Goal: Transaction & Acquisition: Purchase product/service

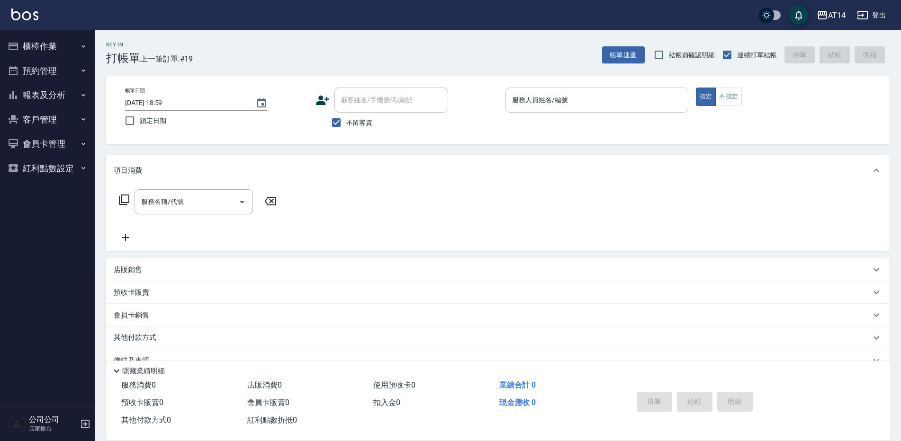
click at [654, 109] on div "服務人員姓名/編號" at bounding box center [596, 100] width 183 height 25
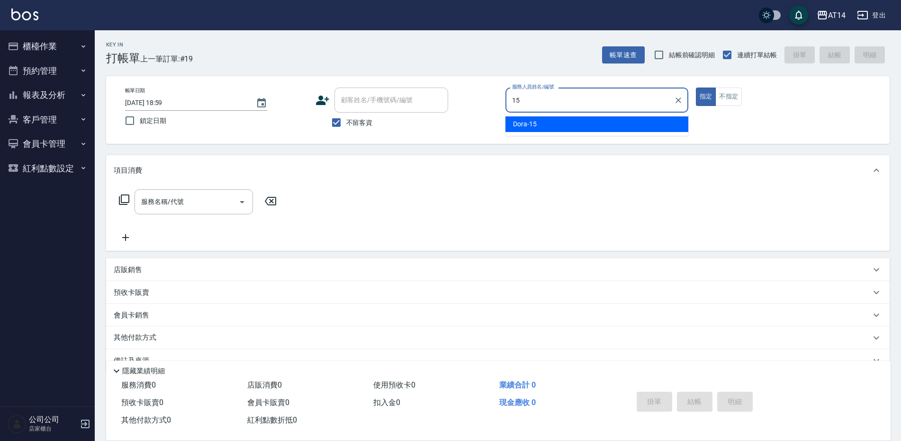
type input "15"
type button "true"
type input "Dora-15"
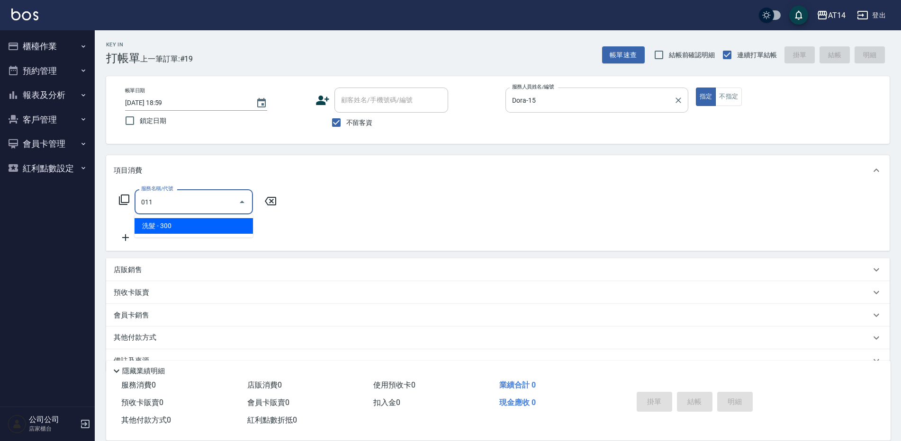
type input "洗髮(011)"
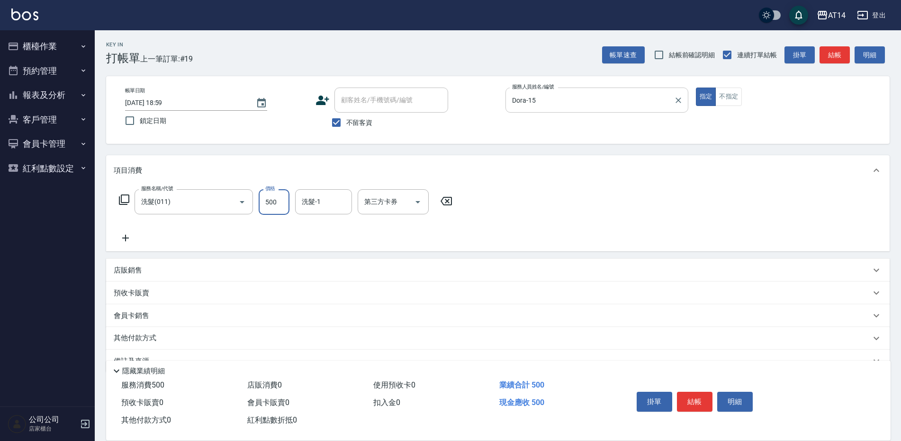
type input "500"
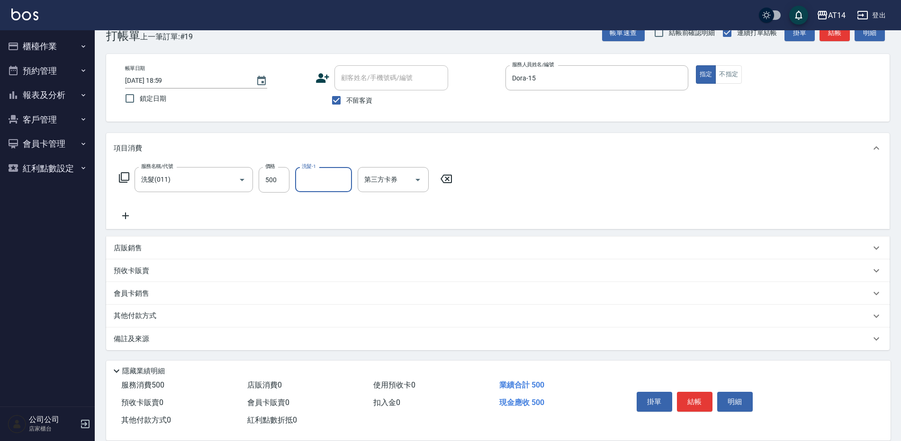
click at [268, 340] on div "備註及來源" at bounding box center [492, 339] width 757 height 10
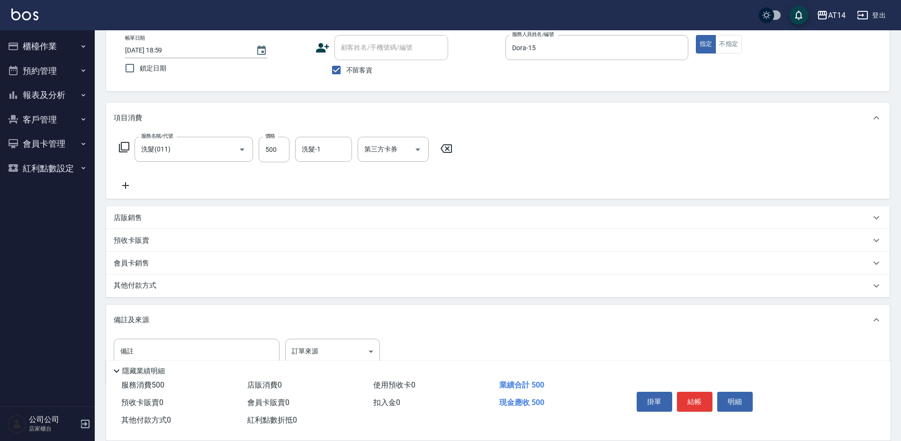
scroll to position [70, 0]
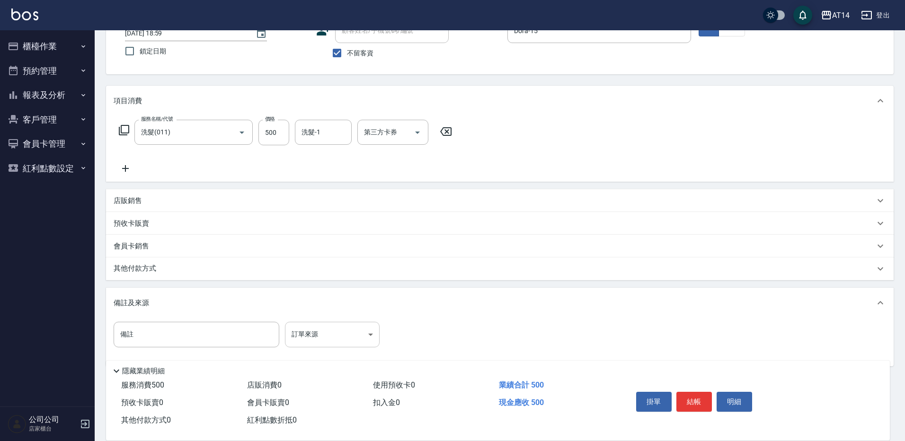
click at [318, 333] on body "AT14 登出 櫃檯作業 打帳單 帳單列表 掛單列表 現金收支登錄 材料自購登錄 每日結帳 排班表 掃碼打卡 預約管理 預約管理 單日預約紀錄 單週預約紀錄 …" at bounding box center [452, 193] width 905 height 527
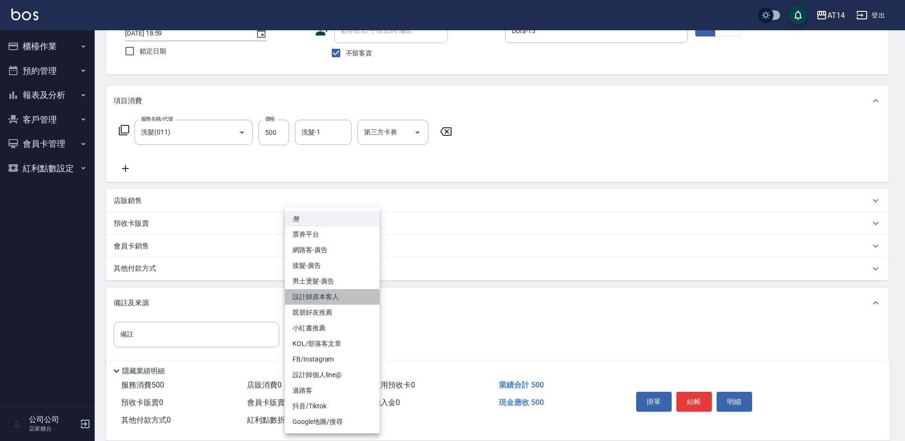
click at [357, 294] on li "設計師原本客人" at bounding box center [332, 297] width 95 height 16
type input "設計師原本客人"
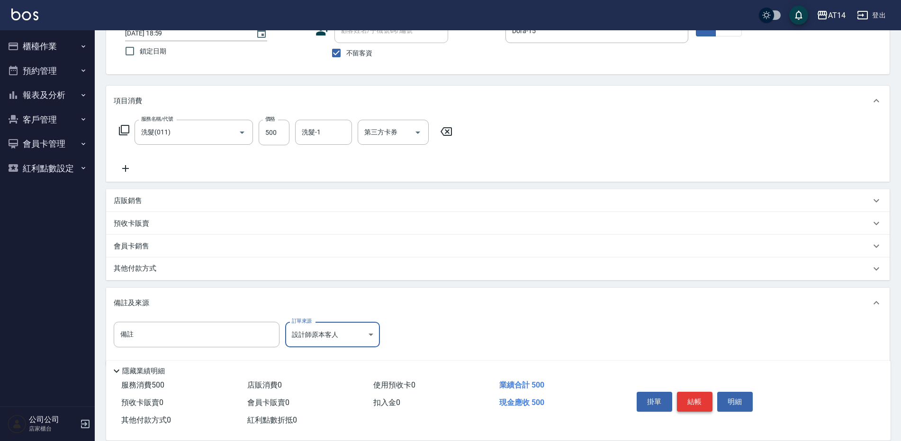
click at [702, 395] on button "結帳" at bounding box center [695, 402] width 36 height 20
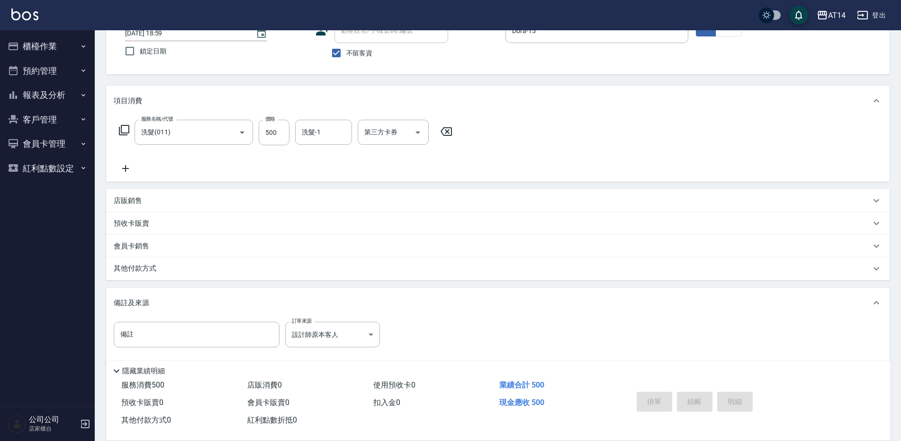
type input "2025/09/12 19:48"
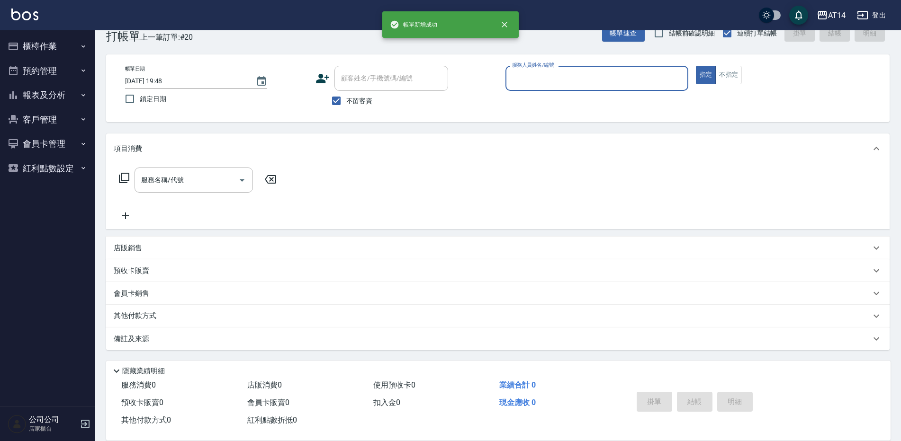
scroll to position [22, 0]
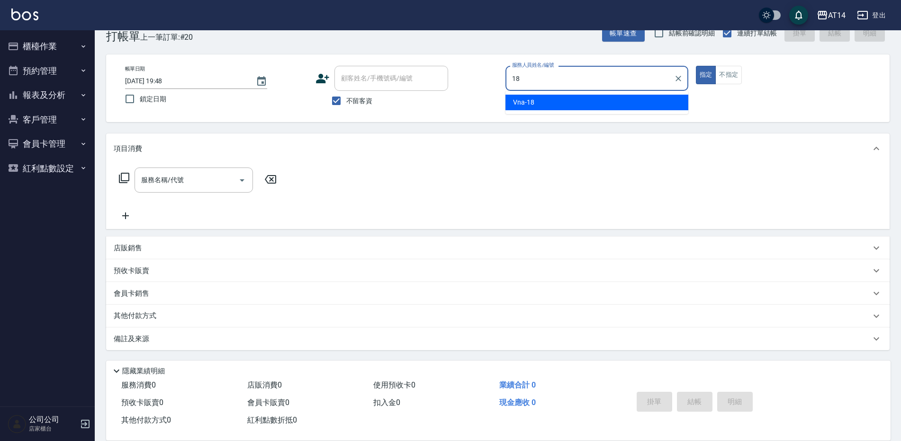
type input "Vna-18"
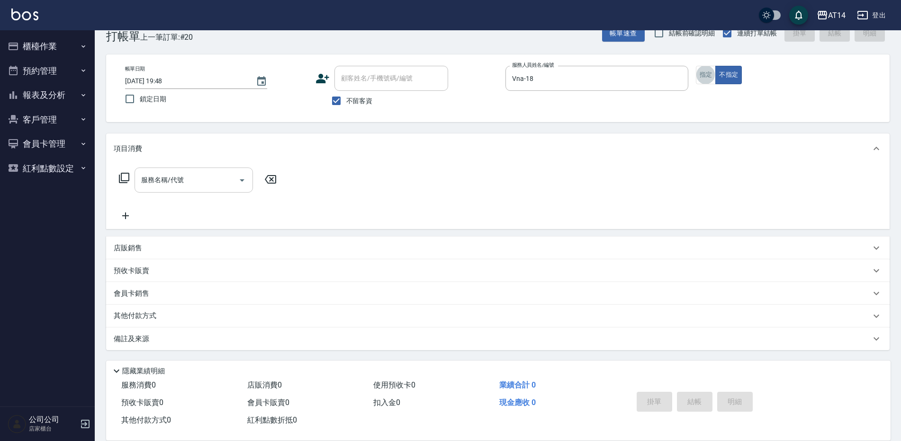
click at [180, 175] on input "服務名稱/代號" at bounding box center [187, 180] width 96 height 17
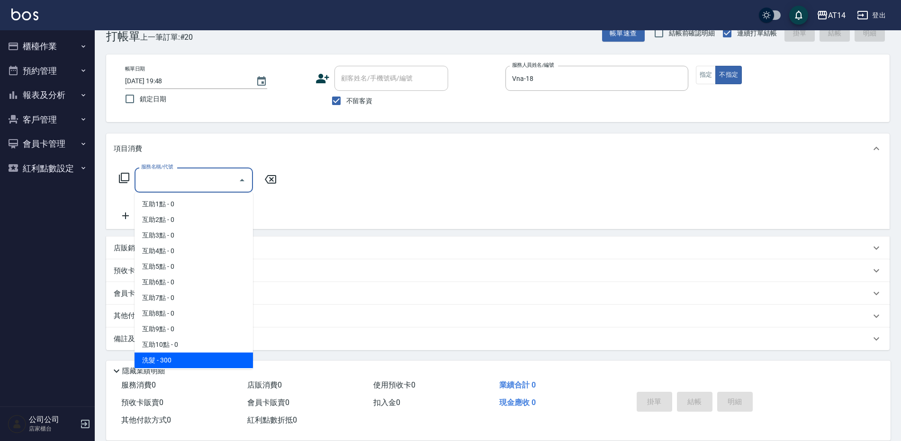
click at [184, 357] on span "洗髮 - 300" at bounding box center [193, 361] width 118 height 16
type input "洗髮(011)"
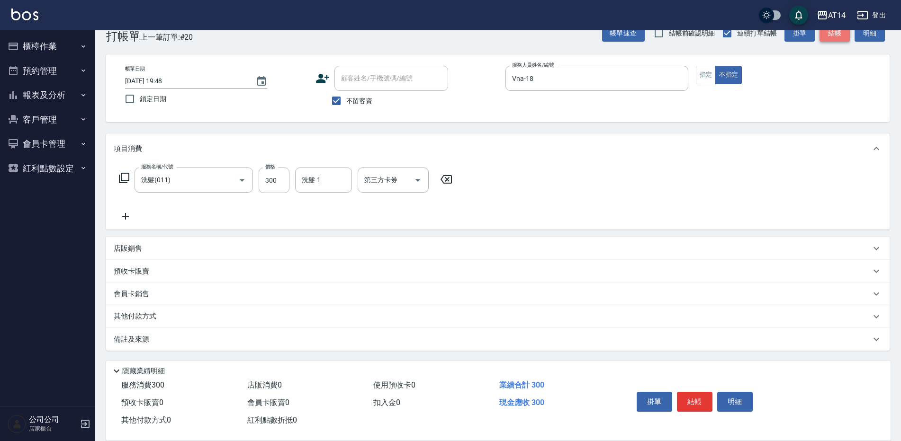
click at [838, 36] on button "結帳" at bounding box center [834, 34] width 30 height 18
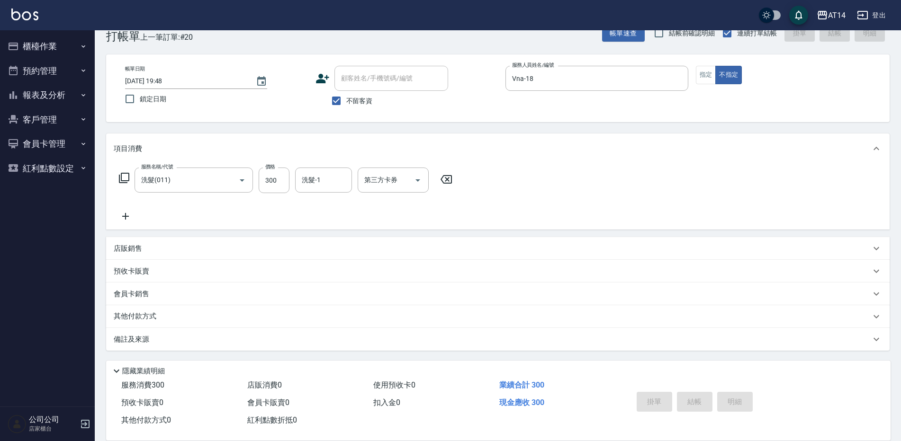
type input "2025/09/12 19:59"
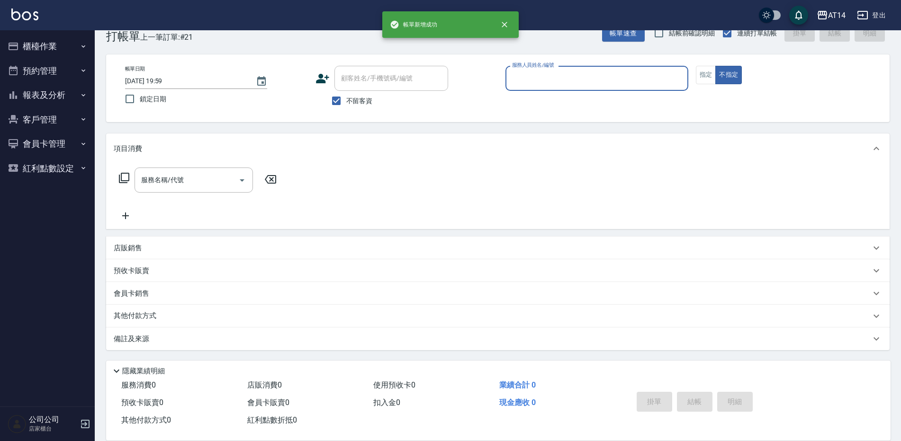
click at [54, 43] on button "櫃檯作業" at bounding box center [47, 46] width 87 height 25
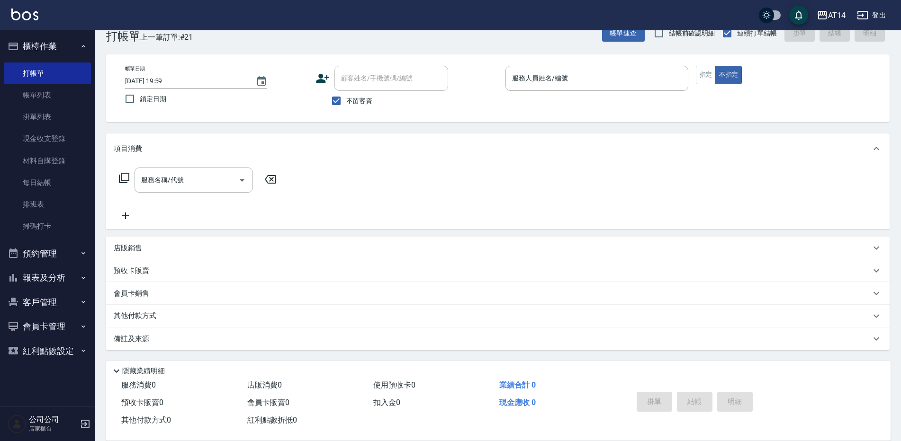
click at [61, 42] on button "櫃檯作業" at bounding box center [47, 46] width 87 height 25
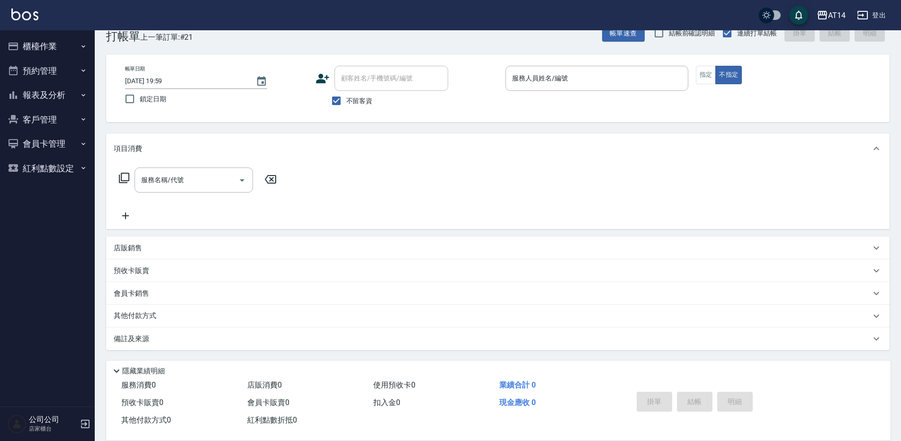
click at [82, 42] on button "櫃檯作業" at bounding box center [47, 46] width 87 height 25
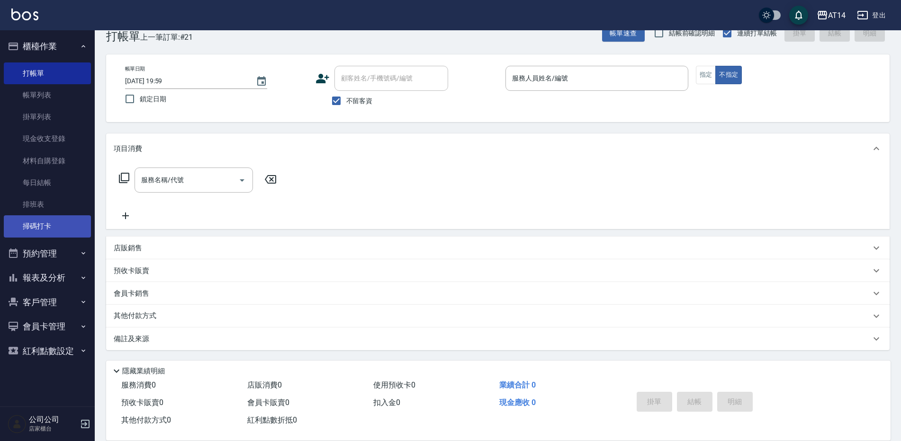
click at [50, 228] on link "掃碼打卡" at bounding box center [47, 226] width 87 height 22
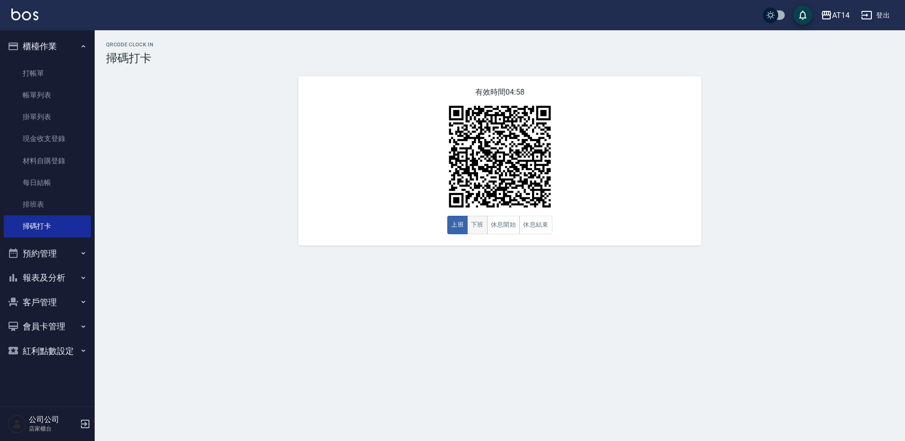
click at [476, 223] on button "下班" at bounding box center [477, 225] width 20 height 18
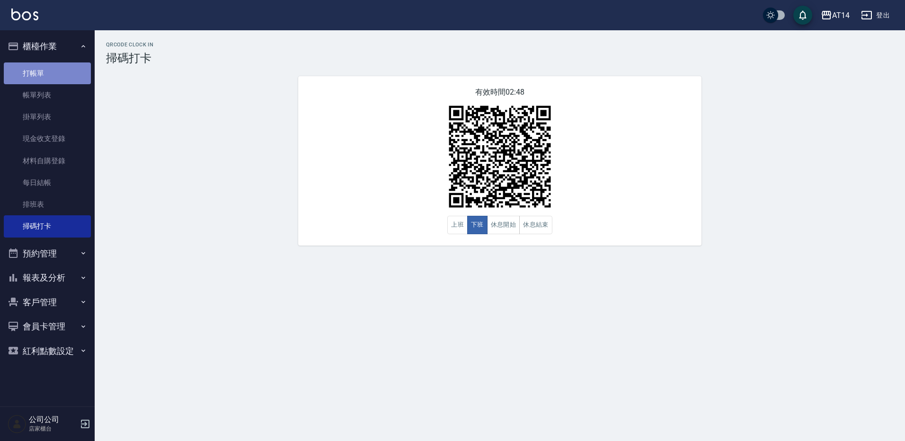
click at [56, 74] on link "打帳單" at bounding box center [47, 74] width 87 height 22
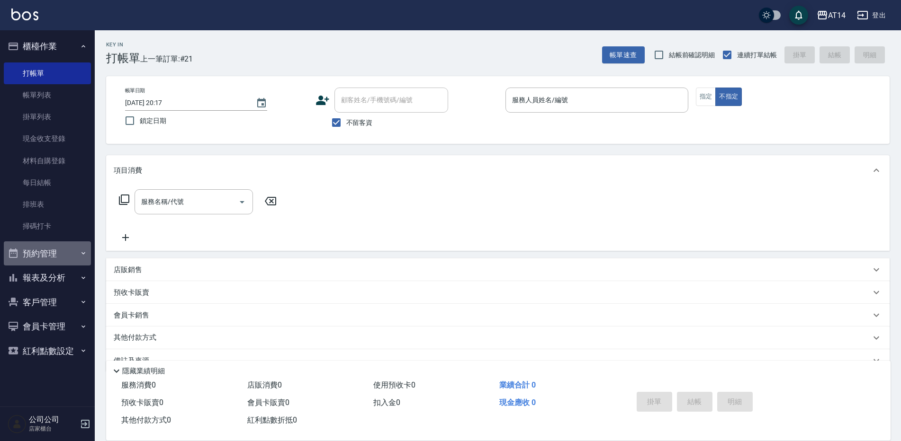
click at [30, 246] on button "預約管理" at bounding box center [47, 253] width 87 height 25
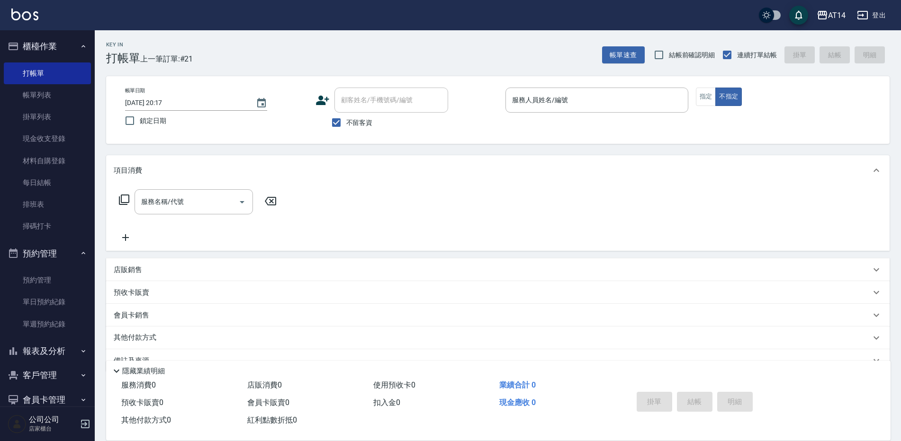
click at [48, 336] on ul "預約管理 單日預約紀錄 單週預約紀錄" at bounding box center [47, 302] width 87 height 73
click at [50, 324] on link "單週預約紀錄" at bounding box center [47, 324] width 87 height 22
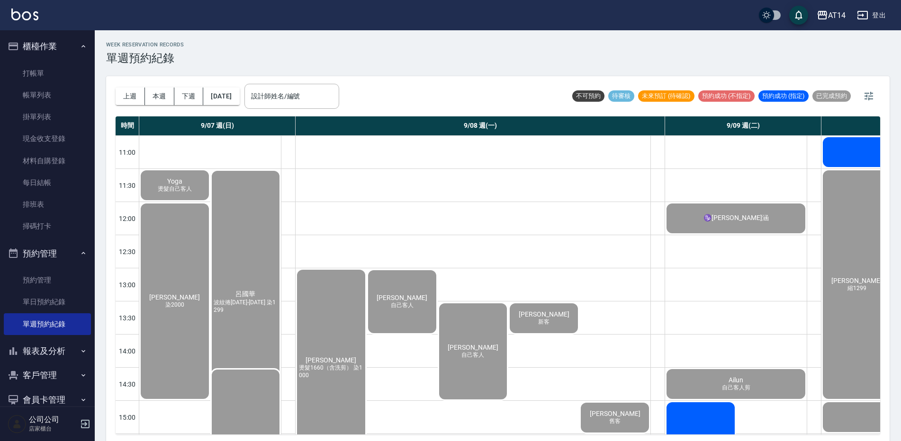
click at [287, 98] on input "設計師姓名/編號" at bounding box center [292, 96] width 86 height 17
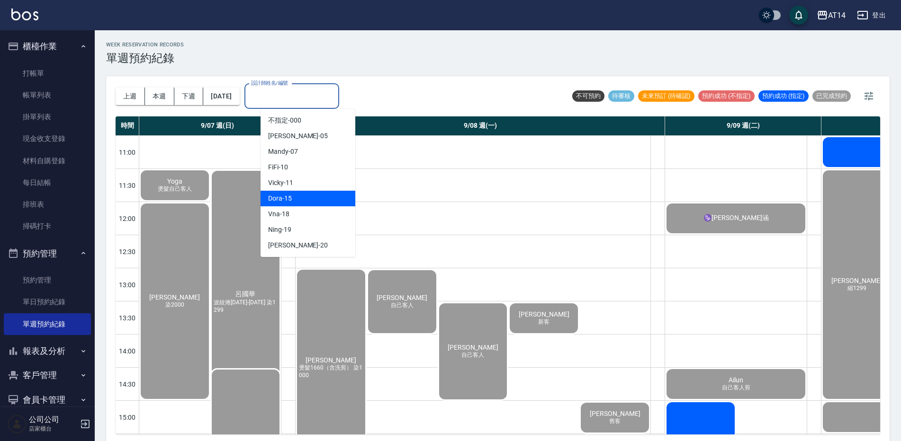
click at [319, 194] on div "Dora -15" at bounding box center [307, 199] width 95 height 16
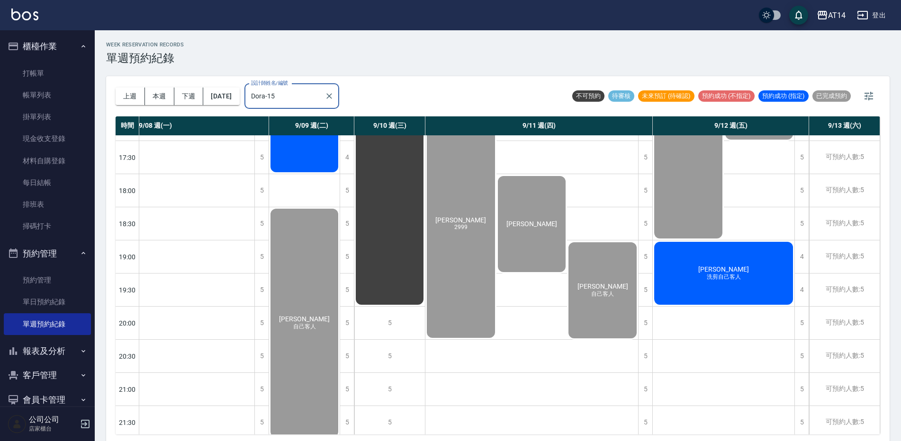
scroll to position [426, 188]
click at [727, 277] on span "洗剪自己客人" at bounding box center [724, 277] width 38 height 8
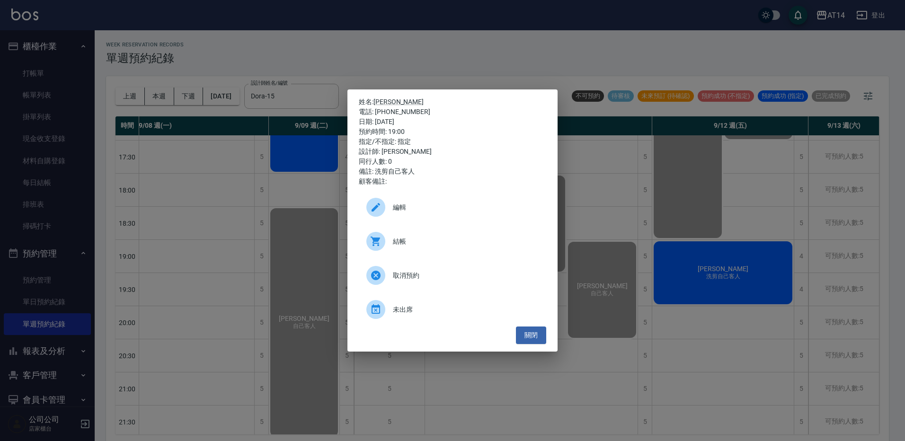
click at [384, 240] on div at bounding box center [375, 241] width 19 height 19
click at [338, 53] on div "姓名: 陳其筠筠 電話: 0973316551 日期: 2025/09/12 預約時間: 19:00 指定/不指定: 指定 設計師: Dora 同行人數: 0…" at bounding box center [452, 220] width 905 height 441
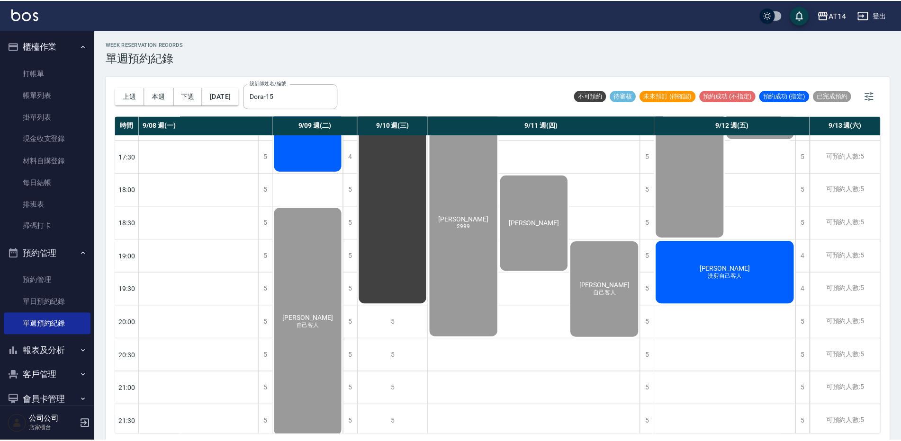
scroll to position [426, 183]
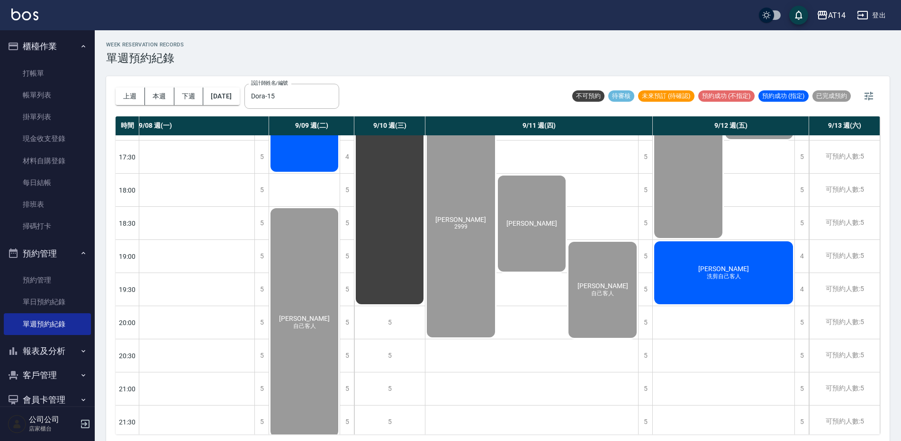
click at [766, 258] on div "陳其筠筠 洗剪自己客人" at bounding box center [724, 273] width 142 height 66
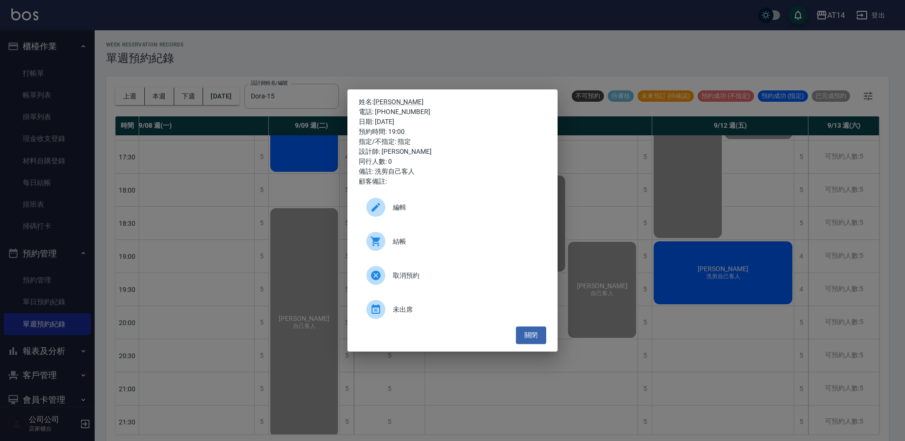
click at [427, 233] on div "結帳" at bounding box center [453, 241] width 188 height 27
click at [158, 99] on div "姓名: 陳其筠筠 電話: 0973316551 日期: 2025/09/12 預約時間: 19:00 指定/不指定: 指定 設計師: Dora 同行人數: 0…" at bounding box center [452, 220] width 905 height 441
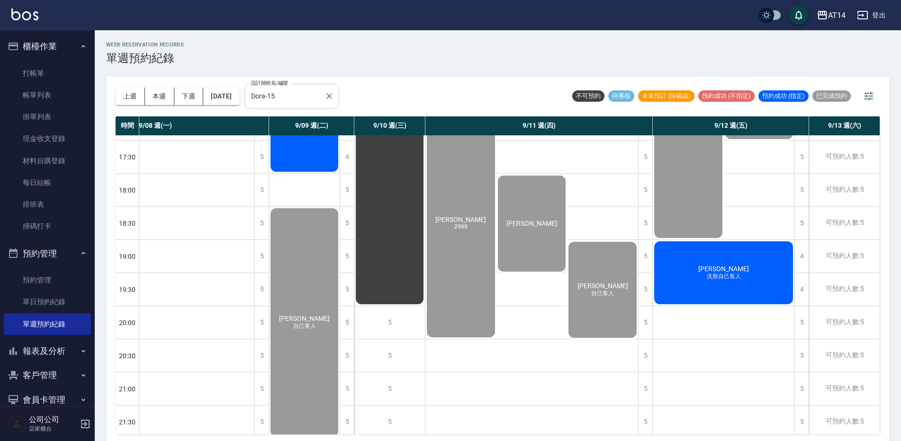
click at [312, 94] on input "Dora-15" at bounding box center [285, 96] width 72 height 17
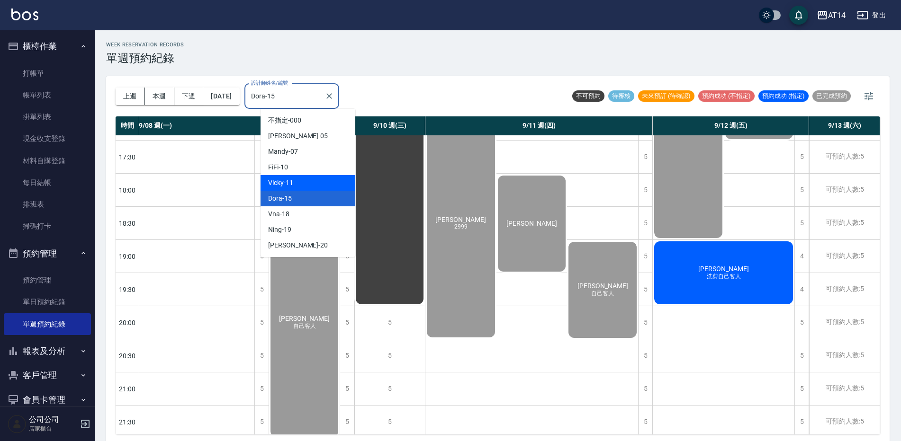
click at [284, 181] on div "Vicky -11" at bounding box center [307, 183] width 95 height 16
type input "Vicky-11"
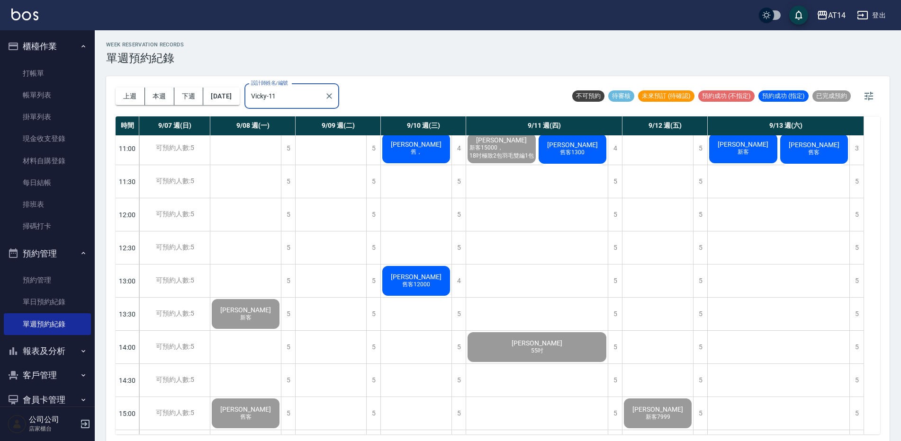
scroll to position [0, 0]
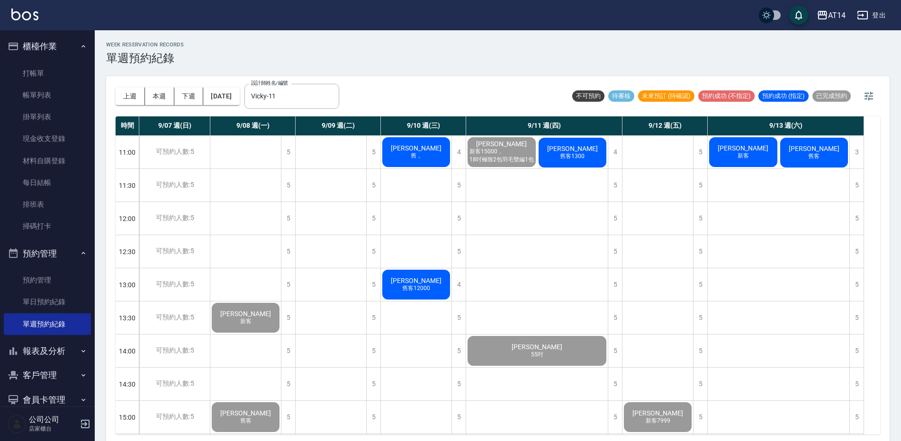
click at [556, 146] on div "陳郁彤 舊客1300" at bounding box center [572, 152] width 71 height 33
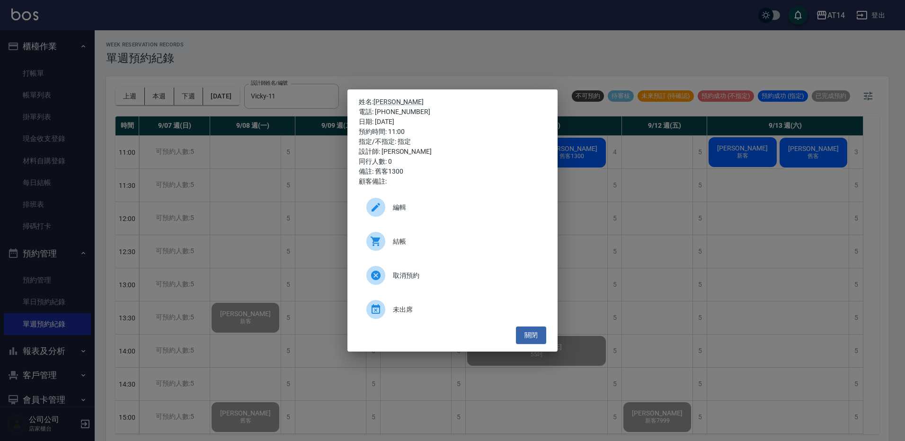
click at [435, 246] on div "結帳" at bounding box center [453, 241] width 188 height 27
click at [390, 45] on div "姓名: 陳郁彤 電話: 0901350695 日期: 2025/09/11 預約時間: 11:00 指定/不指定: 指定 設計師: Vicky 同行人數: 0…" at bounding box center [452, 220] width 905 height 441
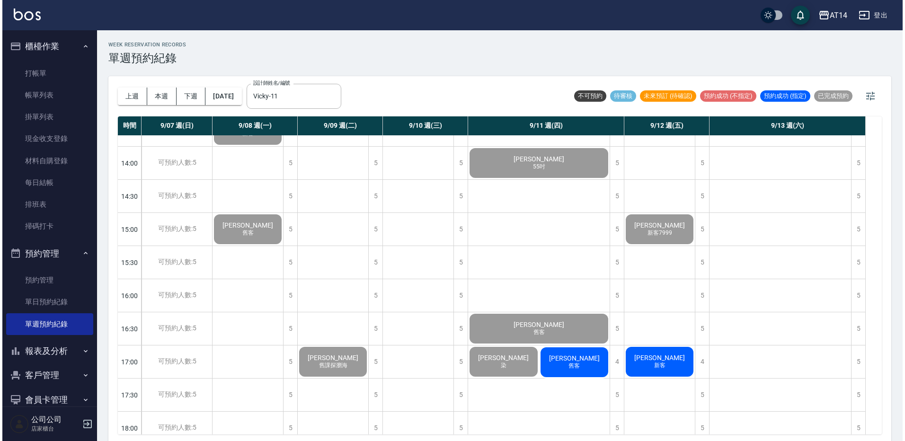
scroll to position [189, 0]
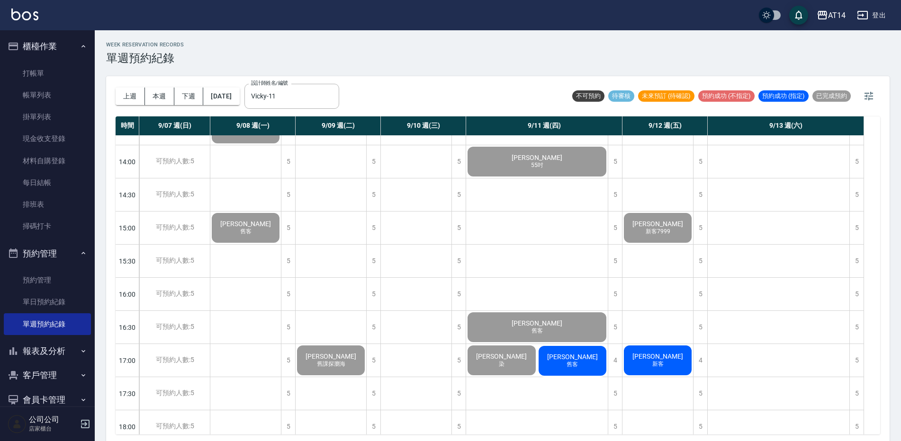
click at [546, 354] on div "張詩涵 舊客" at bounding box center [572, 361] width 71 height 33
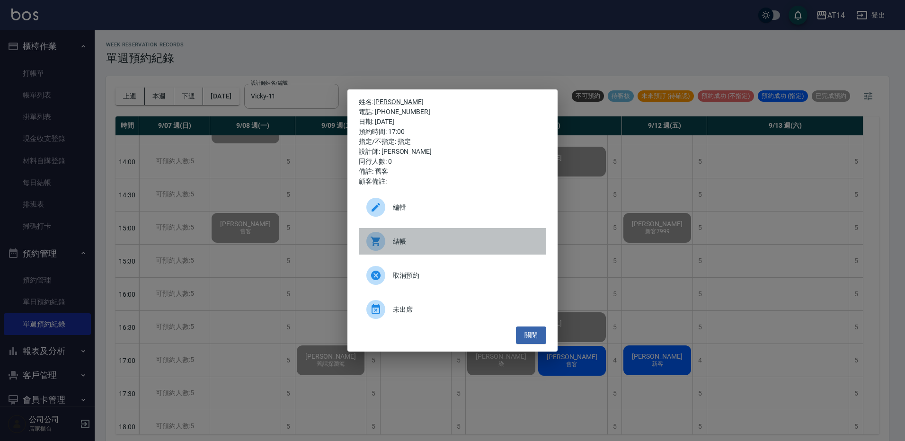
click at [456, 246] on span "結帳" at bounding box center [466, 242] width 146 height 10
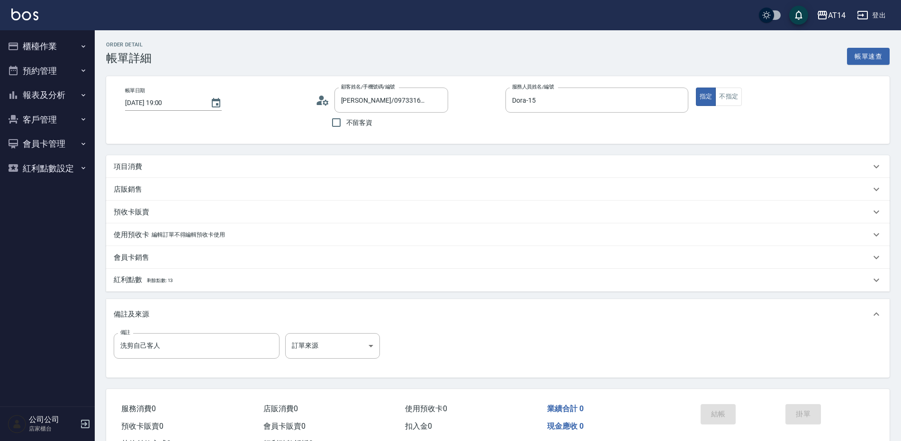
click at [300, 156] on div "項目消費" at bounding box center [497, 166] width 783 height 23
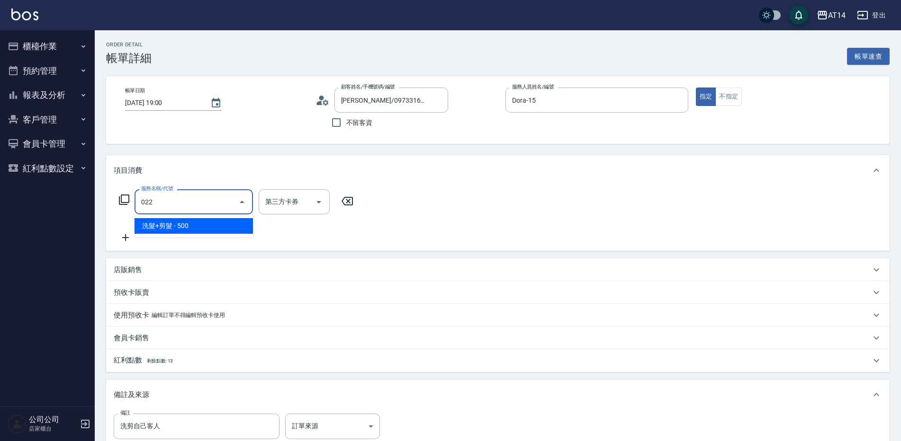
type input "洗髮+剪髮(022)"
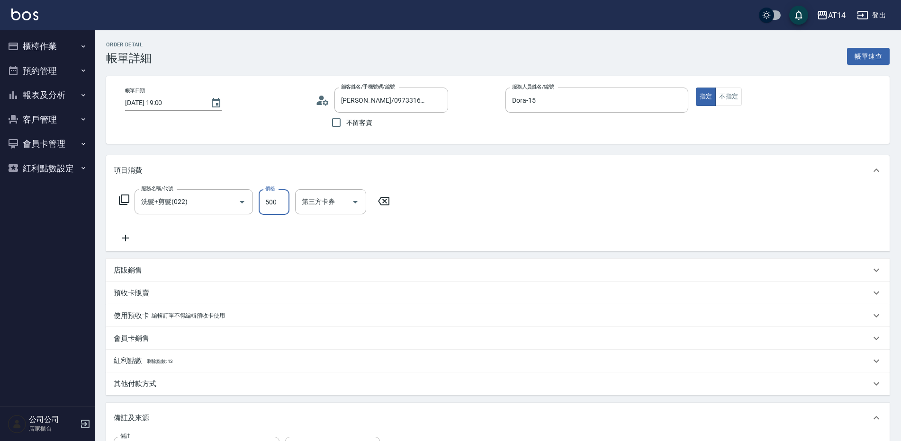
type input "0"
type input "650"
type input "1"
type input "650"
type input "趙苡晴-67"
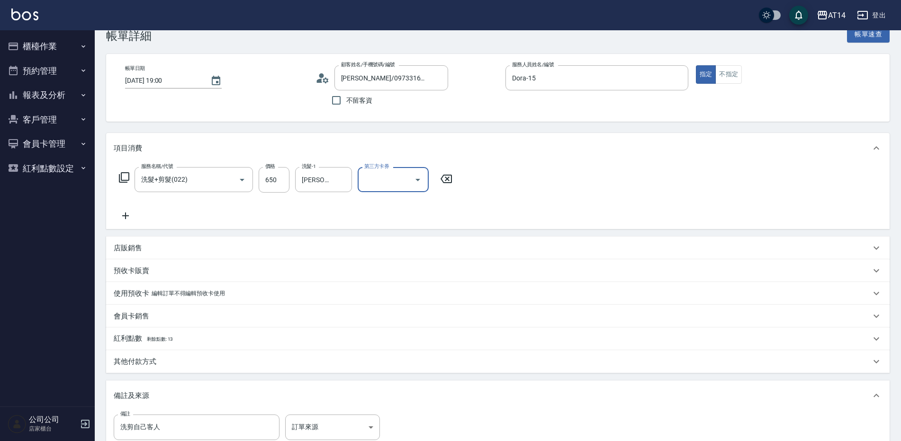
scroll to position [47, 0]
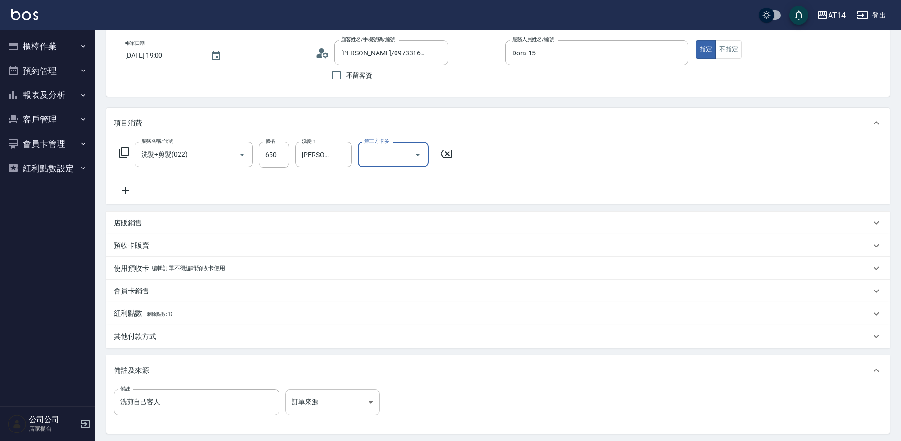
click at [312, 397] on body "AT14 登出 櫃檯作業 打帳單 帳單列表 掛單列表 現金收支登錄 材料自購登錄 每日結帳 排班表 掃碼打卡 預約管理 預約管理 單日預約紀錄 單週預約紀錄 …" at bounding box center [450, 243] width 901 height 580
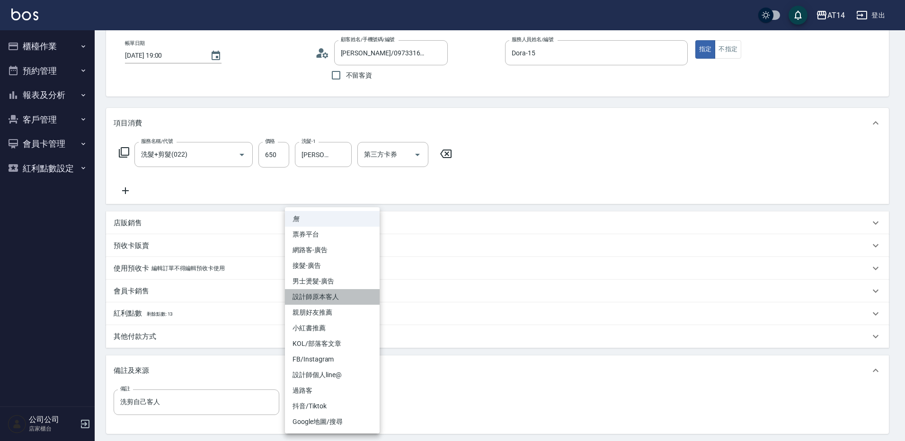
click at [356, 295] on li "設計師原本客人" at bounding box center [332, 297] width 95 height 16
type input "設計師原本客人"
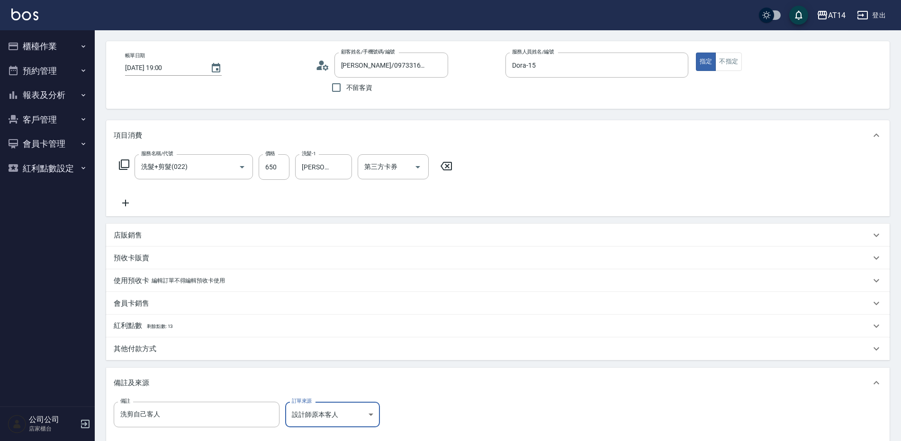
scroll to position [95, 0]
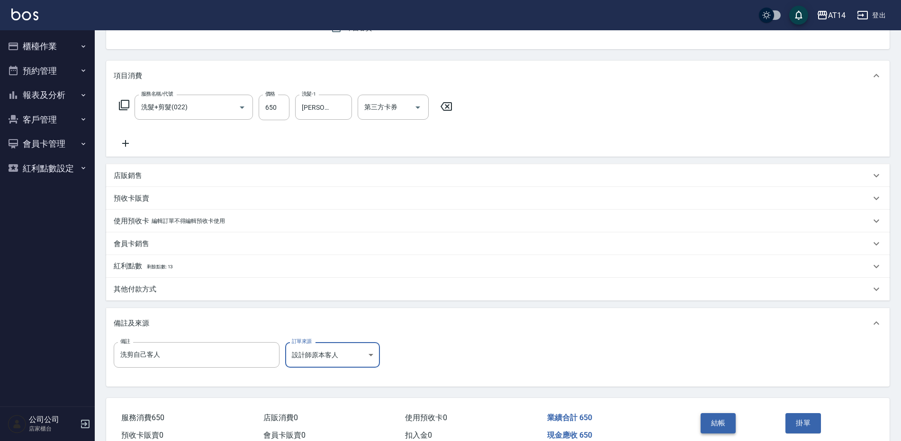
click at [714, 422] on button "結帳" at bounding box center [718, 423] width 36 height 20
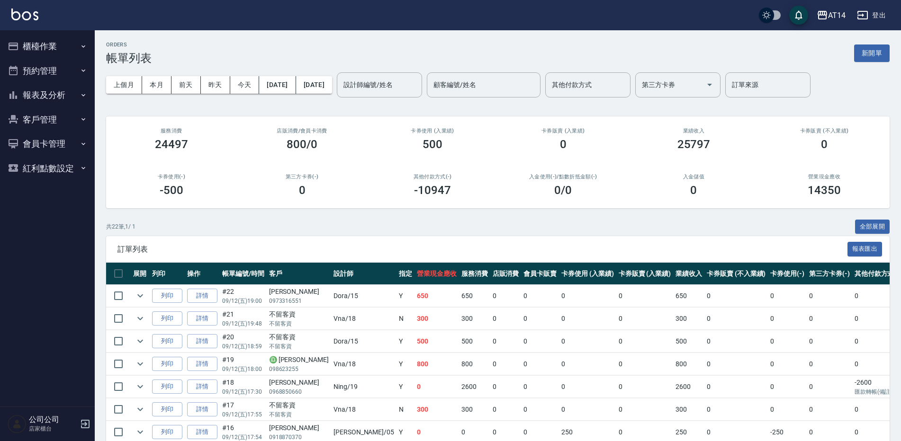
drag, startPoint x: 81, startPoint y: 67, endPoint x: 478, endPoint y: 103, distance: 398.9
click at [494, 76] on div "上個月 本月 前天 昨天 今天 2025/09/12 2025/09/12 設計師編號/姓名 設計師編號/姓名 顧客編號/姓名 顧客編號/姓名 其他付款方式 …" at bounding box center [497, 85] width 783 height 40
click at [35, 38] on button "櫃檯作業" at bounding box center [47, 46] width 87 height 25
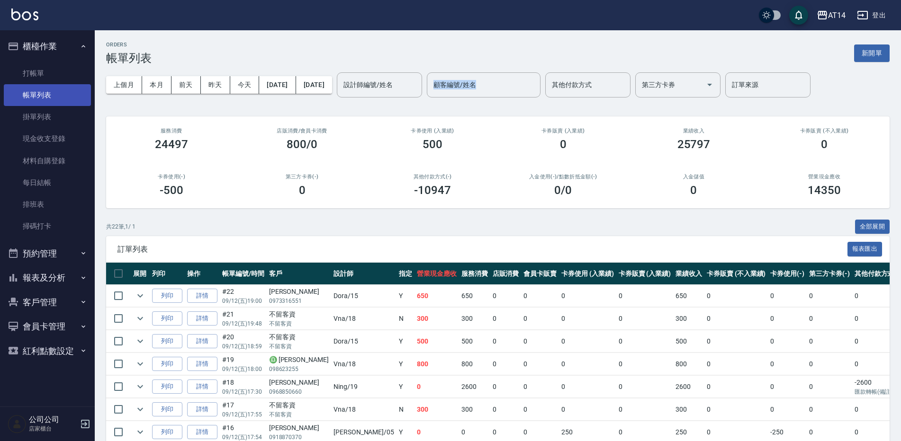
drag, startPoint x: 56, startPoint y: 44, endPoint x: 63, endPoint y: 99, distance: 56.3
click at [57, 44] on button "櫃檯作業" at bounding box center [47, 46] width 87 height 25
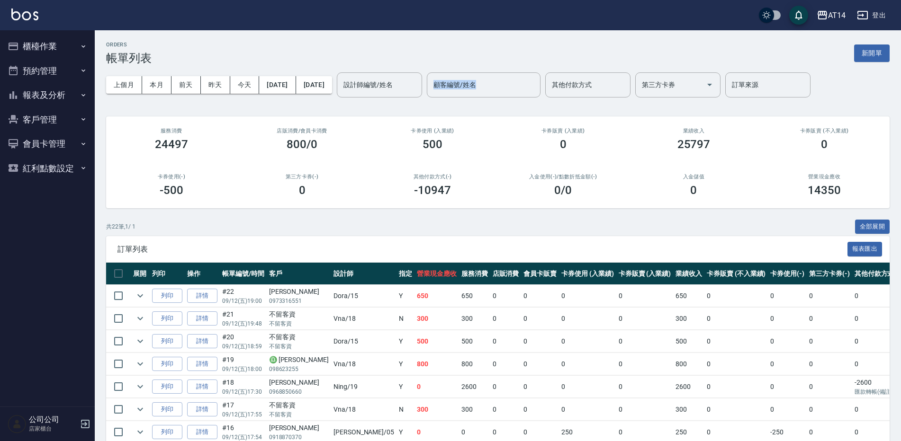
click at [62, 72] on button "預約管理" at bounding box center [47, 71] width 87 height 25
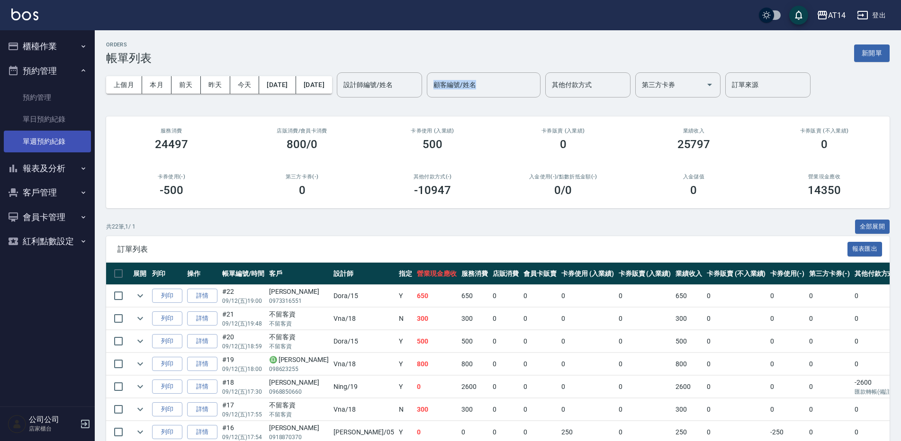
click at [61, 144] on link "單週預約紀錄" at bounding box center [47, 142] width 87 height 22
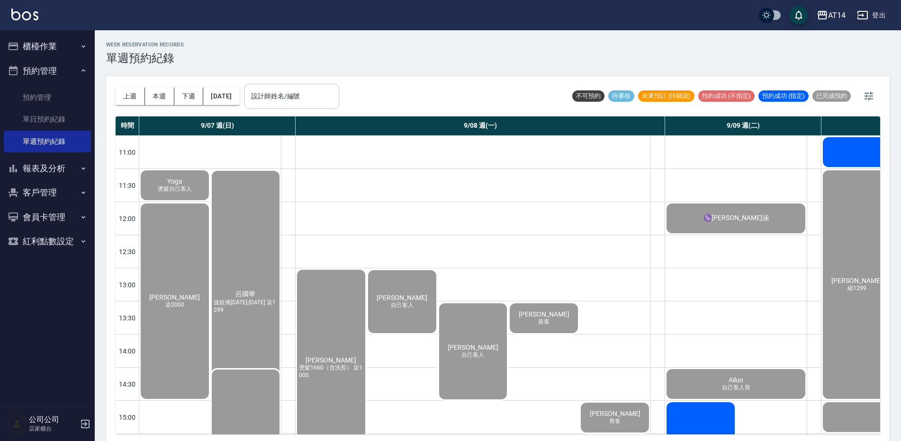
click at [285, 91] on div "設計師姓名/編號 設計師姓名/編號" at bounding box center [291, 96] width 95 height 25
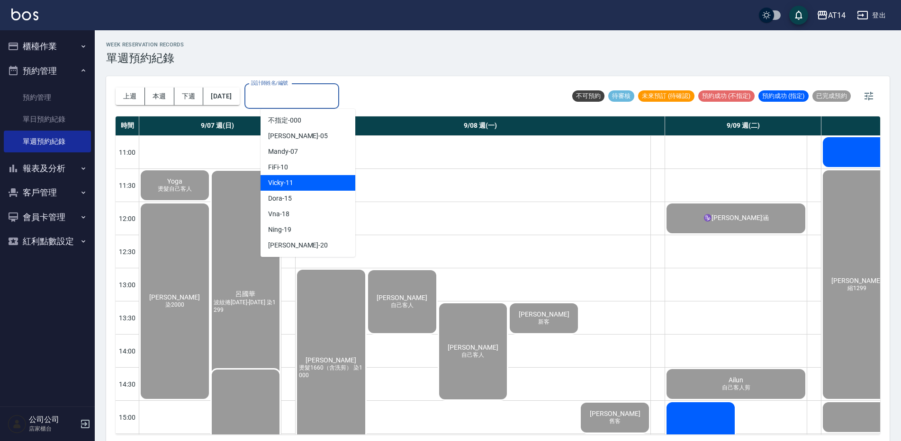
click at [311, 186] on div "Vicky -11" at bounding box center [307, 183] width 95 height 16
type input "Vicky-11"
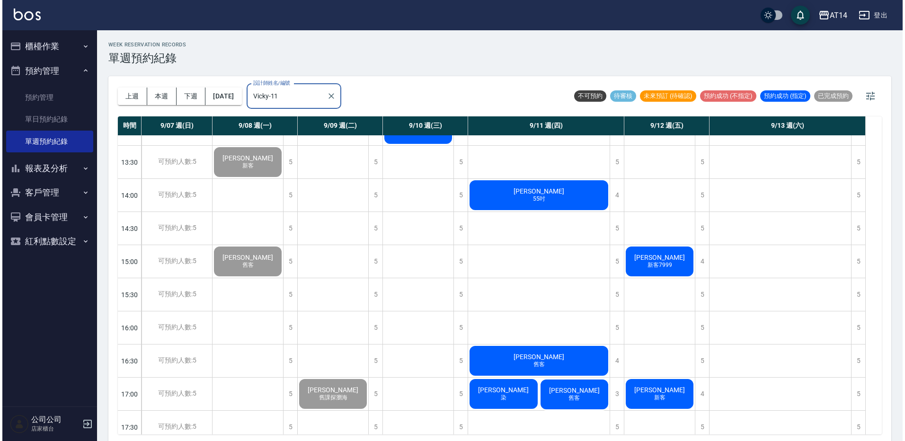
scroll to position [189, 0]
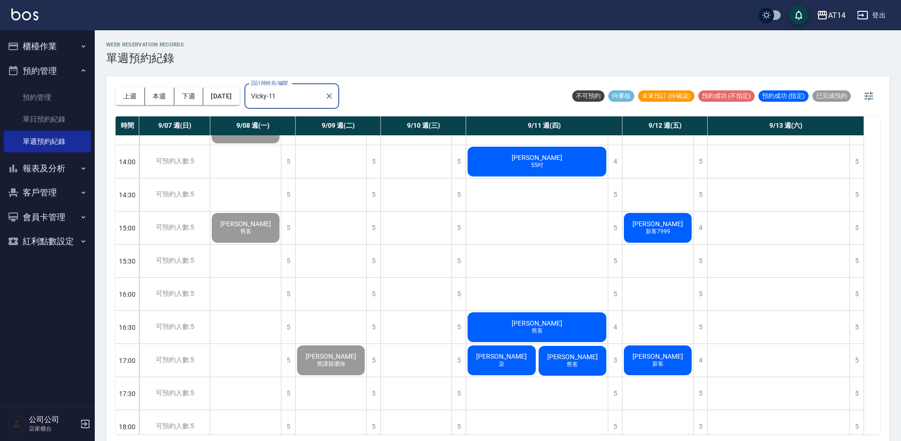
click at [653, 230] on span "新客7999" at bounding box center [658, 232] width 28 height 8
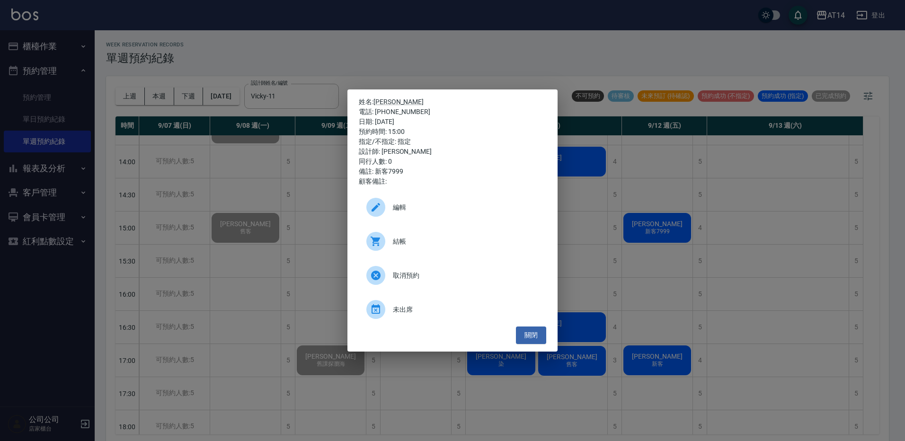
click at [415, 244] on span "結帳" at bounding box center [466, 242] width 146 height 10
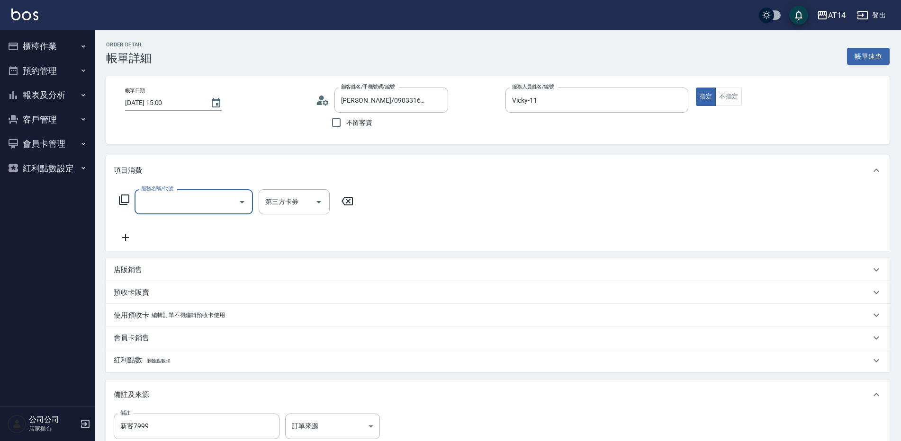
click at [149, 200] on input "服務名稱/代號" at bounding box center [187, 202] width 96 height 17
type input "061"
type input "4"
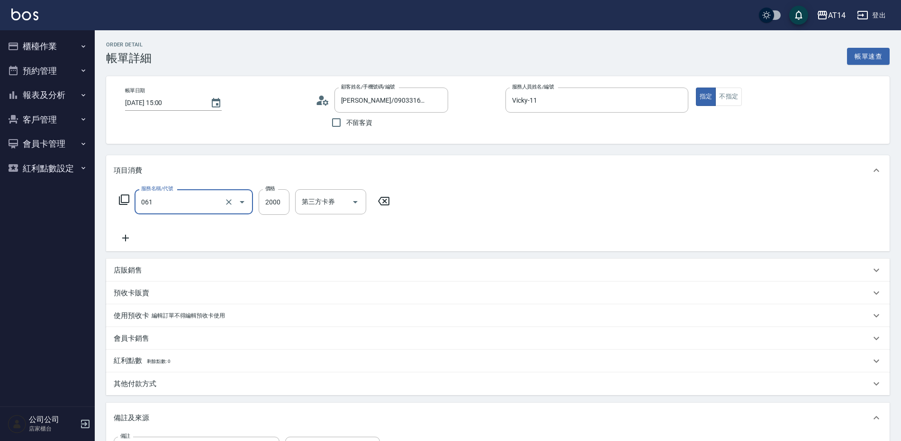
type input "接髮(061)"
type input "7"
type input "0"
type input "799"
type input "2"
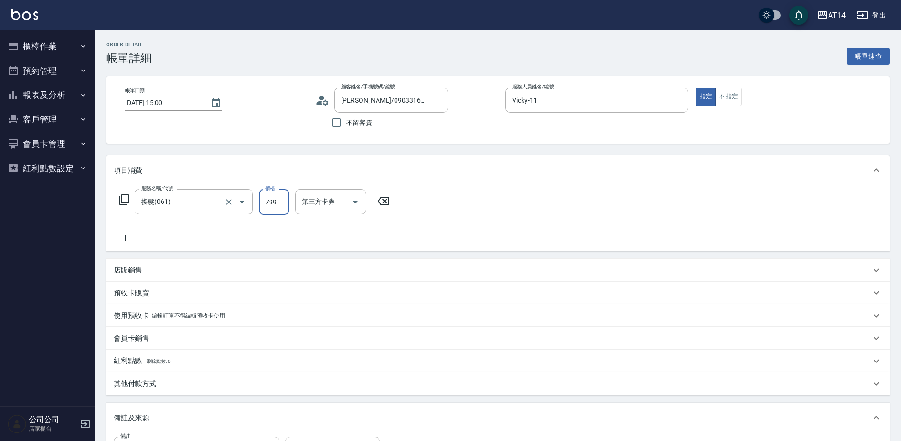
type input "7999"
type input "16"
type input "7999"
click at [150, 377] on div "其他付款方式" at bounding box center [497, 384] width 783 height 23
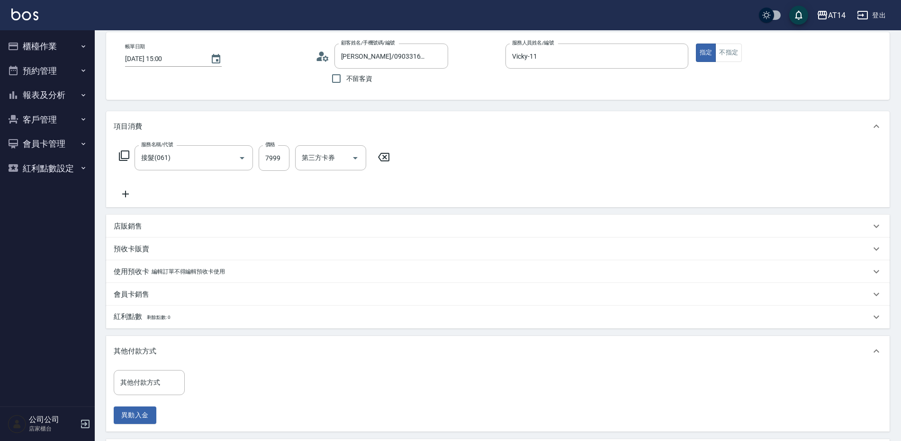
scroll to position [95, 0]
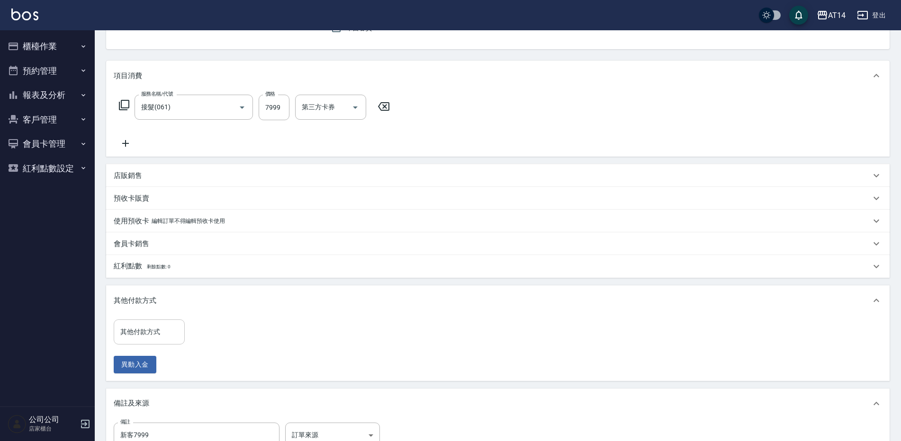
click at [159, 339] on input "其他付款方式" at bounding box center [149, 332] width 63 height 17
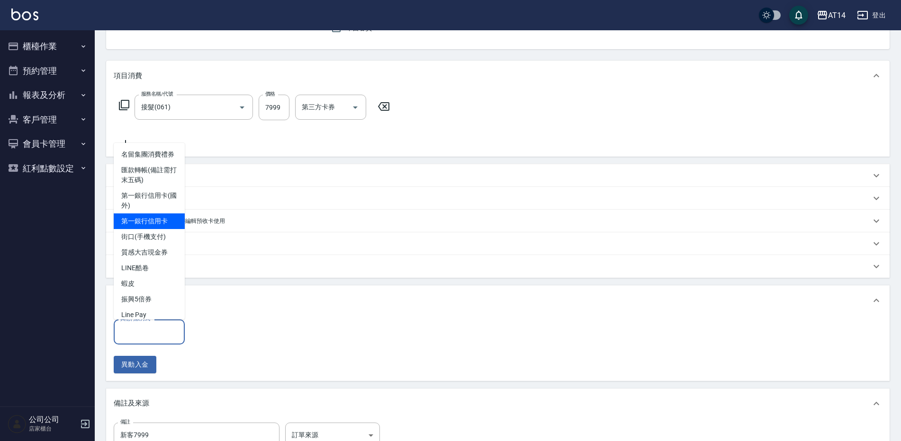
click at [153, 229] on span "第一銀行信用卡" at bounding box center [149, 222] width 71 height 16
type input "第一銀行信用卡"
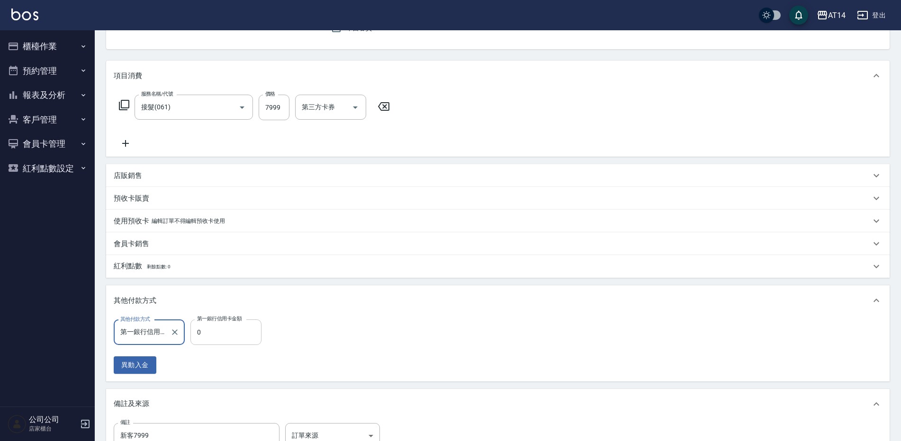
click at [232, 339] on input "0" at bounding box center [225, 333] width 71 height 26
type input "799"
type input "14"
type input "7999"
type input "0"
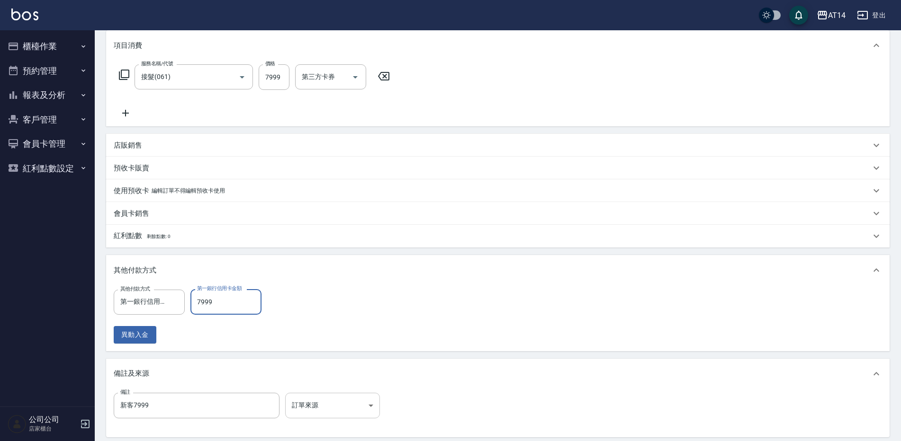
scroll to position [142, 0]
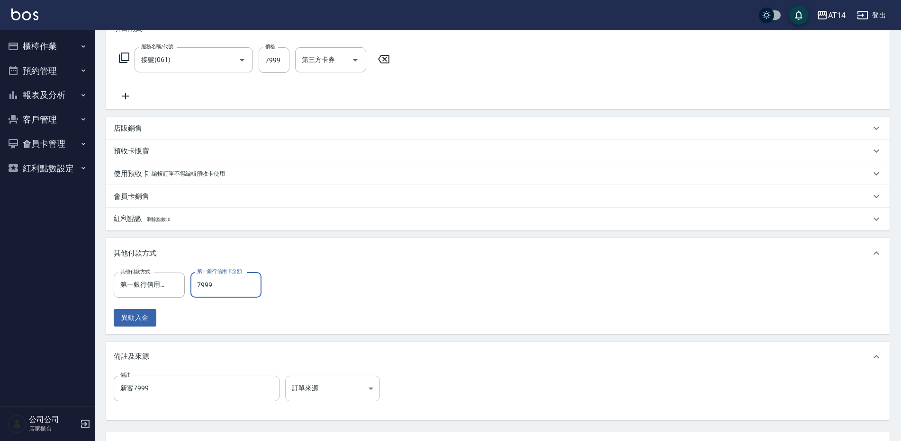
type input "7999"
click at [333, 385] on body "AT14 登出 櫃檯作業 打帳單 帳單列表 掛單列表 現金收支登錄 材料自購登錄 每日結帳 排班表 掃碼打卡 預約管理 預約管理 單日預約紀錄 單週預約紀錄 …" at bounding box center [450, 188] width 901 height 661
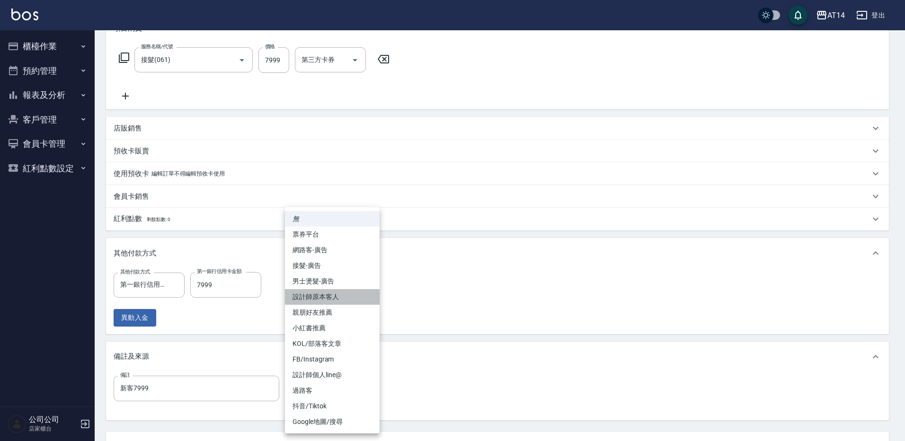
click at [328, 295] on li "設計師原本客人" at bounding box center [332, 297] width 95 height 16
type input "設計師原本客人"
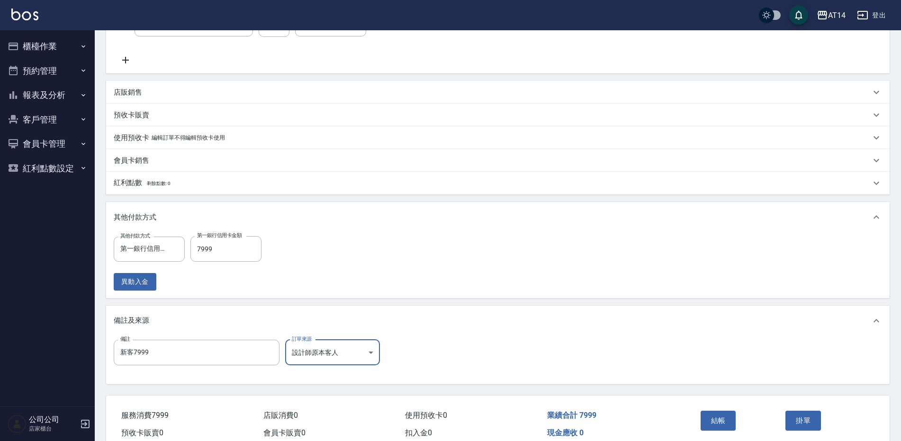
scroll to position [223, 0]
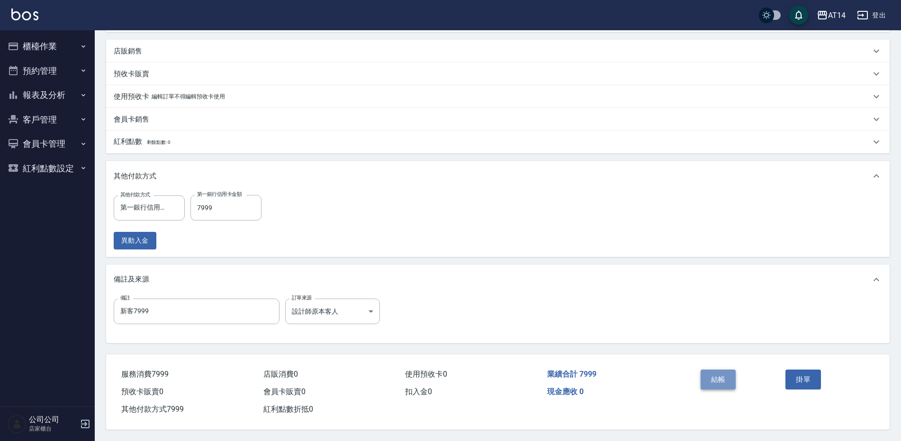
click at [725, 376] on button "結帳" at bounding box center [718, 380] width 36 height 20
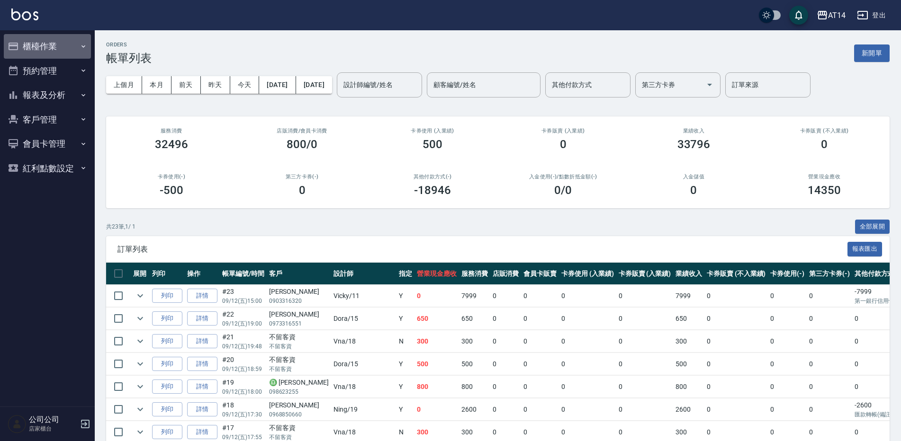
click at [54, 43] on button "櫃檯作業" at bounding box center [47, 46] width 87 height 25
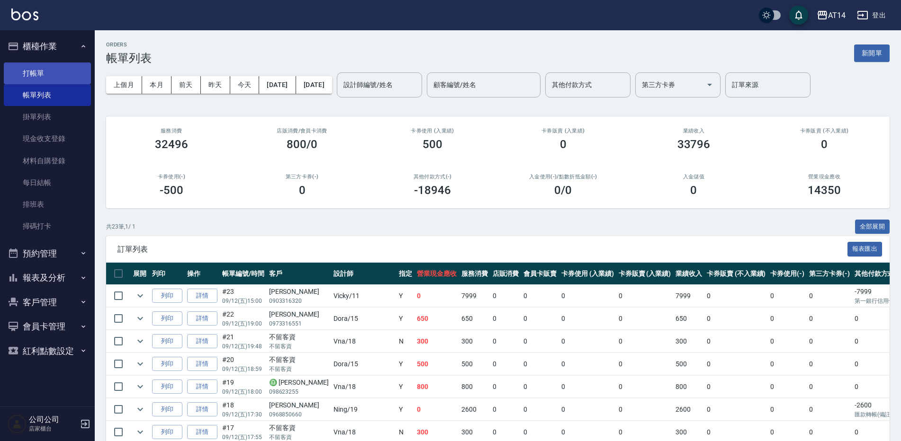
click at [57, 68] on link "打帳單" at bounding box center [47, 74] width 87 height 22
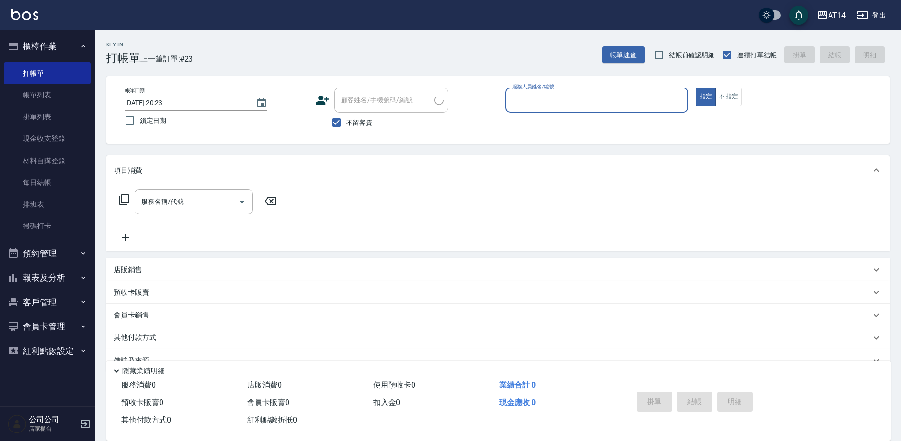
click at [537, 96] on input "服務人員姓名/編號" at bounding box center [597, 100] width 174 height 17
type input "11"
type button "true"
type input "Vicky-11"
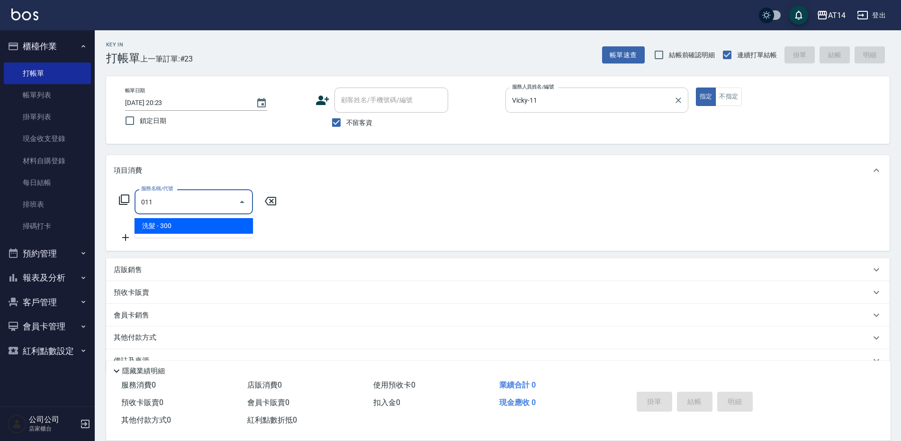
type input "洗髮(011)"
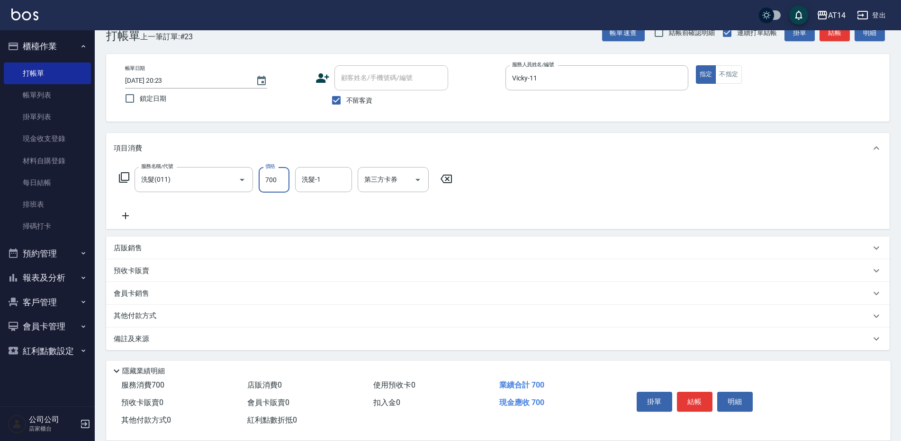
type input "700"
click at [269, 336] on div "備註及來源" at bounding box center [492, 339] width 757 height 10
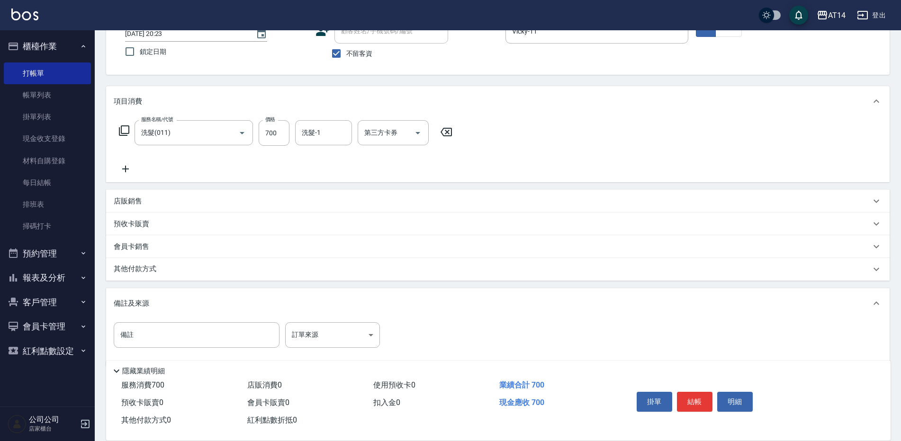
scroll to position [70, 0]
click at [331, 330] on body "AT14 登出 櫃檯作業 打帳單 帳單列表 掛單列表 現金收支登錄 材料自購登錄 每日結帳 排班表 掃碼打卡 預約管理 預約管理 單日預約紀錄 單週預約紀錄 …" at bounding box center [452, 193] width 905 height 527
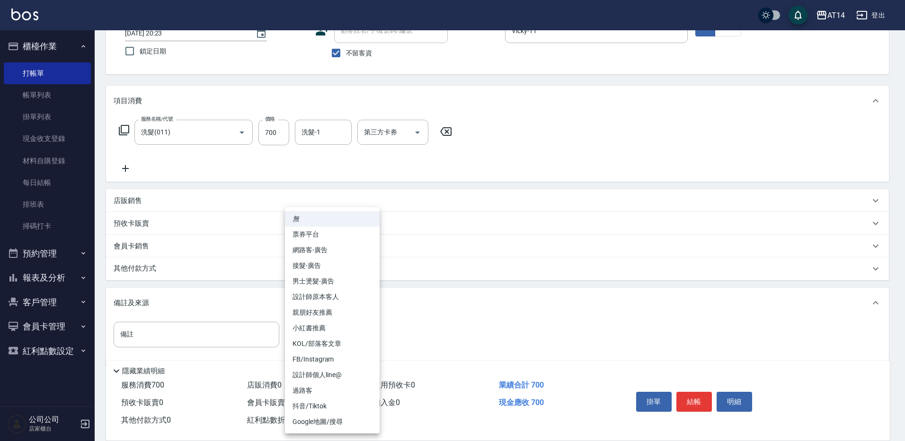
click at [340, 299] on li "設計師原本客人" at bounding box center [332, 297] width 95 height 16
type input "設計師原本客人"
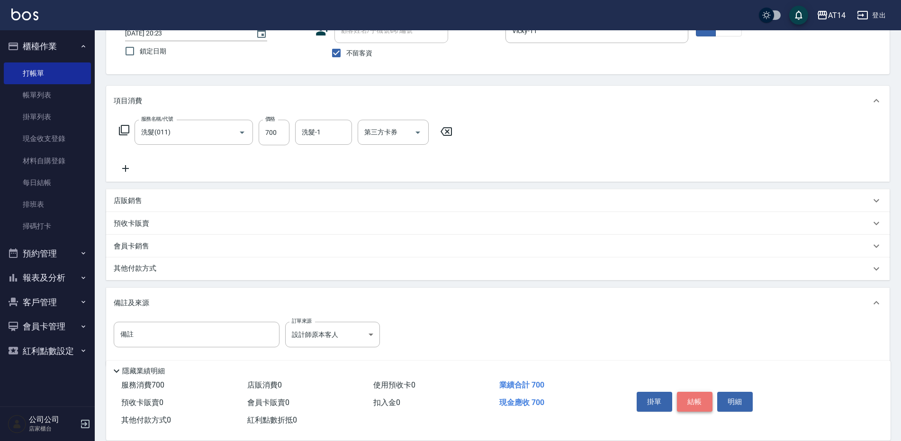
click at [693, 392] on button "結帳" at bounding box center [695, 402] width 36 height 20
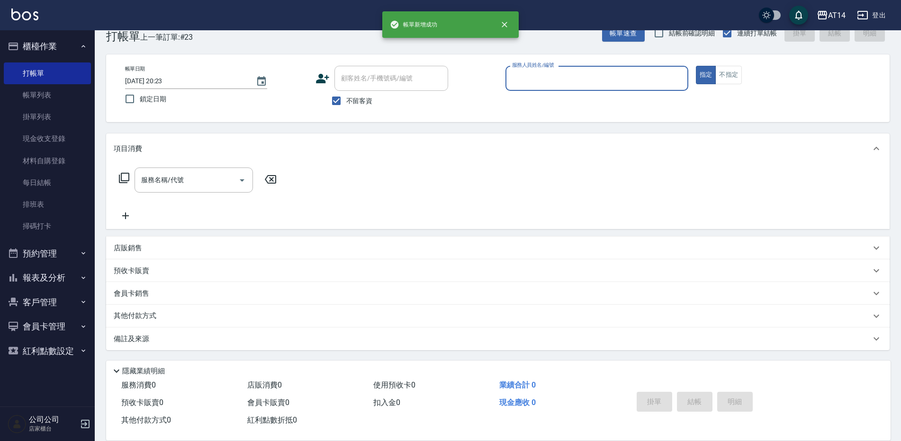
scroll to position [22, 0]
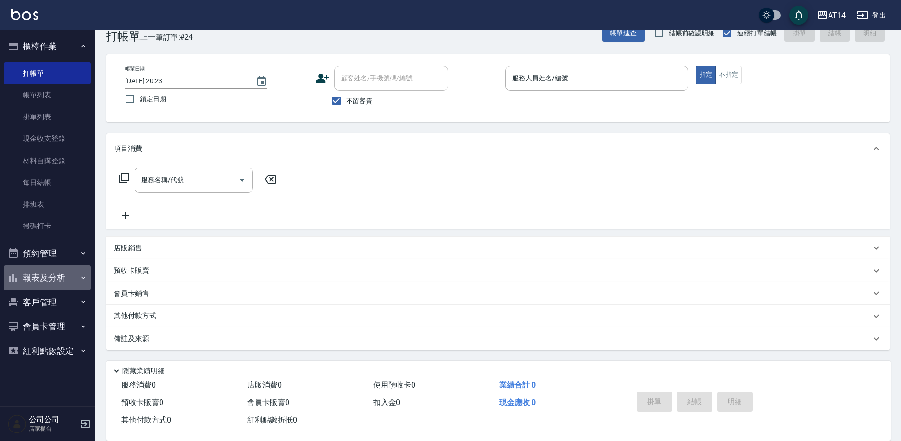
click at [73, 266] on button "報表及分析" at bounding box center [47, 278] width 87 height 25
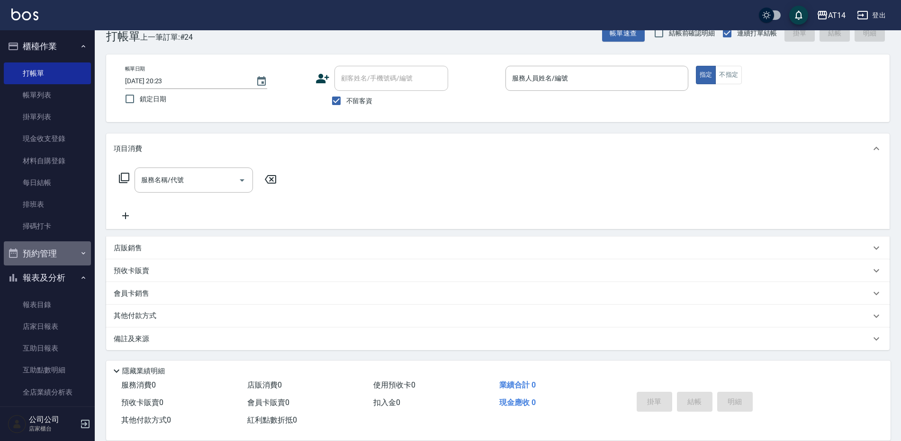
click at [69, 259] on button "預約管理" at bounding box center [47, 253] width 87 height 25
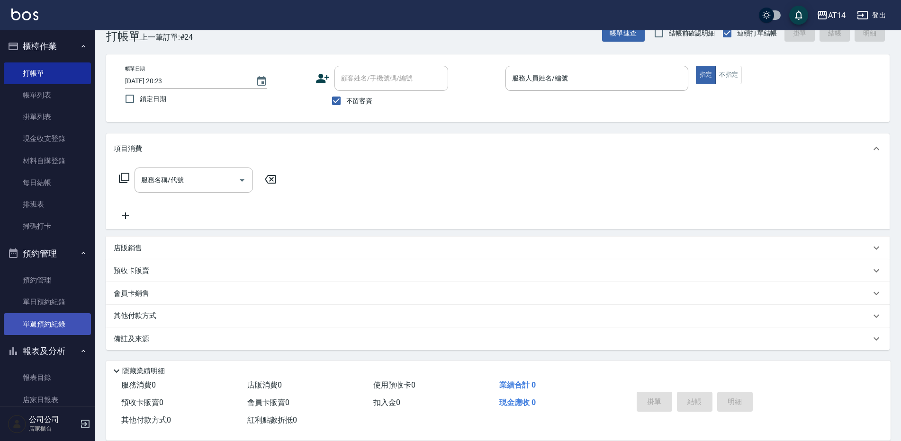
click at [66, 333] on link "單週預約紀錄" at bounding box center [47, 324] width 87 height 22
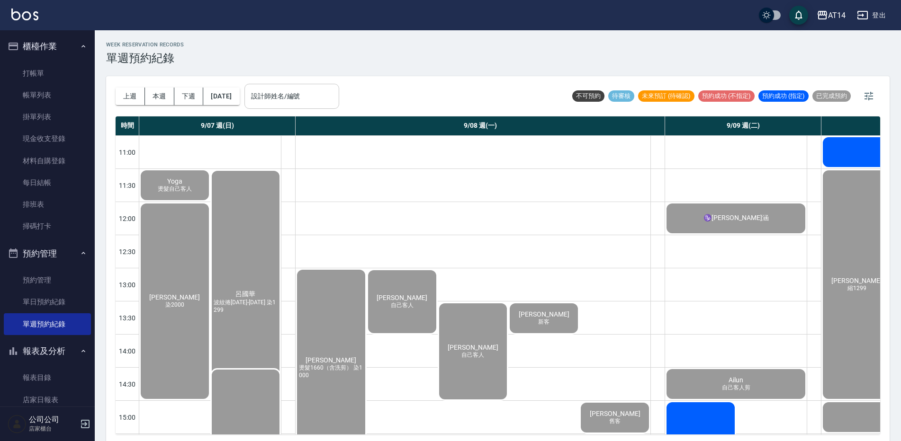
click at [319, 106] on div "設計師姓名/編號" at bounding box center [291, 96] width 95 height 25
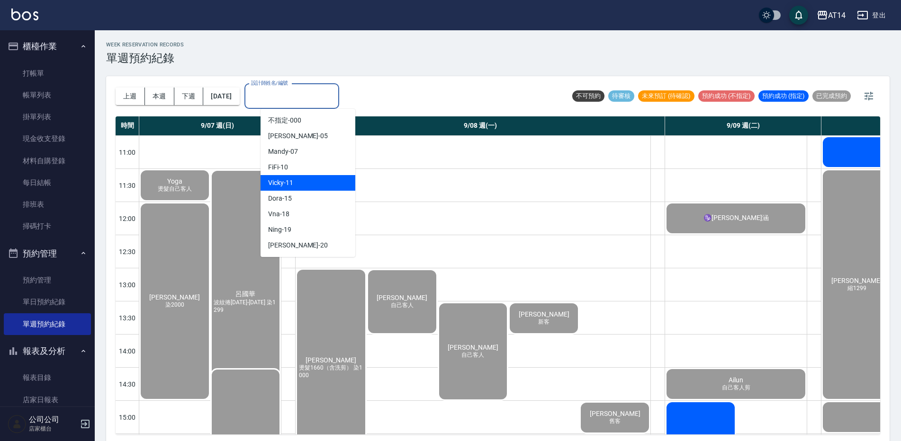
click at [285, 180] on div "Vicky -11" at bounding box center [307, 183] width 95 height 16
type input "Vicky-11"
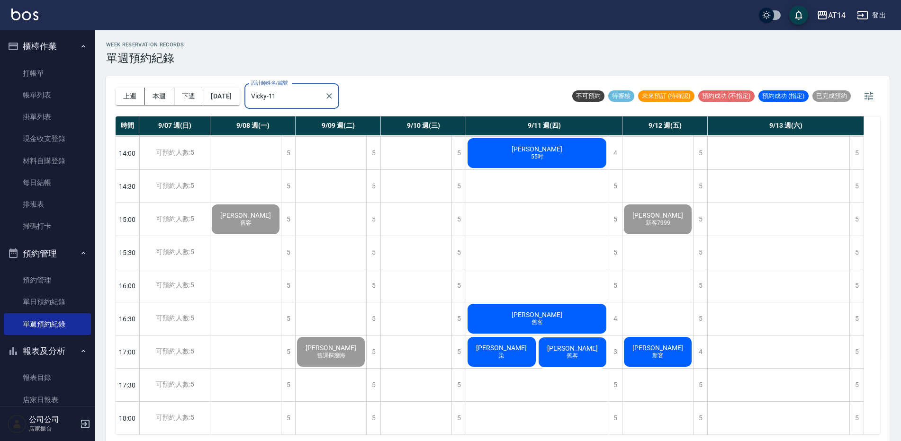
scroll to position [163, 0]
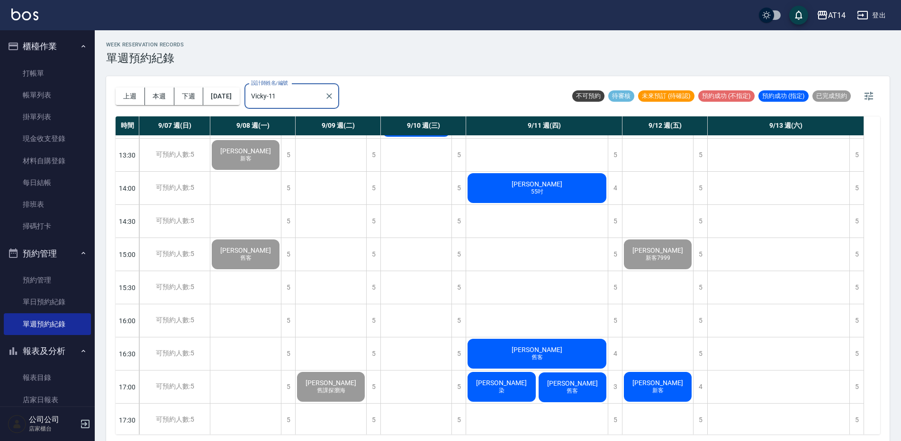
click at [532, 182] on span "許庭" at bounding box center [537, 184] width 54 height 8
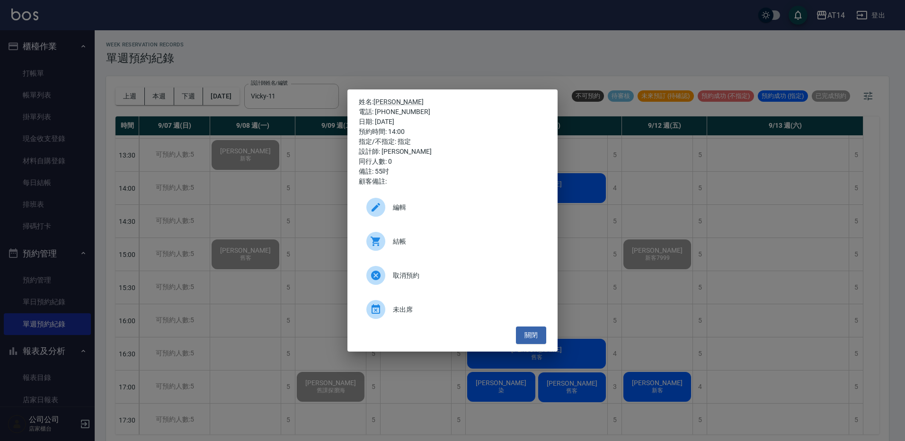
click at [412, 251] on div "結帳" at bounding box center [453, 241] width 188 height 27
click at [536, 85] on div "姓名: 許庭 電話: 0909600355 日期: 2025/09/11 預約時間: 14:00 指定/不指定: 指定 設計師: Vicky 同行人數: 0 …" at bounding box center [452, 220] width 905 height 441
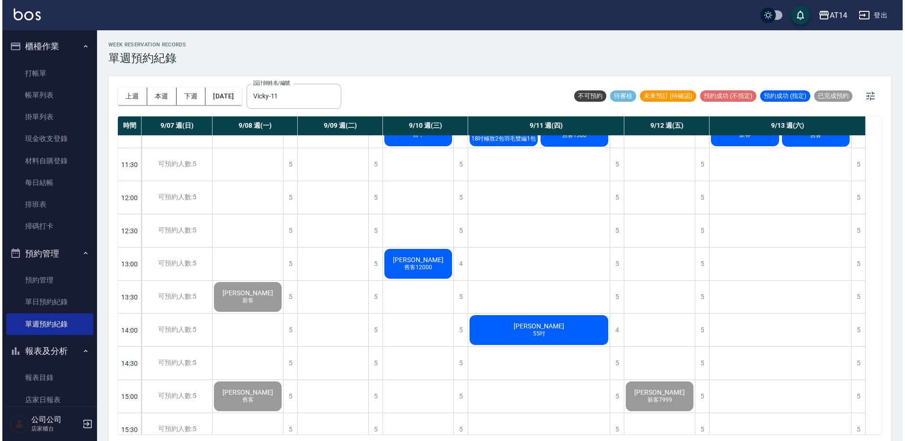
scroll to position [0, 0]
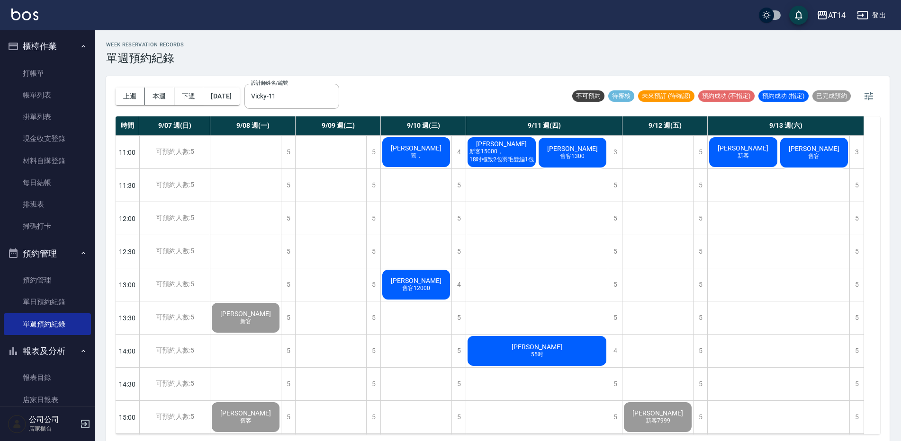
click at [516, 152] on span "新客15000，18吋極致2包羽毛雙編1包" at bounding box center [501, 156] width 68 height 16
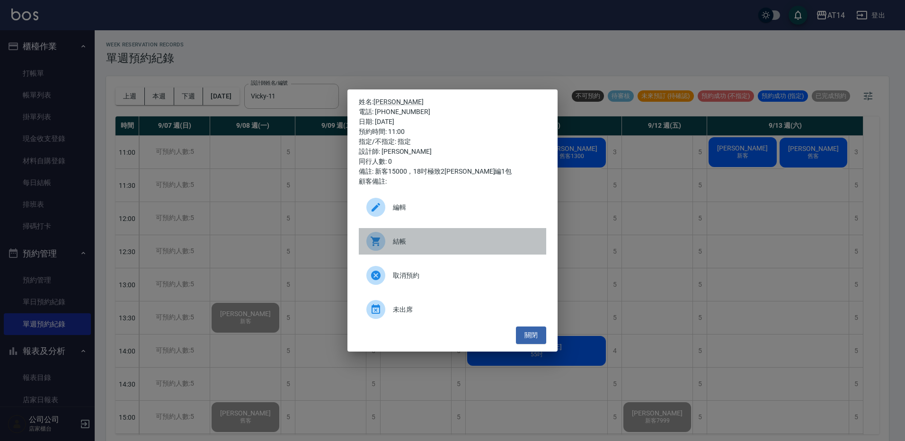
click at [398, 246] on span "結帳" at bounding box center [466, 242] width 146 height 10
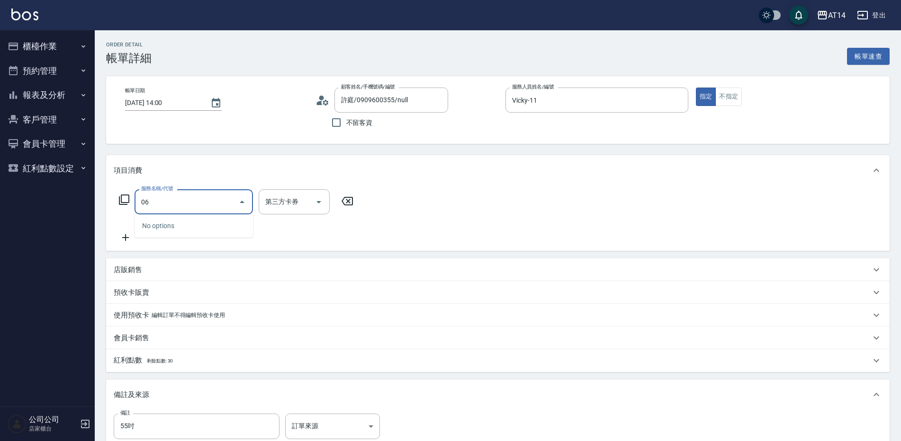
type input "061"
type input "4"
type input "接髮(061)"
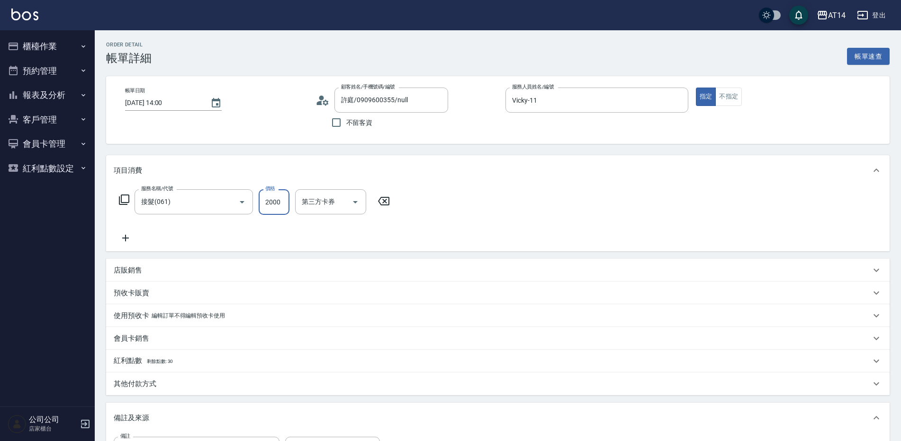
click at [150, 266] on div "店販銷售" at bounding box center [492, 271] width 757 height 10
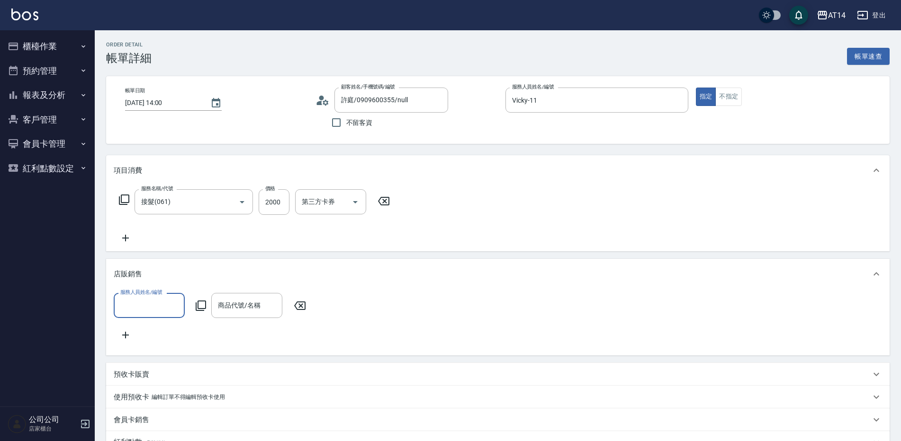
click at [160, 308] on input "服務人員姓名/編號" at bounding box center [149, 305] width 63 height 17
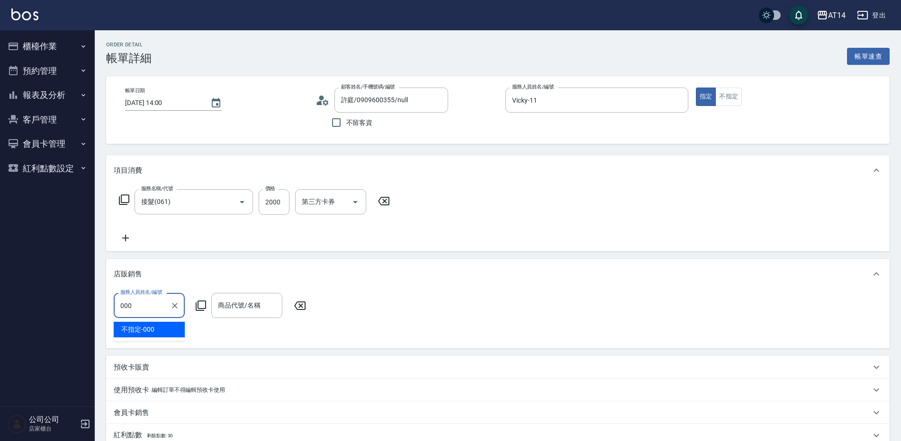
type input "不指定-000"
click at [192, 306] on div "服務人員姓名/編號 不指定-000 服務人員姓名/編號 商品代號/名稱 商品代號/名稱" at bounding box center [213, 305] width 198 height 25
click at [199, 309] on icon at bounding box center [201, 306] width 10 height 10
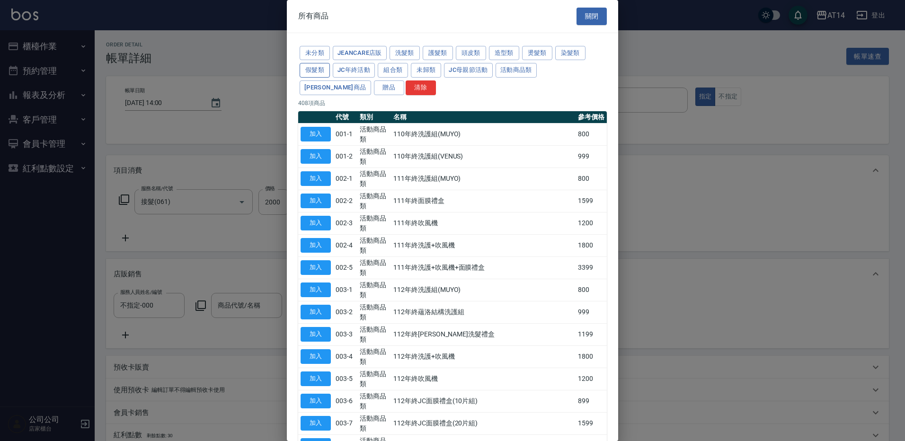
click at [312, 72] on button "假髮類" at bounding box center [315, 70] width 30 height 15
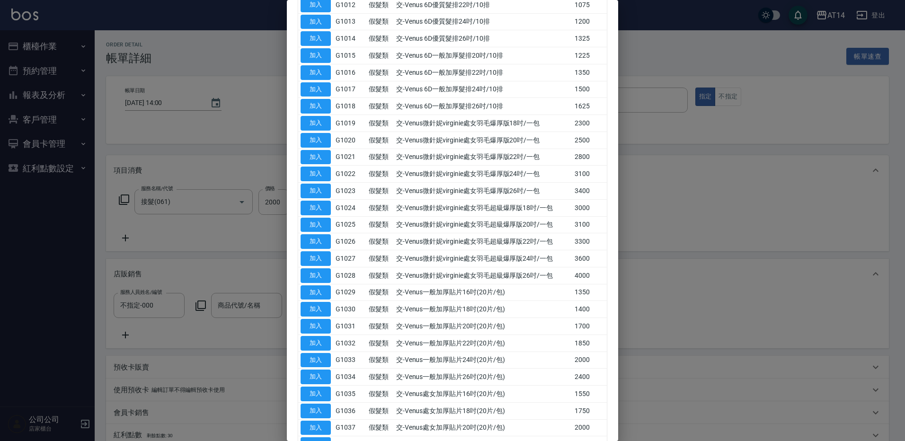
scroll to position [379, 0]
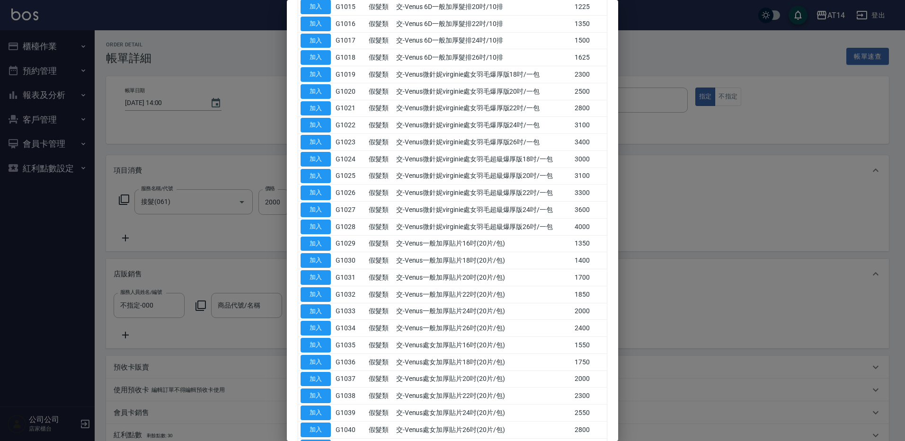
click at [611, 302] on div "未分類 JeanCare店販 洗髮類 護髮類 頭皮類 造型類 燙髮類 染髮類 假髮類 JC年終活動 組合類 未歸類 JC母親節活動 活動商品類 [PERSON…" at bounding box center [452, 128] width 331 height 948
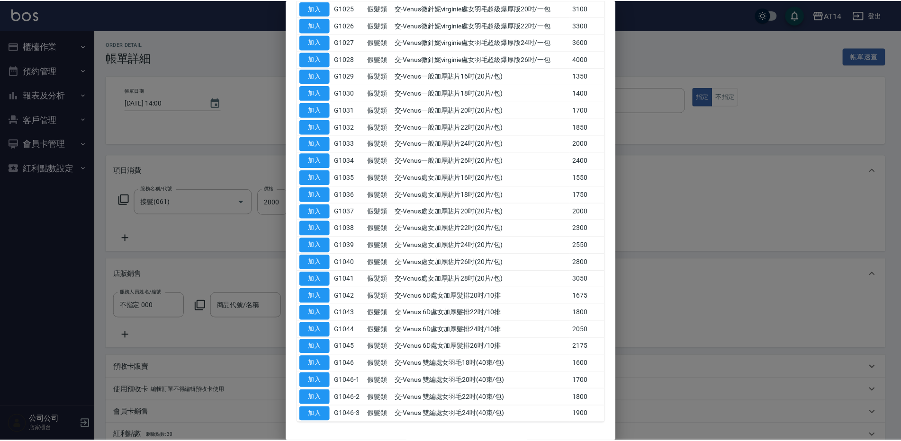
scroll to position [581, 0]
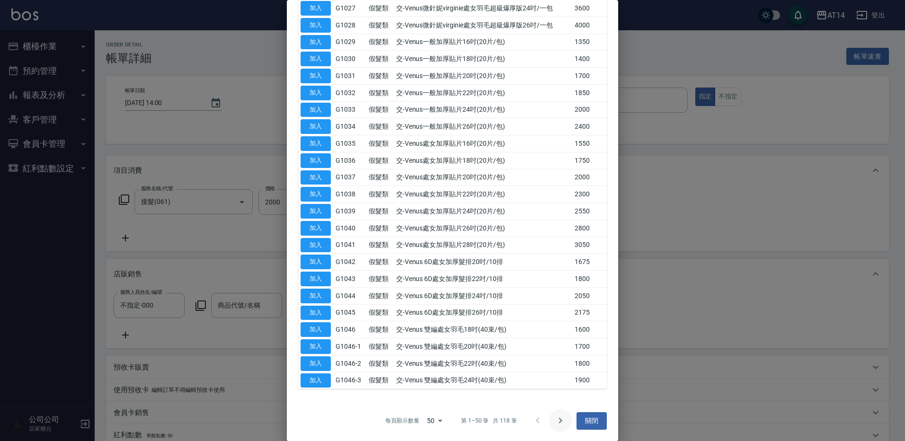
click at [559, 418] on icon "Go to next page" at bounding box center [560, 420] width 11 height 11
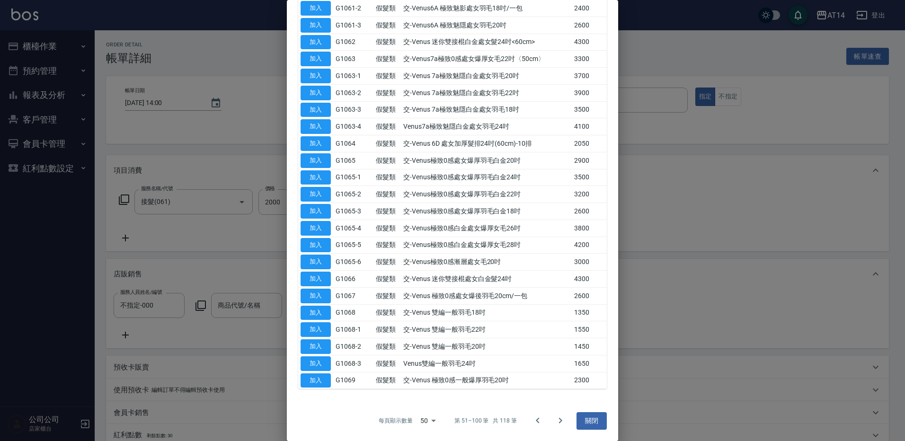
click at [326, 332] on button "加入" at bounding box center [316, 329] width 30 height 15
type input "交-Venus 雙編一般羽毛22吋"
type input "7"
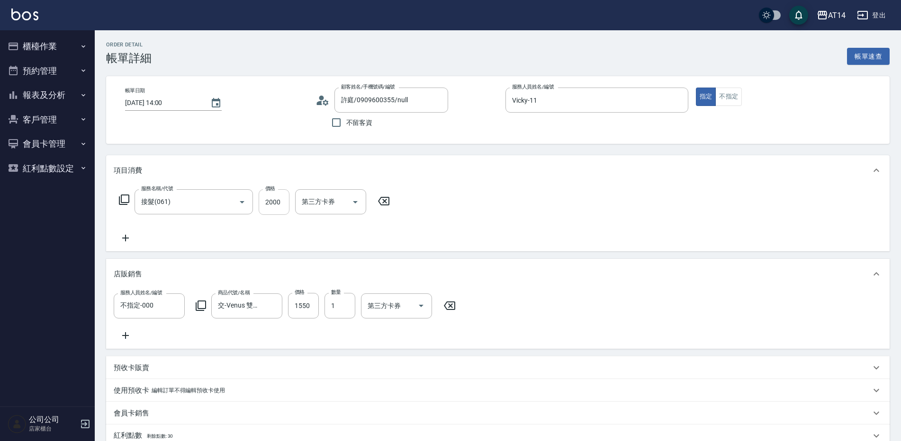
click at [265, 207] on input "2000" at bounding box center [274, 202] width 31 height 26
type input "3"
type input "345"
type input "4"
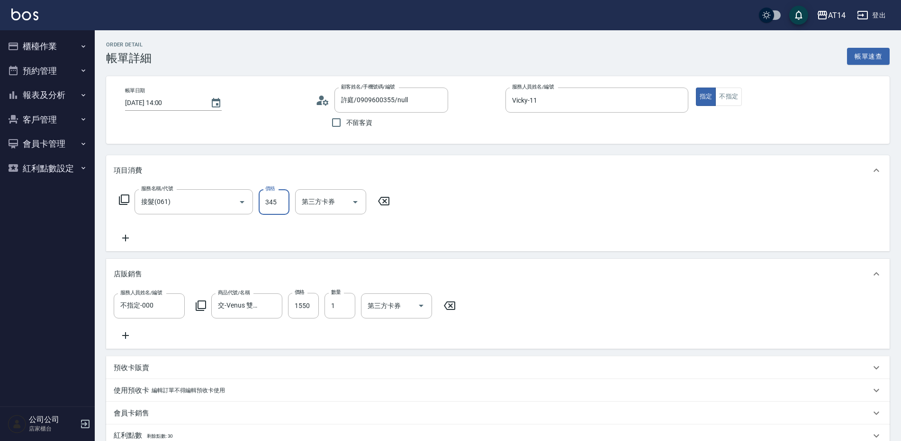
type input "3450"
type input "10"
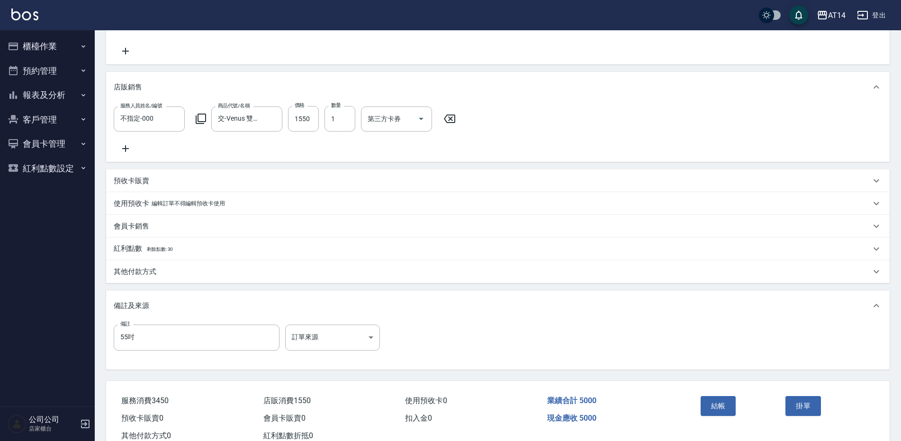
scroll to position [189, 0]
type input "3450"
click at [339, 343] on body "AT14 登出 櫃檯作業 打帳單 帳單列表 掛單列表 現金收支登錄 材料自購登錄 每日結帳 排班表 掃碼打卡 預約管理 預約管理 單日預約紀錄 單週預約紀錄 …" at bounding box center [450, 138] width 901 height 655
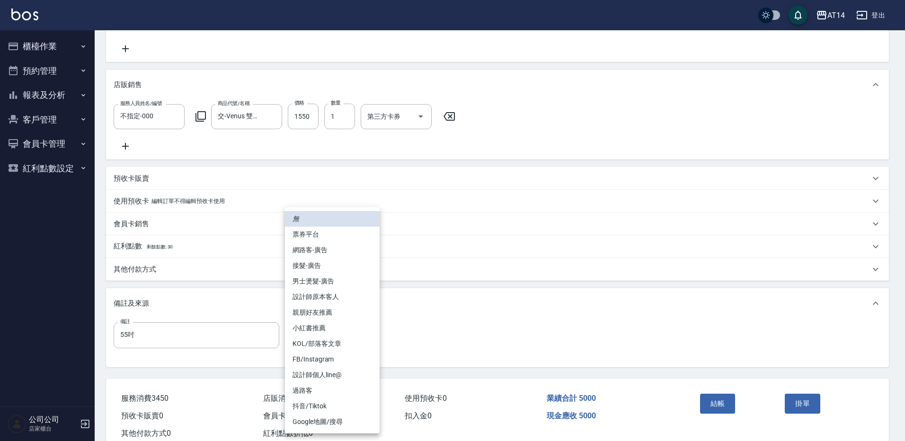
click at [345, 295] on li "設計師原本客人" at bounding box center [332, 297] width 95 height 16
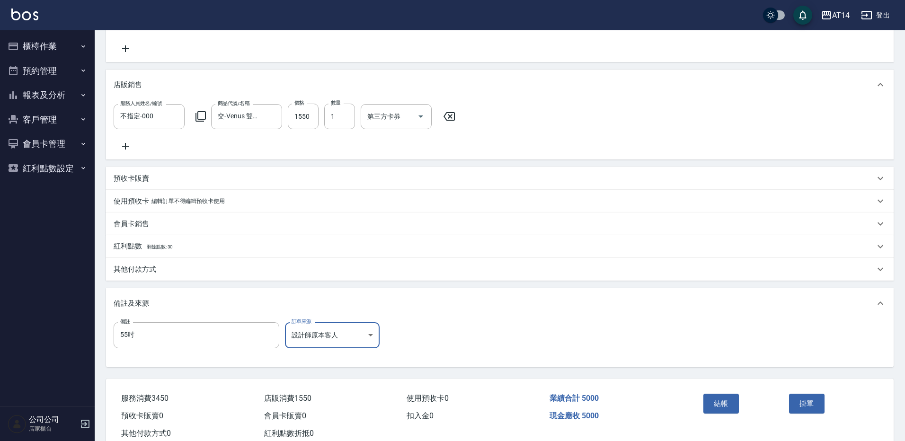
type input "設計師原本客人"
click at [728, 412] on button "結帳" at bounding box center [718, 404] width 36 height 20
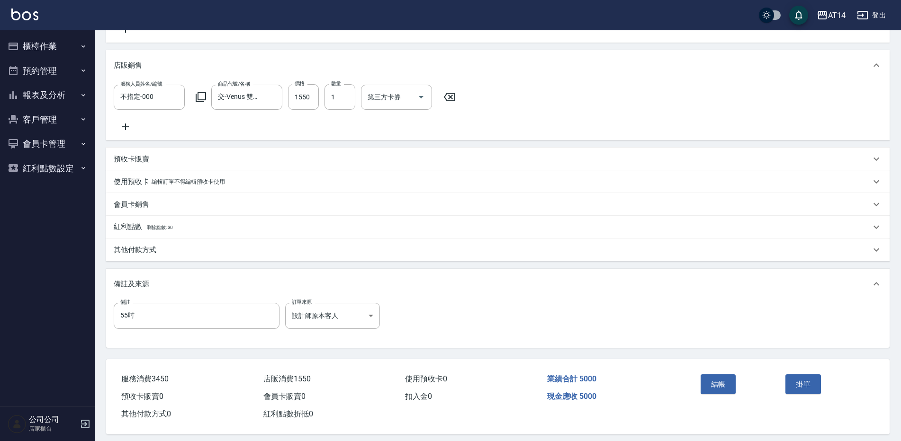
scroll to position [225, 0]
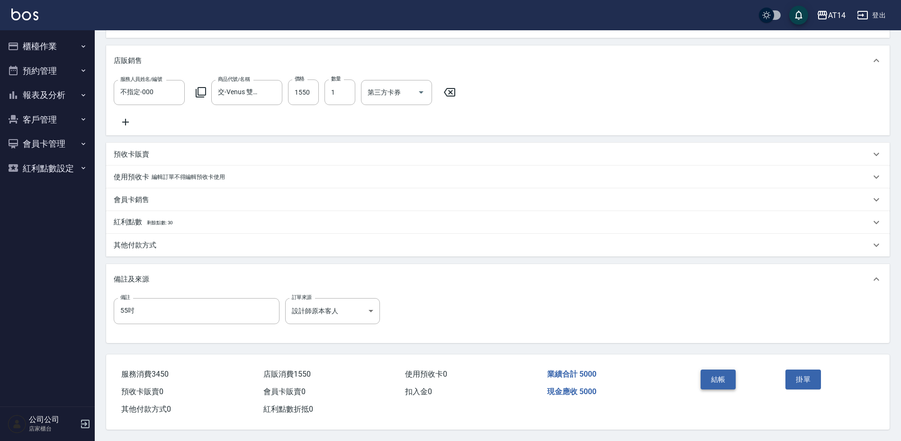
click at [711, 376] on button "結帳" at bounding box center [718, 380] width 36 height 20
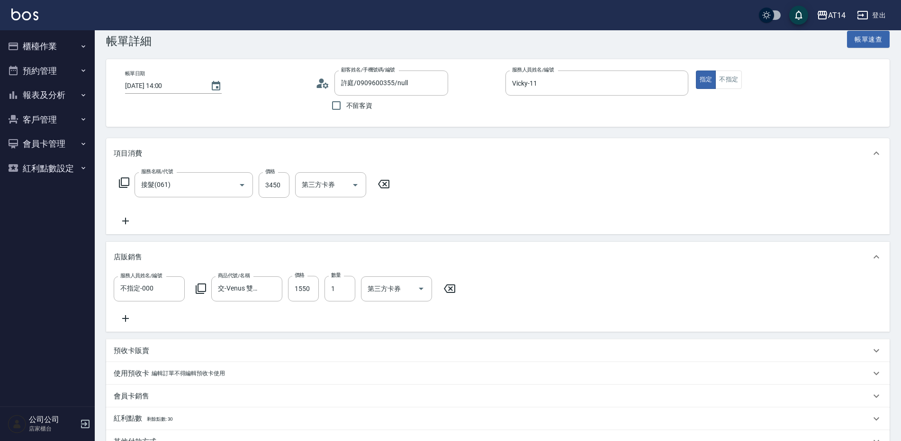
scroll to position [47, 0]
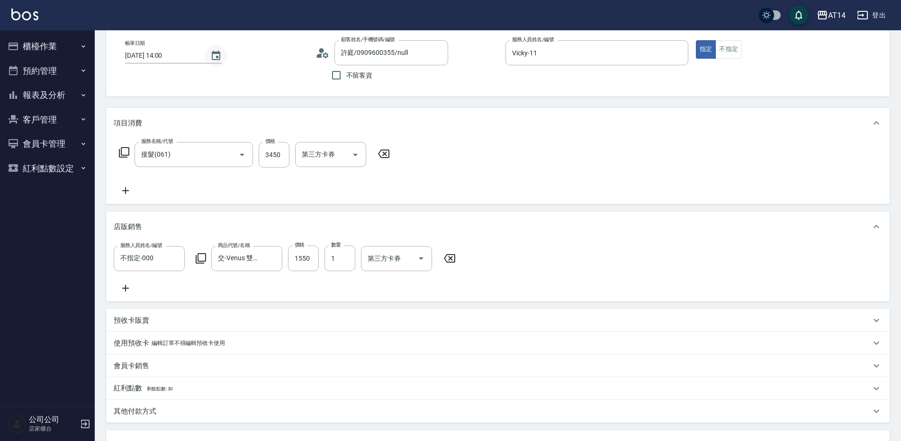
click at [220, 59] on button "Choose date, selected date is 2025-09-11" at bounding box center [216, 56] width 23 height 23
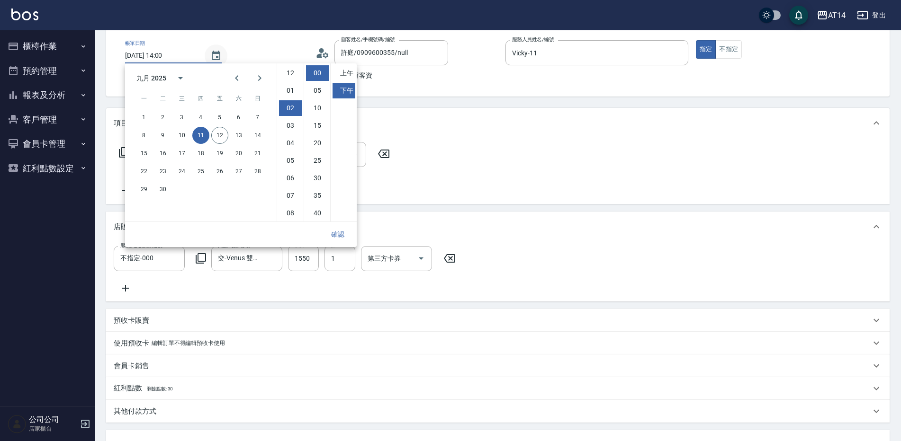
scroll to position [35, 0]
click at [216, 138] on button "12" at bounding box center [219, 135] width 17 height 17
type input "[DATE] 14:00"
click at [339, 237] on button "確認" at bounding box center [337, 235] width 30 height 18
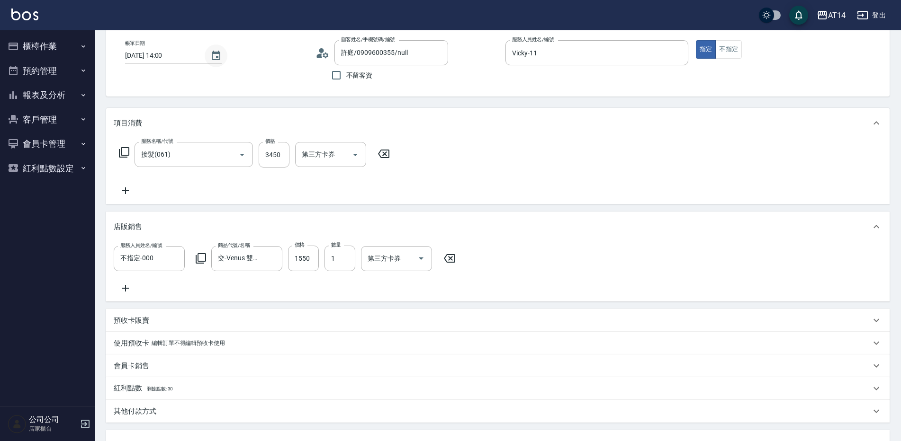
click at [214, 52] on icon "Choose date, selected date is 2025-09-12" at bounding box center [216, 55] width 9 height 9
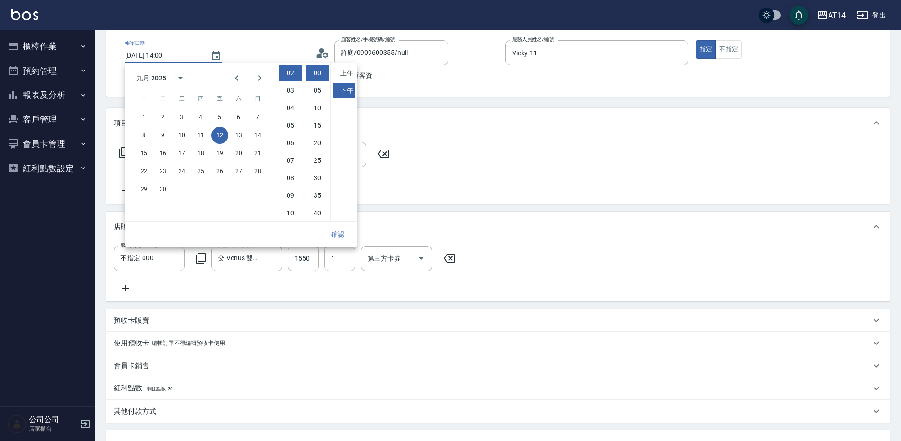
click at [333, 237] on button "確認" at bounding box center [337, 235] width 30 height 18
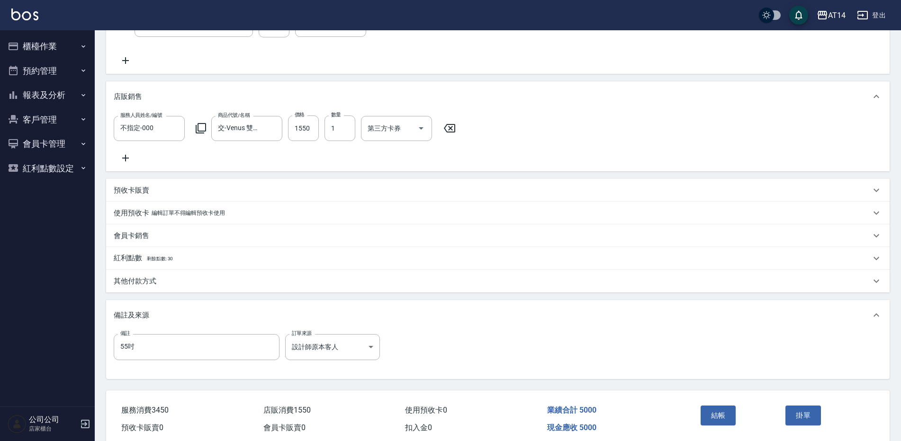
scroll to position [225, 0]
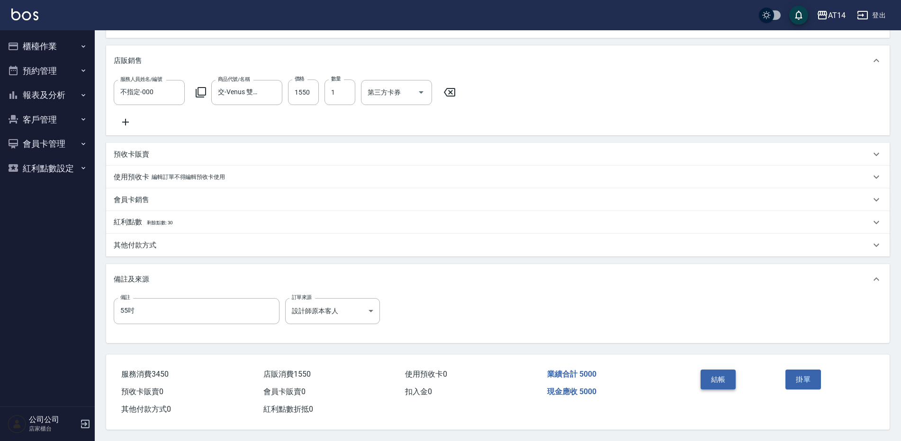
click at [706, 376] on button "結帳" at bounding box center [718, 380] width 36 height 20
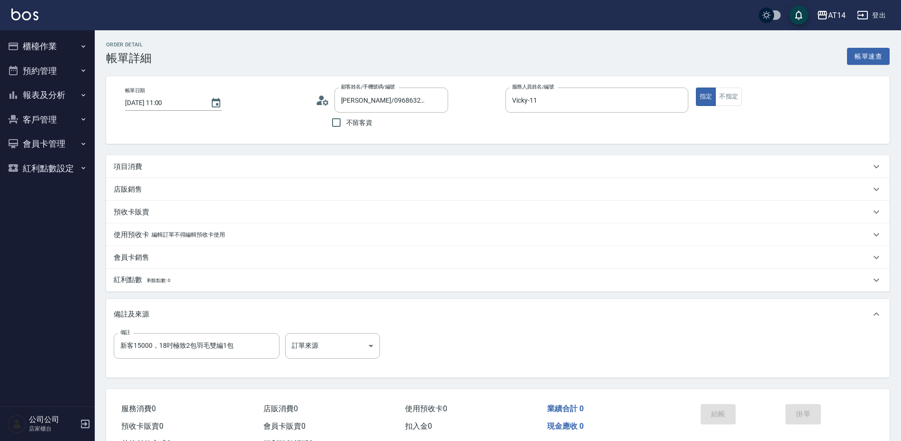
click at [134, 169] on p "項目消費" at bounding box center [128, 167] width 28 height 10
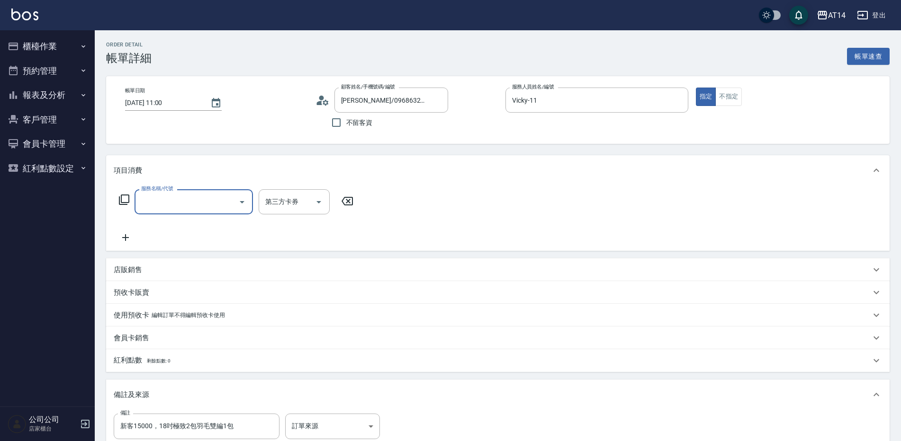
click at [210, 194] on input "服務名稱/代號" at bounding box center [187, 202] width 96 height 17
type input "061"
type input "4"
type input "接髮(061)"
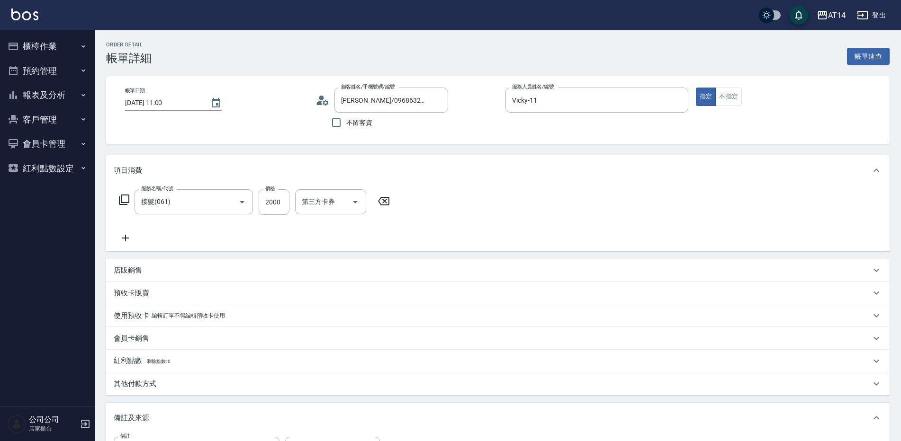
click at [143, 273] on div "店販銷售" at bounding box center [492, 271] width 757 height 10
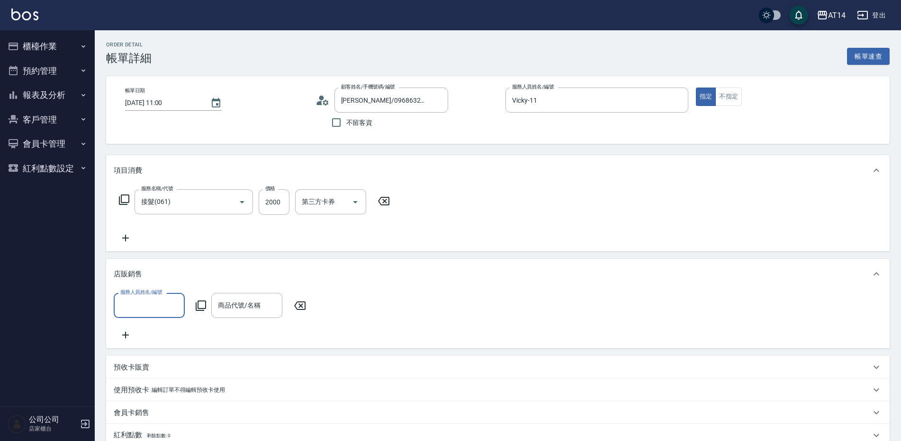
click at [147, 314] on div "服務人員姓名/編號" at bounding box center [149, 305] width 71 height 25
type input "不指定-000"
click at [205, 303] on icon at bounding box center [200, 305] width 11 height 11
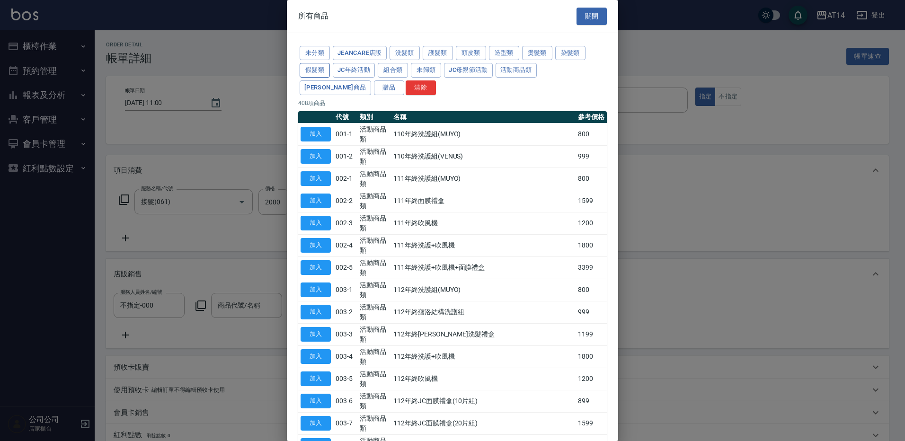
click at [328, 71] on button "假髮類" at bounding box center [315, 70] width 30 height 15
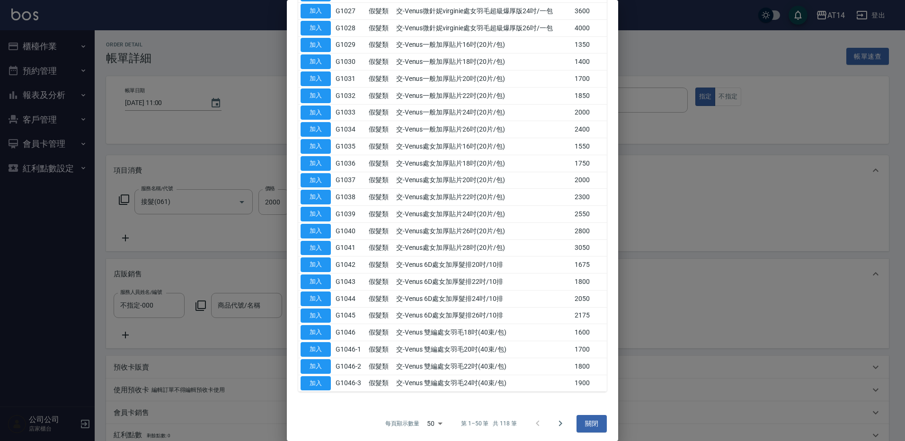
scroll to position [581, 0]
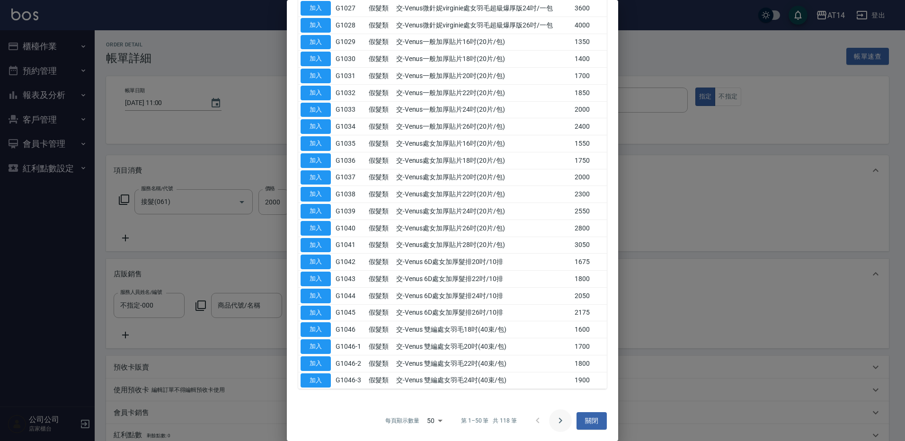
click at [555, 419] on icon "Go to next page" at bounding box center [560, 420] width 11 height 11
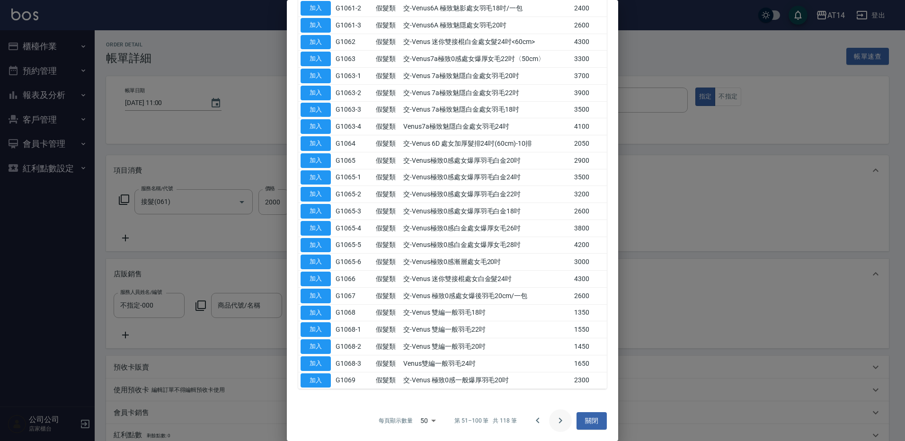
click at [557, 423] on icon "Go to next page" at bounding box center [560, 420] width 11 height 11
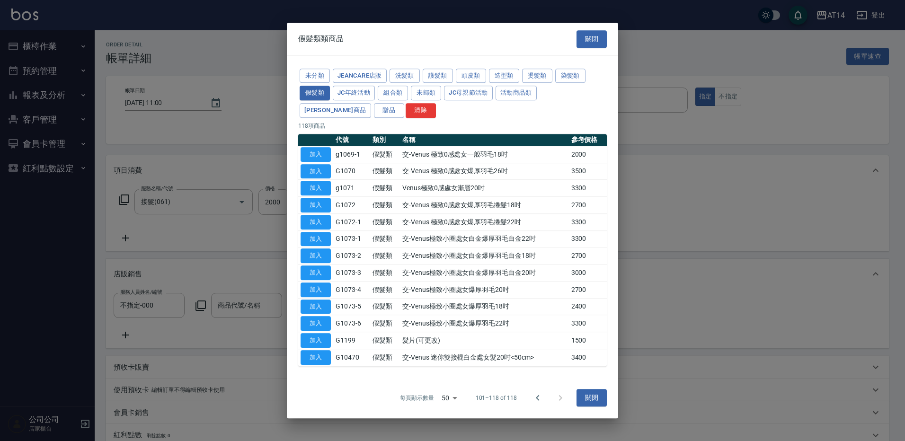
scroll to position [0, 0]
click at [327, 155] on button "加入" at bounding box center [316, 154] width 30 height 15
type input "交-Venus 極致0感處女一般羽毛18吋"
type input "8"
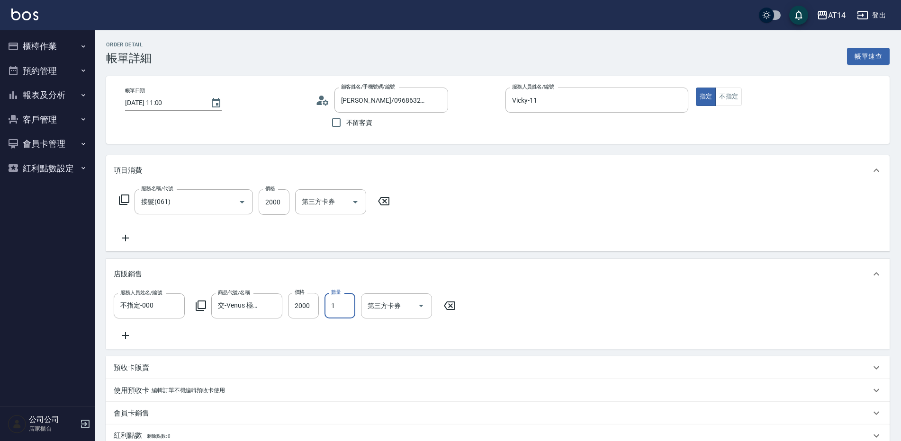
click at [337, 307] on input "1" at bounding box center [339, 306] width 31 height 26
type input "2"
type input "12"
type input "2"
click at [200, 306] on icon at bounding box center [200, 305] width 11 height 11
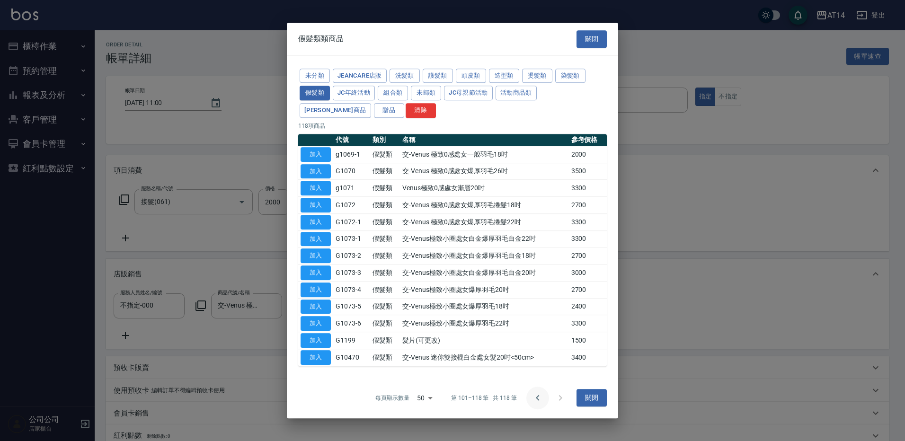
click at [537, 393] on icon "Go to previous page" at bounding box center [537, 398] width 11 height 11
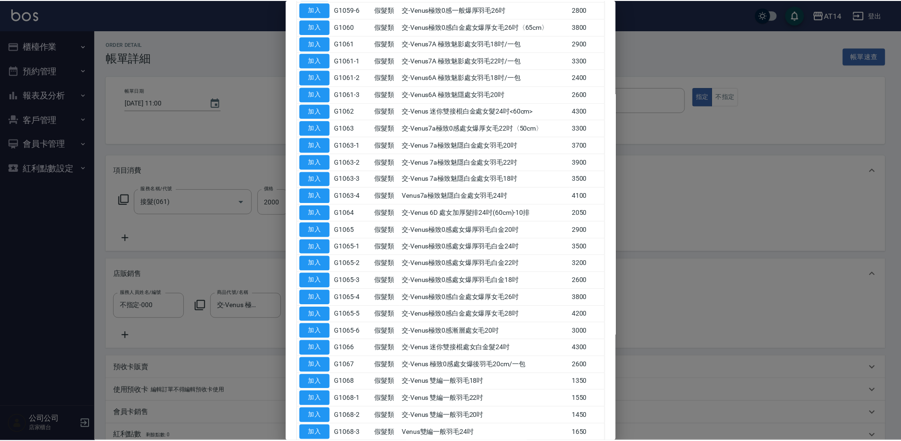
scroll to position [581, 0]
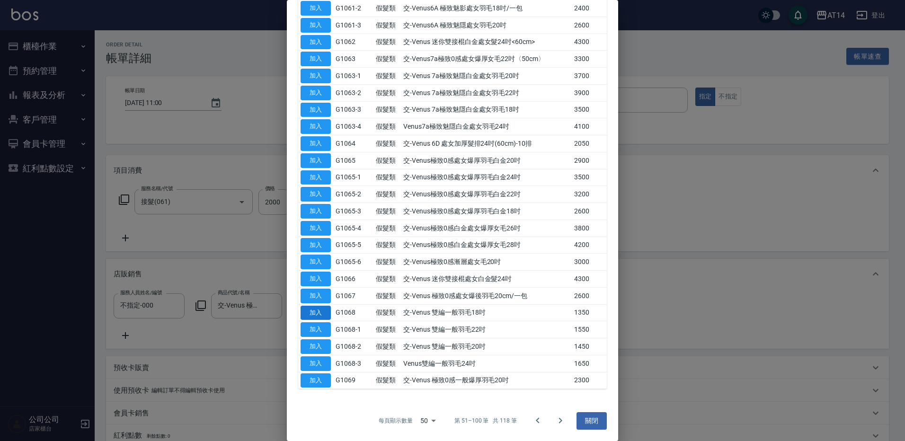
click at [321, 314] on button "加入" at bounding box center [316, 313] width 30 height 15
type input "15"
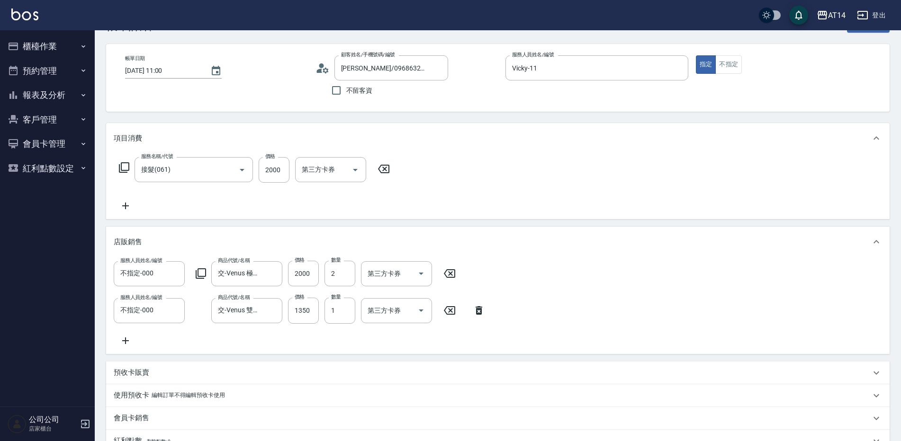
scroll to position [47, 0]
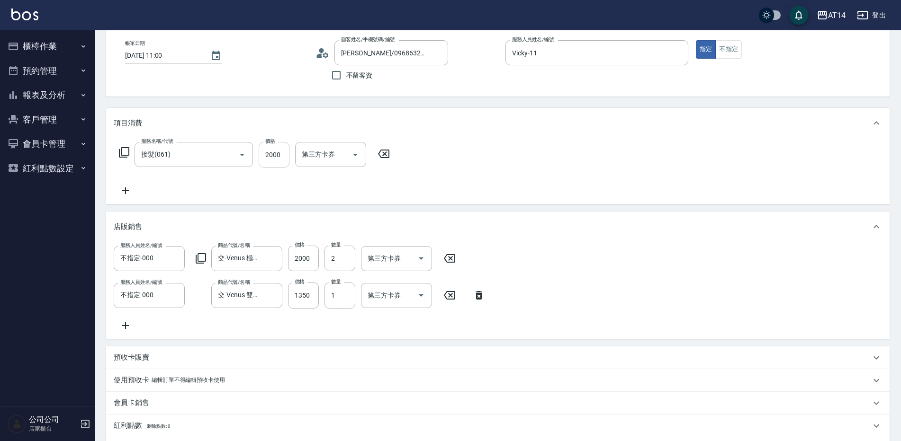
click at [277, 156] on input "2000" at bounding box center [274, 155] width 31 height 26
type input "1"
type input "11"
type input "1165"
type input "13"
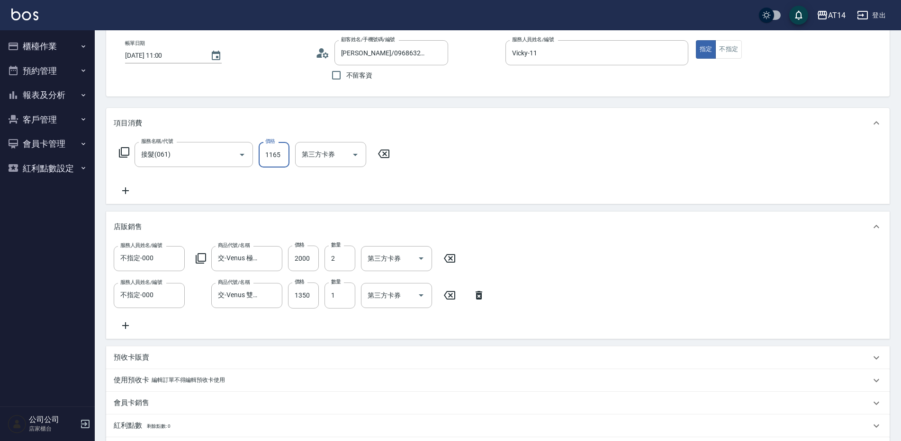
type input "11650"
type input "34"
type input "11650"
click at [151, 179] on div "服務名稱/代號 接髮(061) 服務名稱/代號 價格 11650 價格 第三方卡券 第三方卡券" at bounding box center [255, 169] width 282 height 54
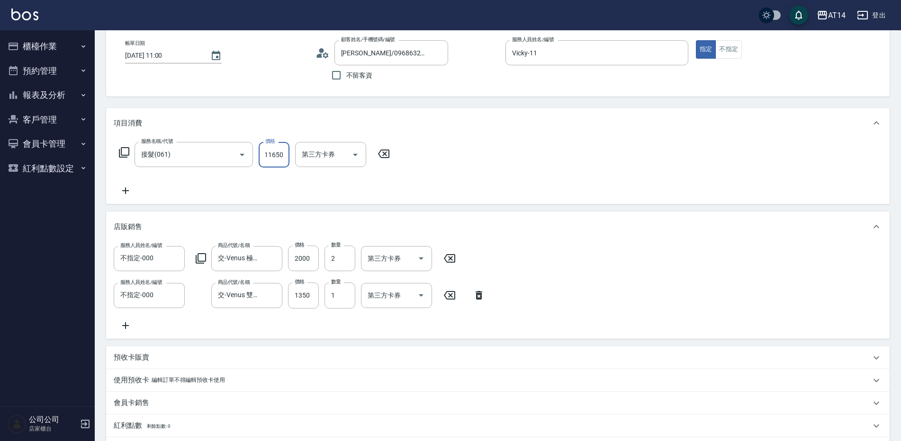
scroll to position [0, 0]
click at [126, 194] on icon at bounding box center [126, 190] width 24 height 11
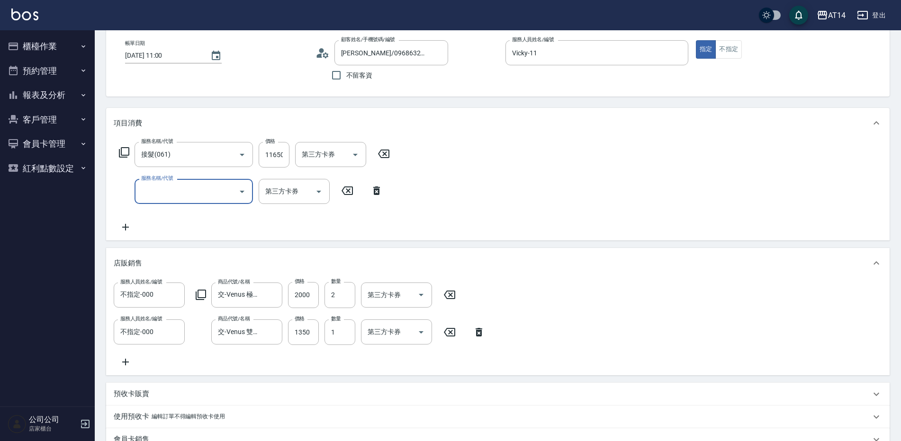
click at [190, 192] on input "服務名稱/代號" at bounding box center [187, 191] width 96 height 17
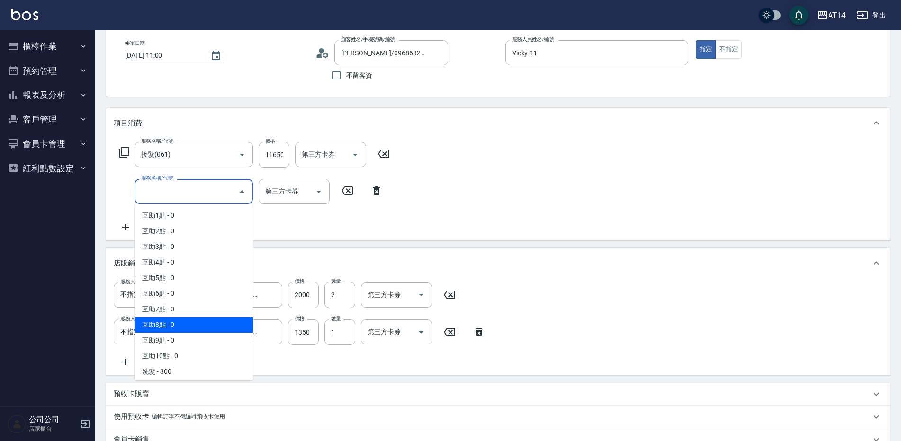
click at [190, 325] on span "互助8點 - 0" at bounding box center [193, 325] width 118 height 16
type input "互助8點(008)"
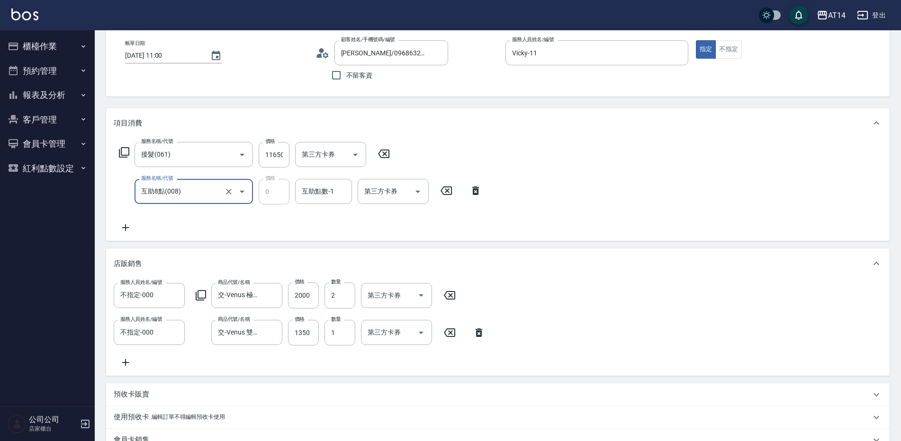
click at [315, 192] on div "互助點數-1 互助點數-1" at bounding box center [323, 191] width 57 height 25
type input "蘇逸婕-66"
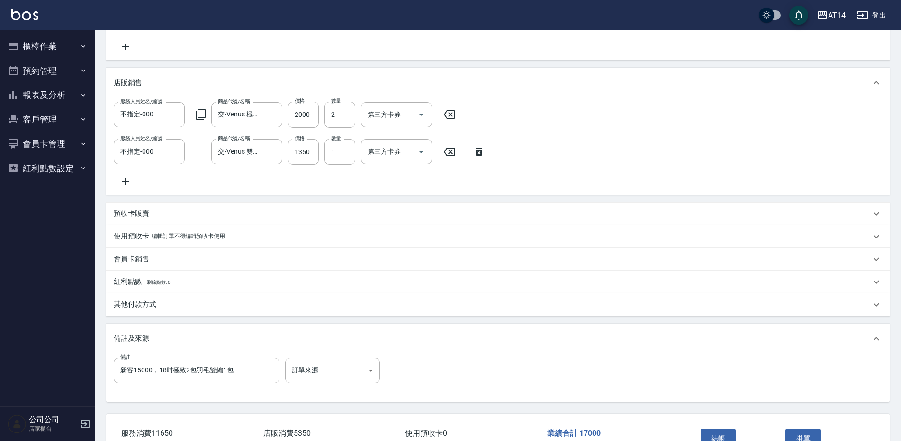
scroll to position [284, 0]
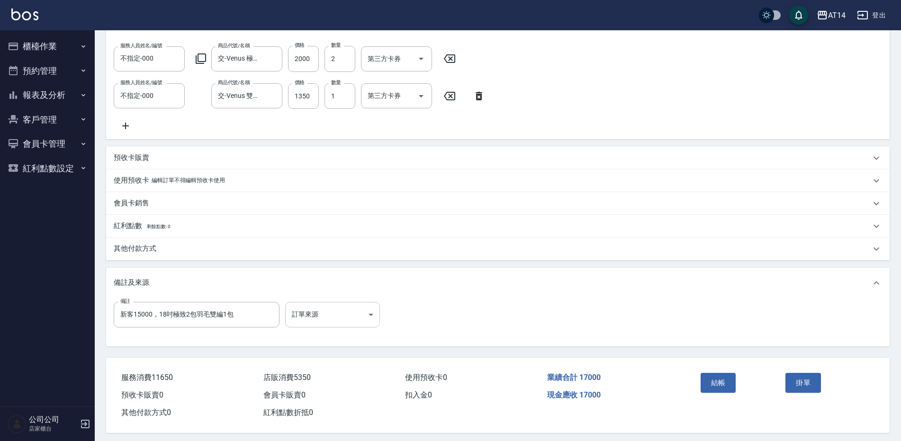
click at [348, 322] on body "AT14 登出 櫃檯作業 打帳單 帳單列表 掛單列表 現金收支登錄 材料自購登錄 每日結帳 排班表 掃碼打卡 預約管理 預約管理 單日預約紀錄 單週預約紀錄 …" at bounding box center [450, 80] width 901 height 729
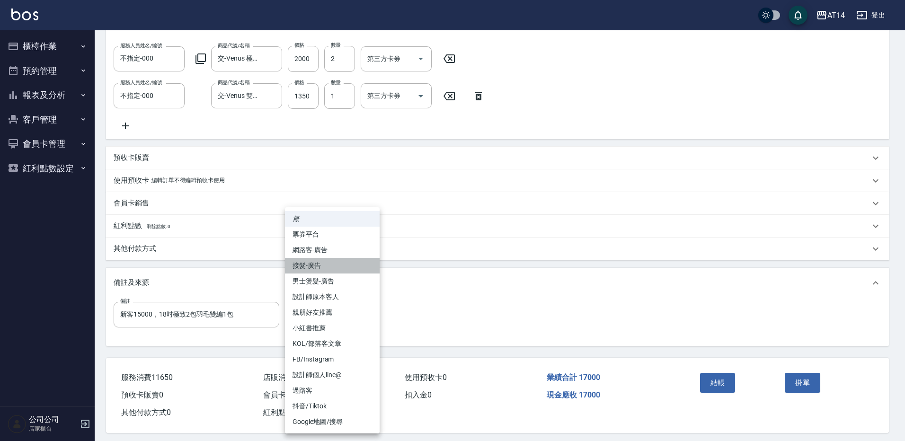
click at [342, 264] on li "接髮-廣告" at bounding box center [332, 266] width 95 height 16
type input "接髮-廣告"
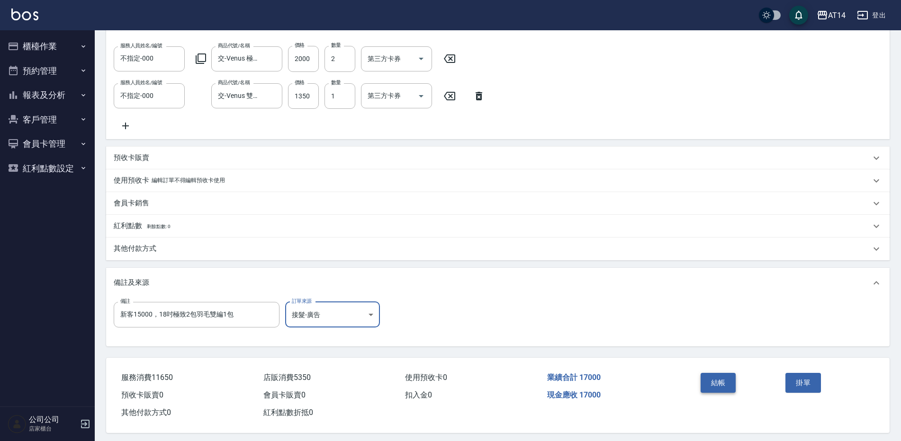
click at [716, 393] on button "結帳" at bounding box center [718, 383] width 36 height 20
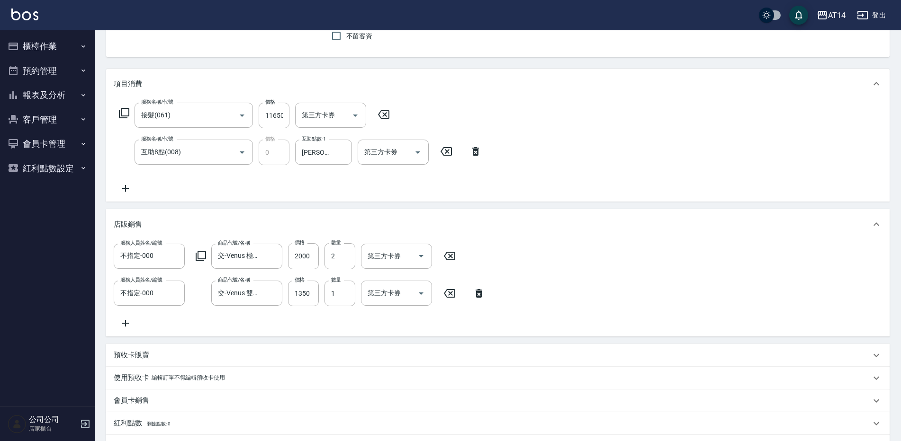
scroll to position [0, 0]
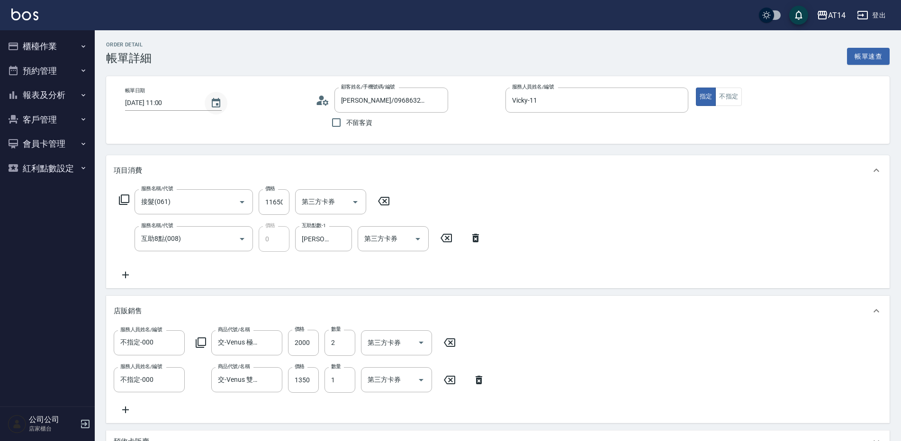
click at [216, 104] on icon "Choose date, selected date is 2025-09-11" at bounding box center [216, 102] width 9 height 9
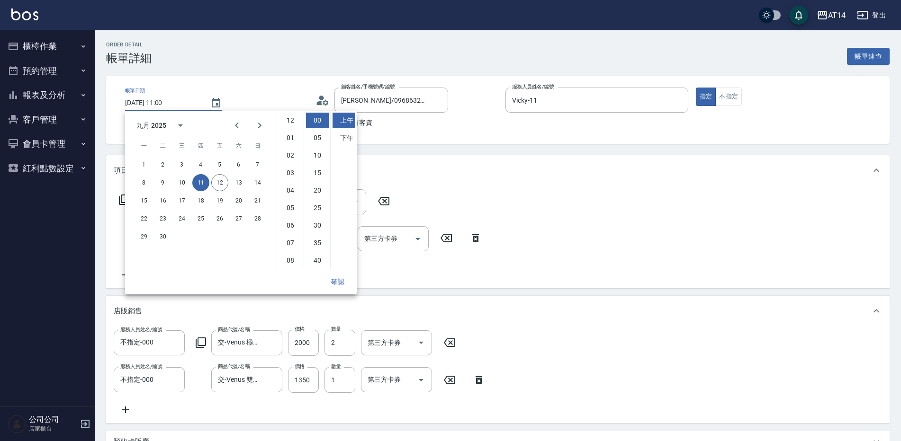
scroll to position [53, 0]
click at [223, 183] on button "12" at bounding box center [219, 182] width 17 height 17
type input "2025/09/12 11:00"
click at [341, 282] on button "確認" at bounding box center [337, 282] width 30 height 18
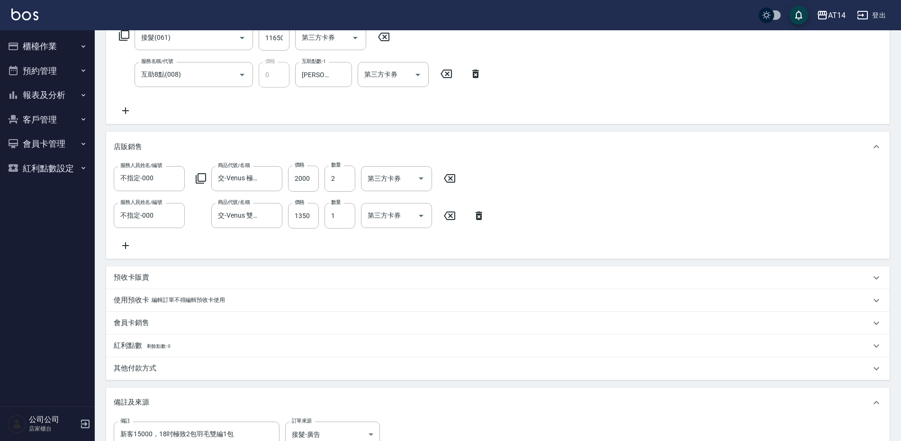
scroll to position [237, 0]
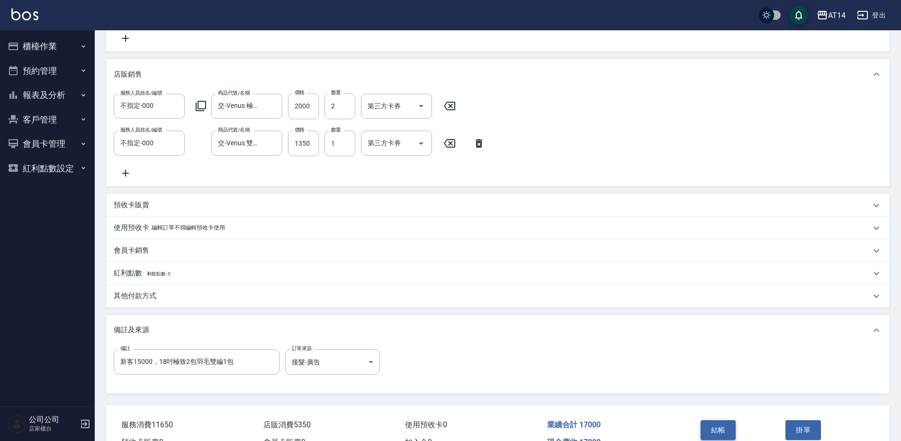
click at [718, 438] on button "結帳" at bounding box center [718, 430] width 36 height 20
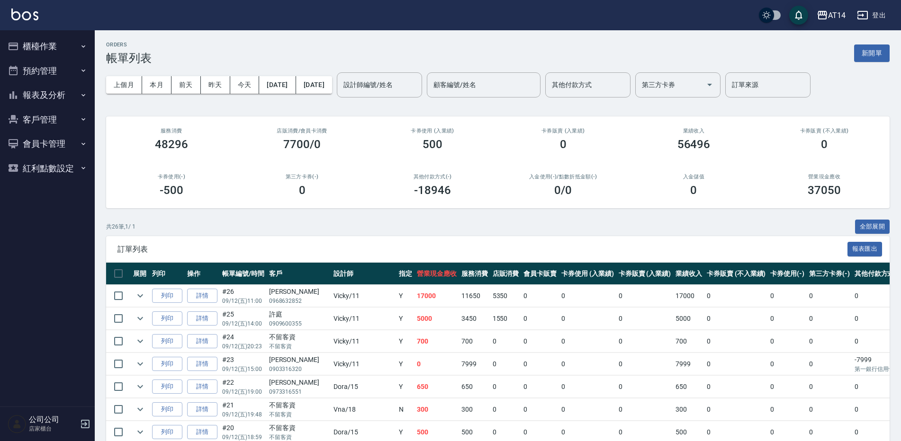
click at [58, 71] on button "預約管理" at bounding box center [47, 71] width 87 height 25
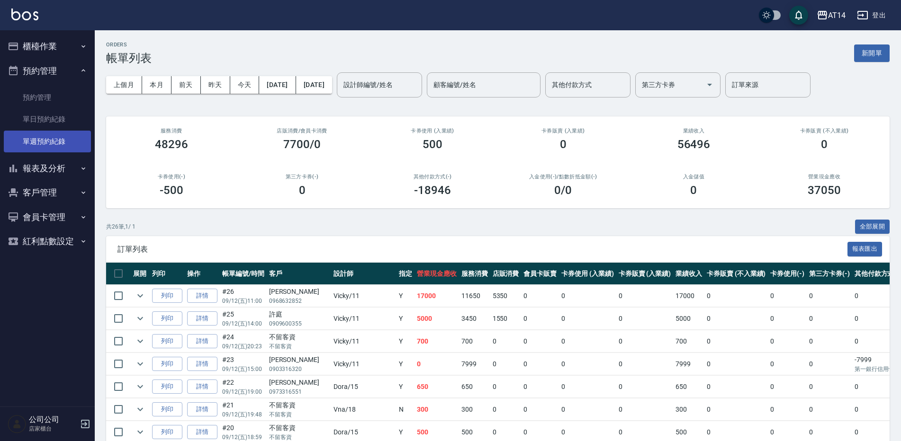
click at [48, 141] on link "單週預約紀錄" at bounding box center [47, 142] width 87 height 22
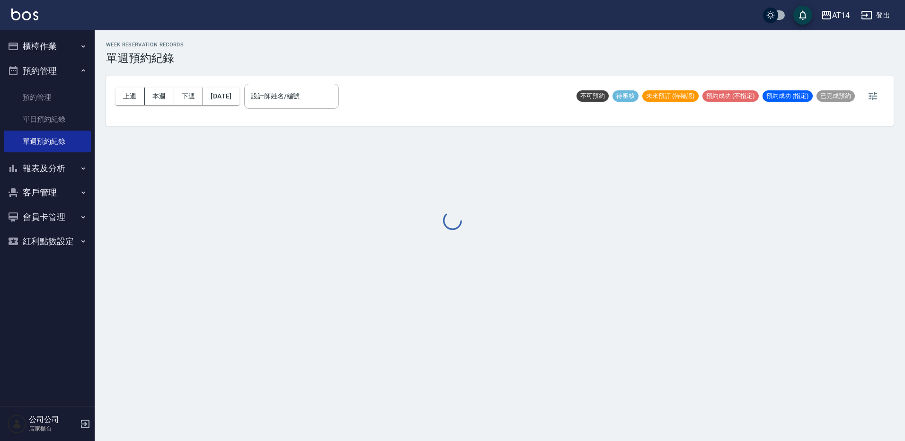
click at [319, 108] on div at bounding box center [452, 220] width 905 height 441
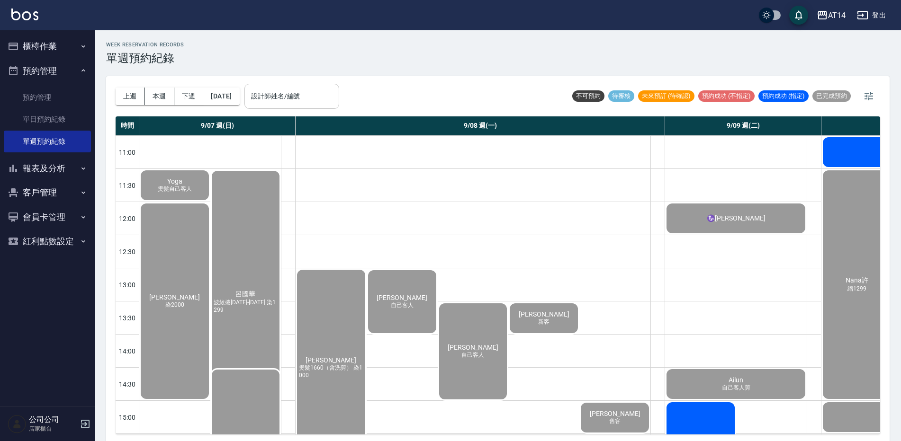
click at [315, 99] on input "設計師姓名/編號" at bounding box center [292, 96] width 86 height 17
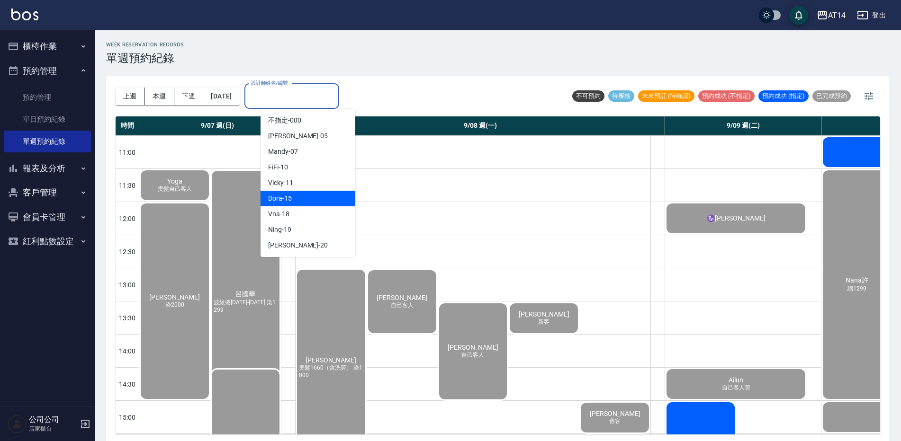
click at [298, 188] on div "Vicky -11" at bounding box center [307, 183] width 95 height 16
type input "Vicky-11"
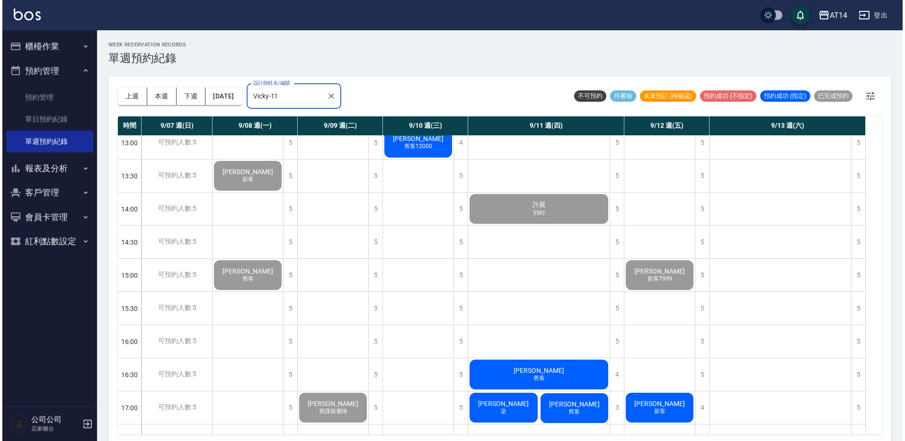
scroll to position [189, 0]
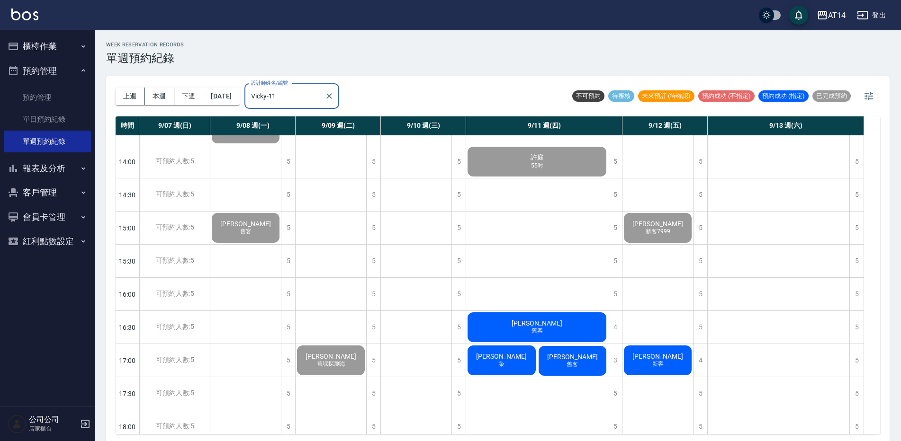
click at [534, 321] on span "[PERSON_NAME]" at bounding box center [537, 324] width 54 height 8
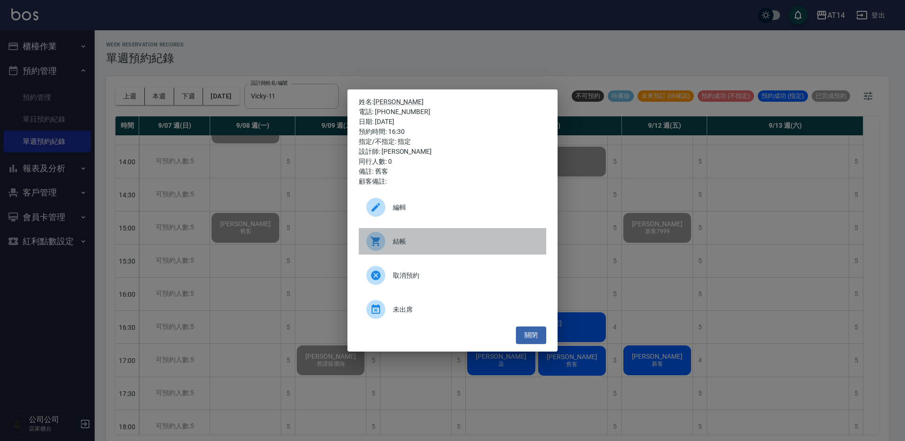
click at [376, 239] on icon at bounding box center [375, 241] width 9 height 9
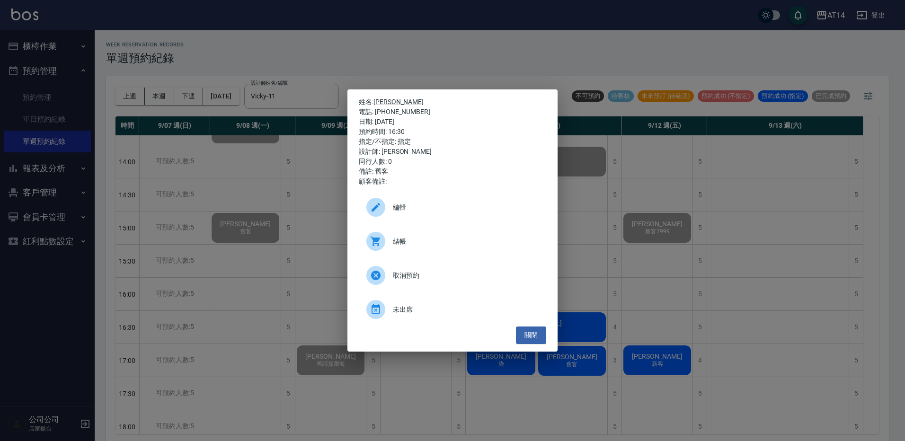
click at [432, 72] on div "姓名: 呂思葭 電話: 0928138146 日期: 2025/09/11 預約時間: 16:30 指定/不指定: 指定 設計師: Vicky 同行人數: 0…" at bounding box center [452, 220] width 905 height 441
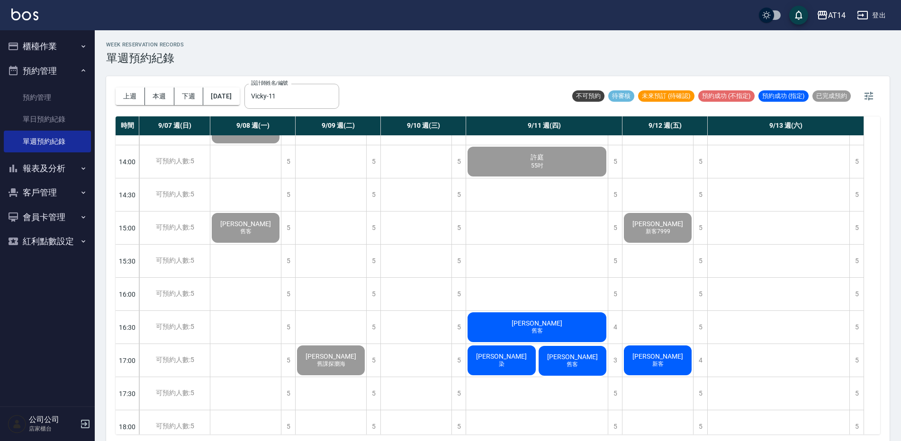
click at [517, 365] on div "賴秋萍 染" at bounding box center [501, 360] width 71 height 33
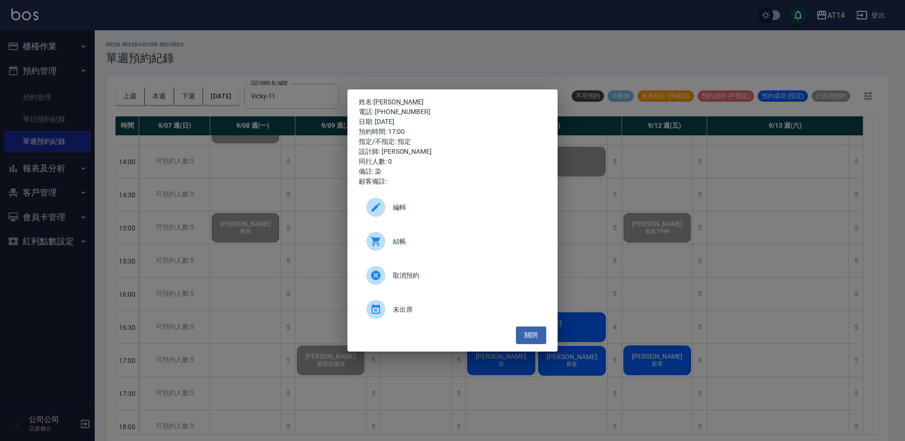
click at [376, 235] on div at bounding box center [375, 241] width 19 height 19
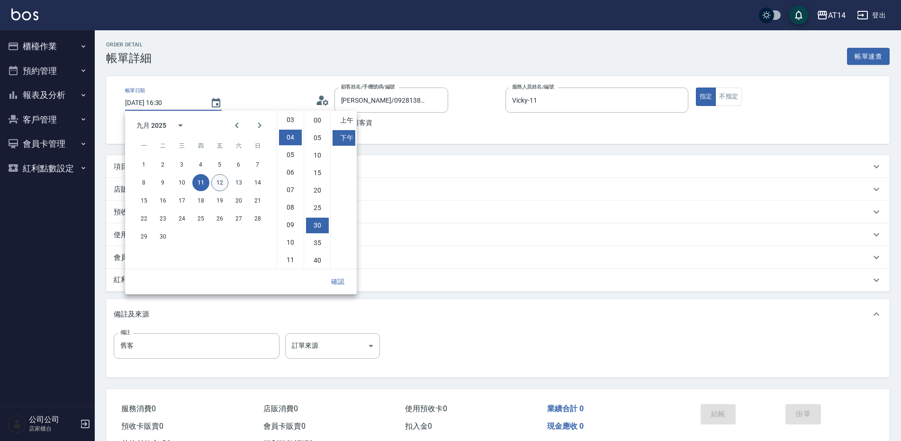
scroll to position [53, 0]
click at [226, 187] on button "12" at bounding box center [219, 182] width 17 height 17
type input "[DATE] 16:30"
click at [341, 286] on button "確認" at bounding box center [337, 282] width 30 height 18
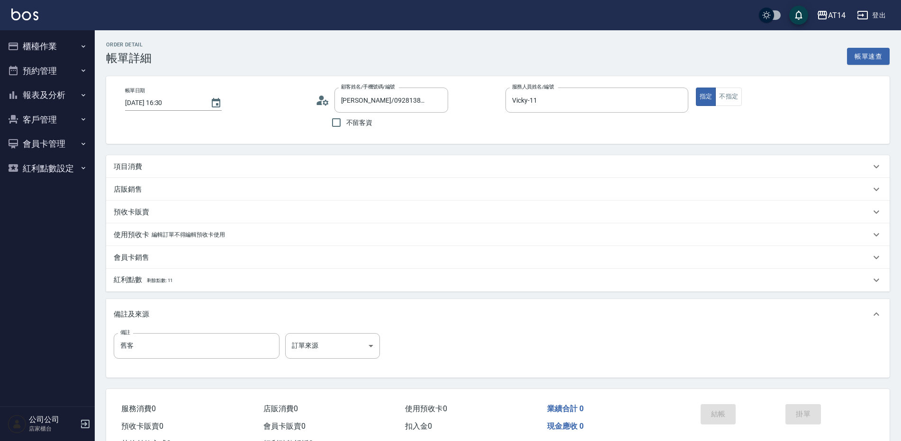
click at [176, 169] on div "項目消費" at bounding box center [492, 167] width 757 height 10
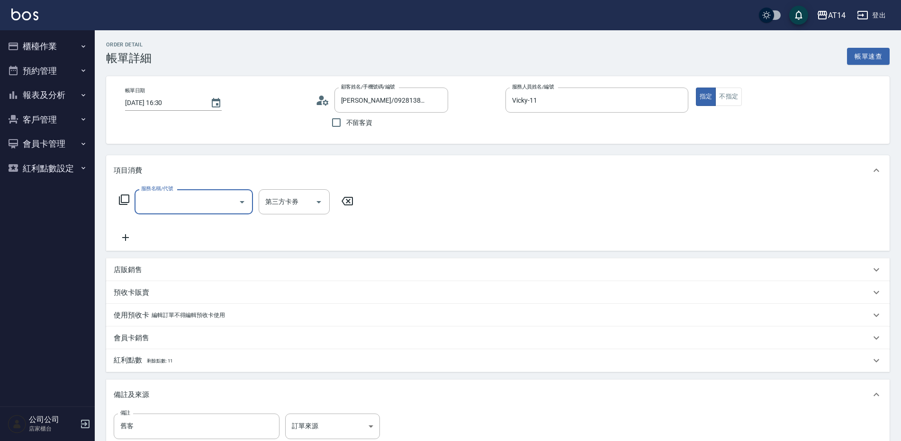
scroll to position [0, 0]
type input "061"
type input "4"
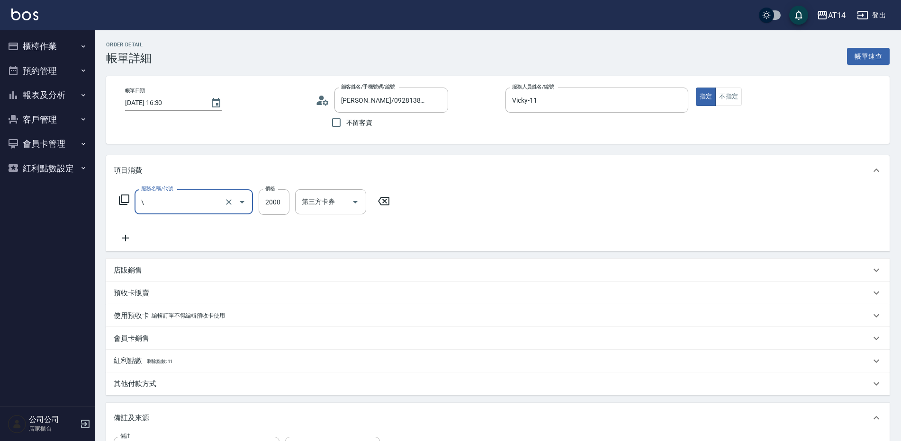
type input "\"
type input "0"
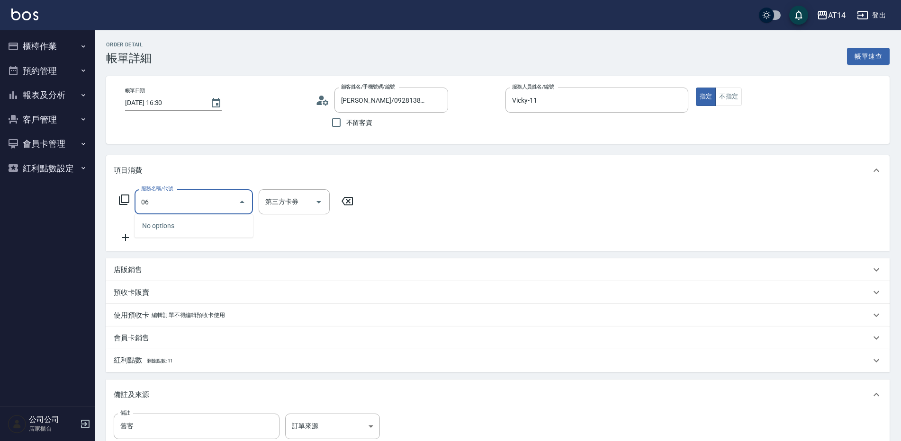
type input "061"
type input "4"
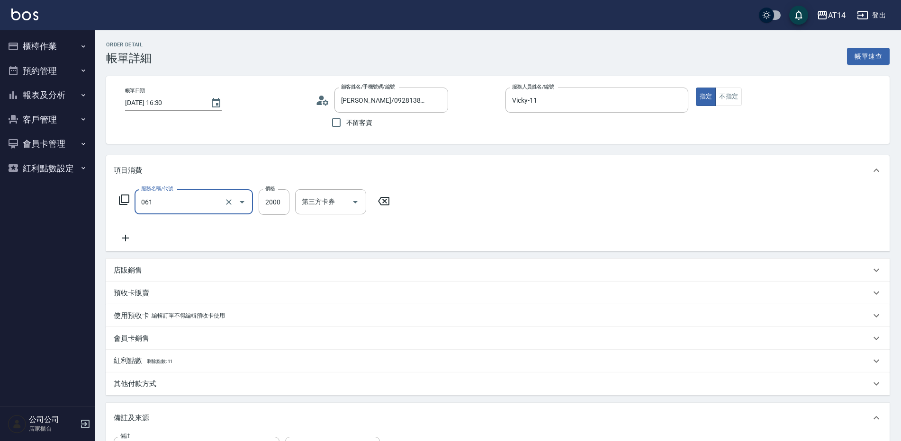
type input "接髮(061)"
type input "0"
type input "450"
type input "9"
type input "4500"
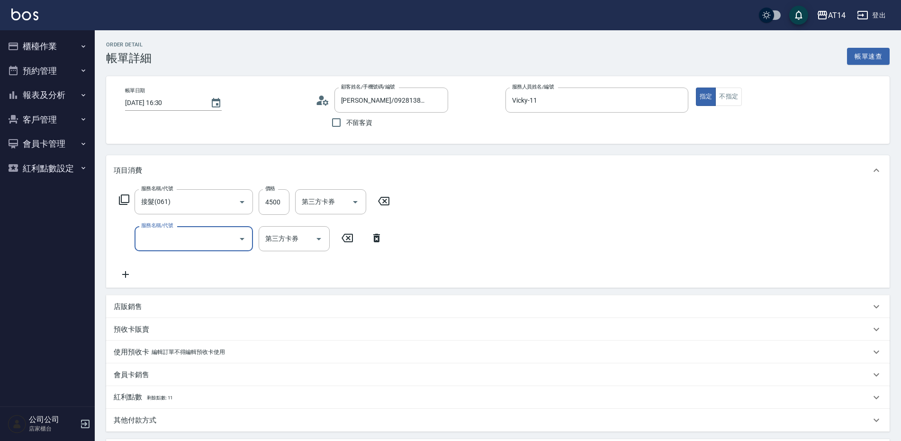
click at [176, 248] on div "服務名稱/代號" at bounding box center [193, 238] width 118 height 25
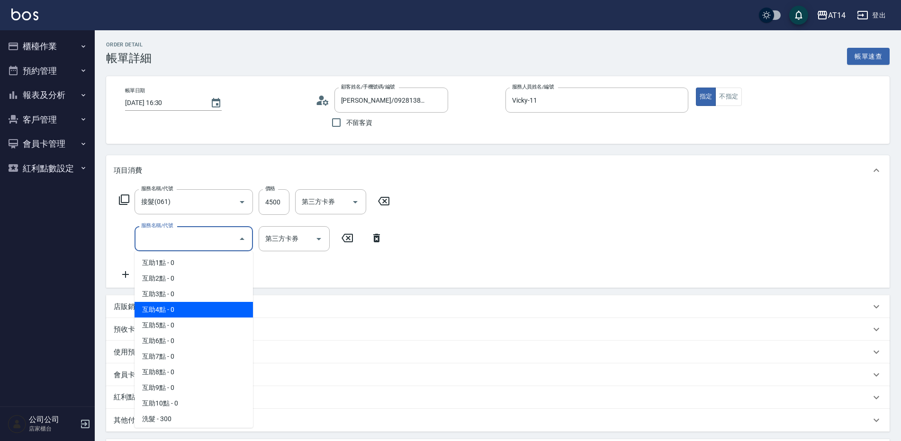
click at [163, 312] on span "互助4點 - 0" at bounding box center [193, 310] width 118 height 16
type input "互助4點(004)"
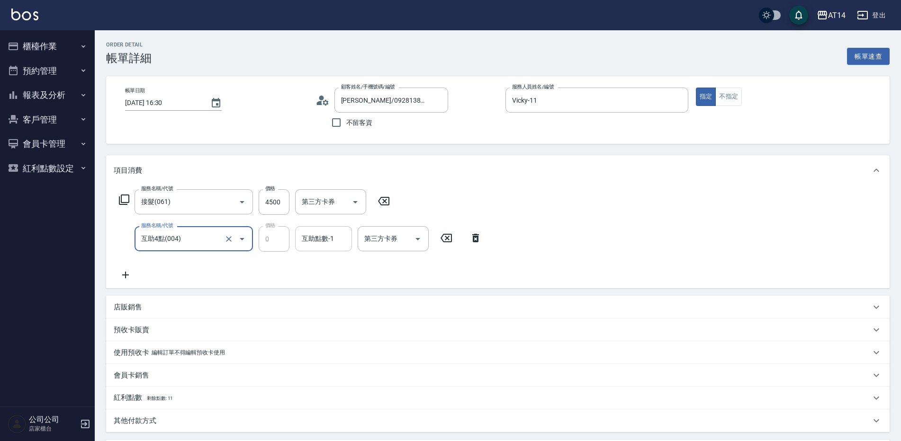
click at [312, 239] on div "互助點數-1 互助點數-1" at bounding box center [323, 238] width 57 height 25
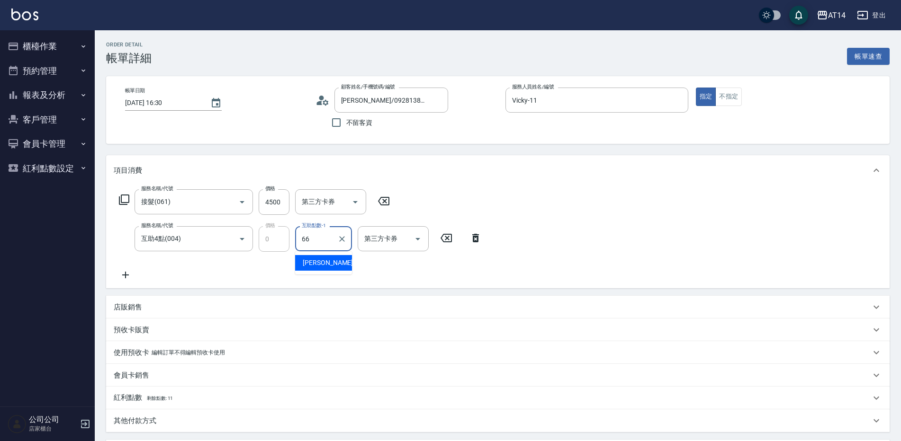
type input "蘇逸婕-66"
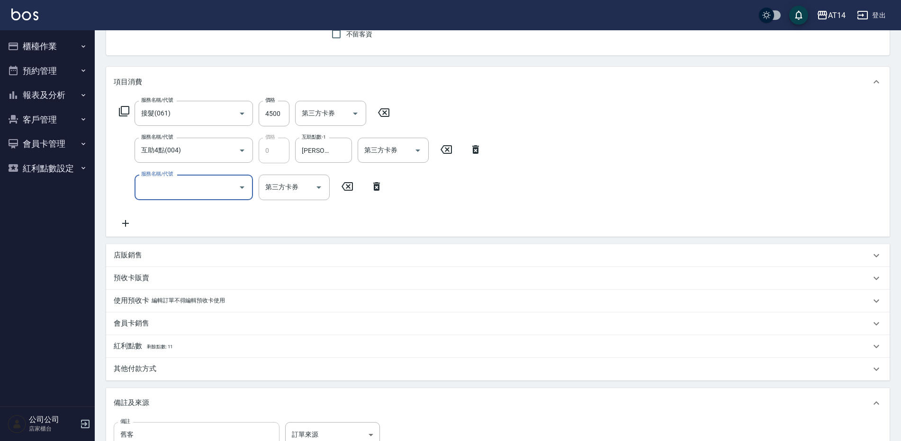
scroll to position [142, 0]
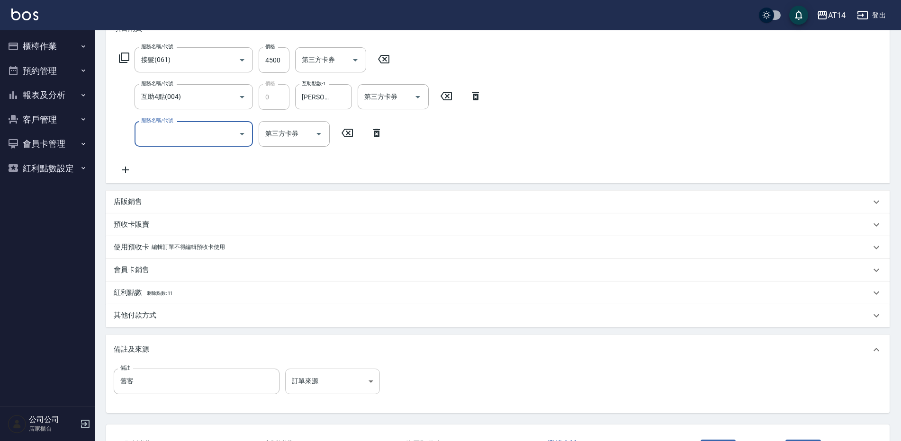
click at [355, 393] on body "AT14 登出 櫃檯作業 打帳單 帳單列表 掛單列表 現金收支登錄 材料自購登錄 每日結帳 排班表 掃碼打卡 預約管理 預約管理 單日預約紀錄 單週預約紀錄 …" at bounding box center [450, 184] width 901 height 653
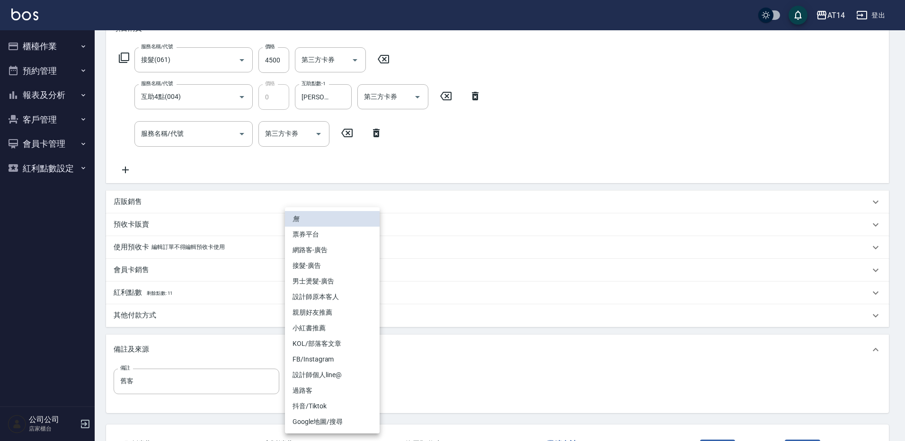
click at [348, 298] on li "設計師原本客人" at bounding box center [332, 297] width 95 height 16
type input "設計師原本客人"
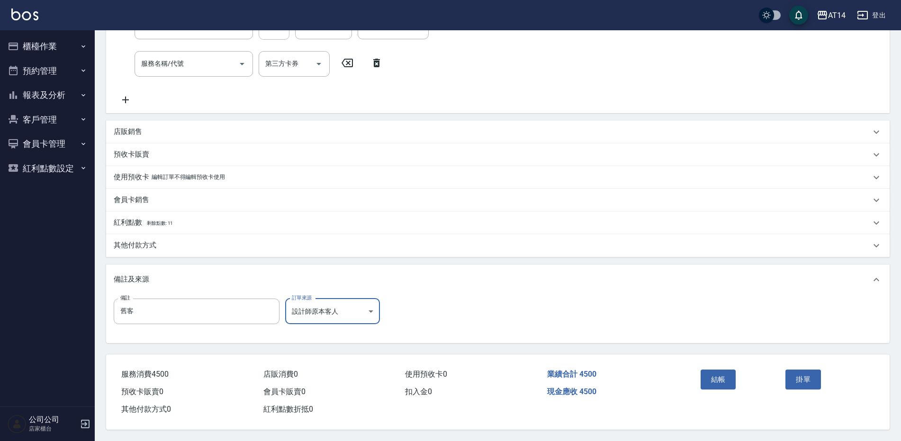
scroll to position [216, 0]
click at [722, 375] on button "結帳" at bounding box center [718, 380] width 36 height 20
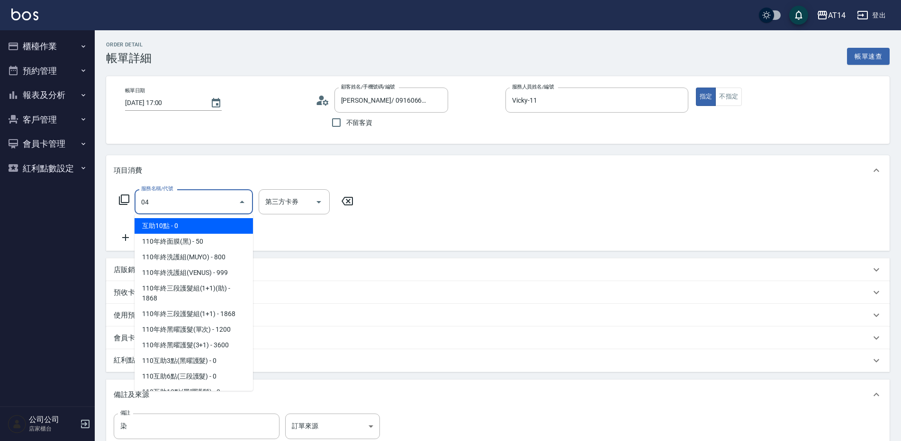
type input "041"
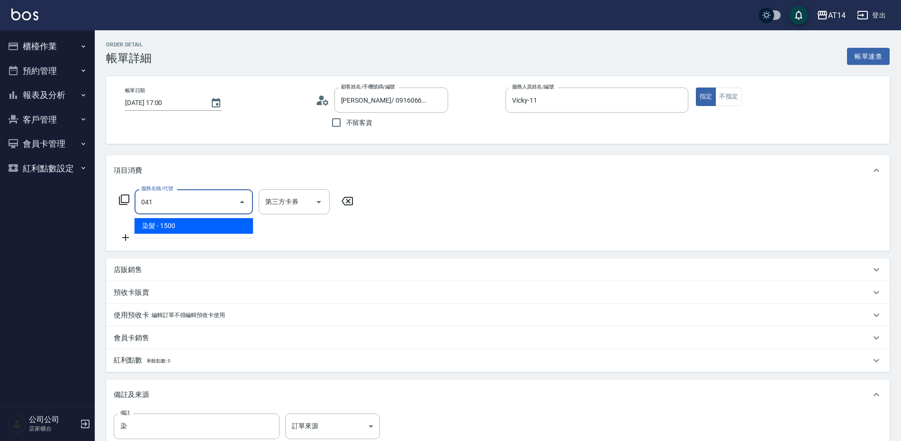
type input "3"
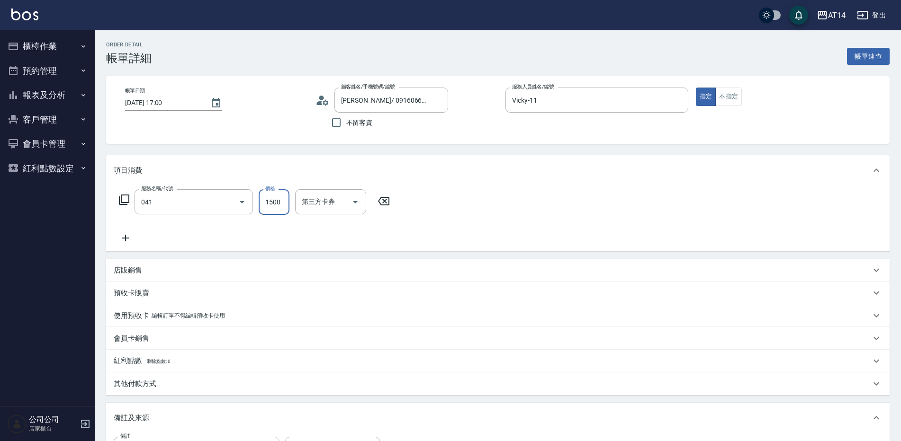
type input "染髮(041)"
type input "1"
type input "0"
type input "1100"
type input "2"
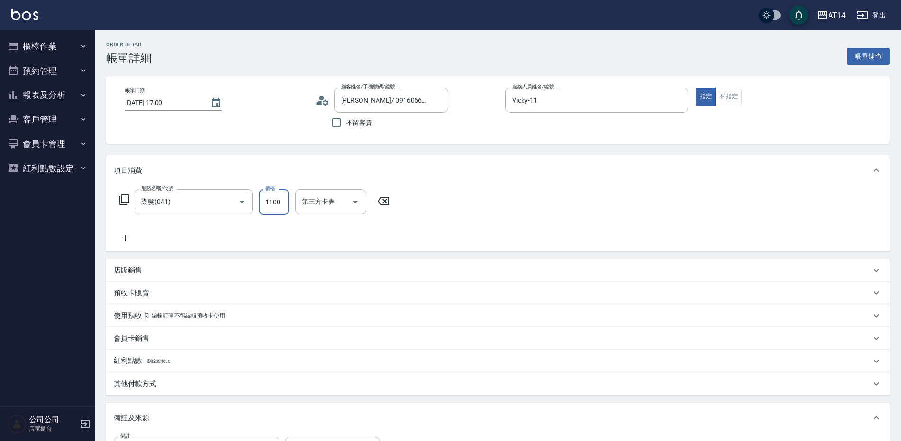
type input "1100"
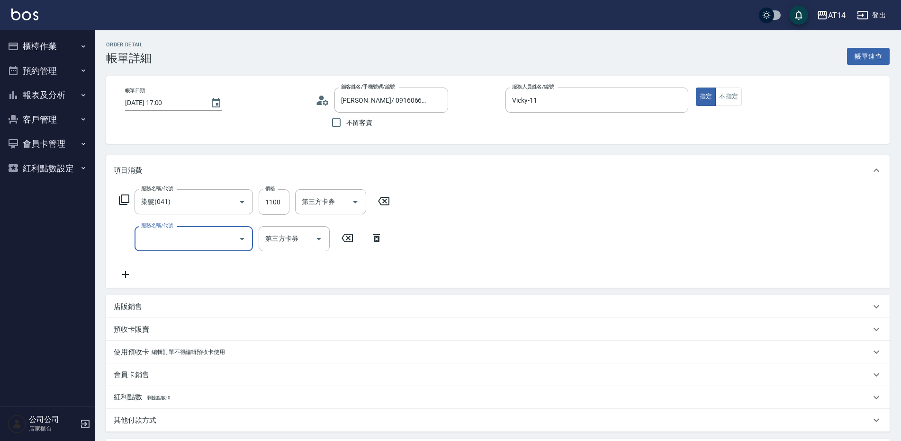
click at [230, 248] on div "服務名稱/代號" at bounding box center [193, 238] width 118 height 25
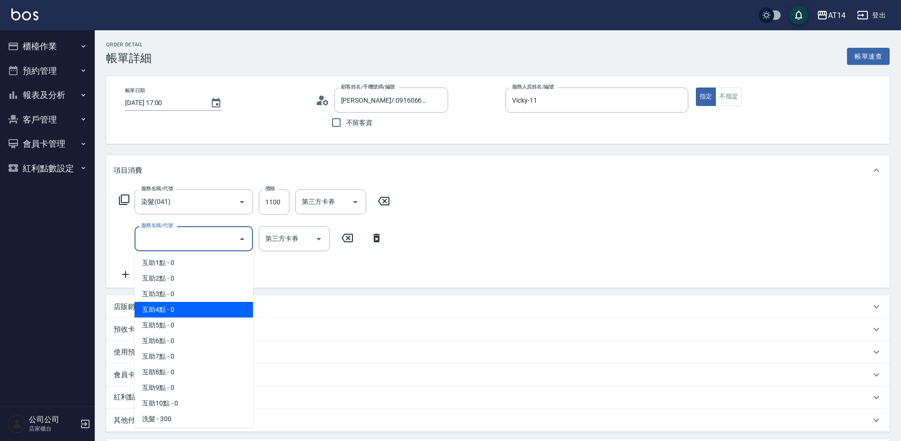
click at [198, 315] on span "互助4點 - 0" at bounding box center [193, 310] width 118 height 16
type input "互助4點(004)"
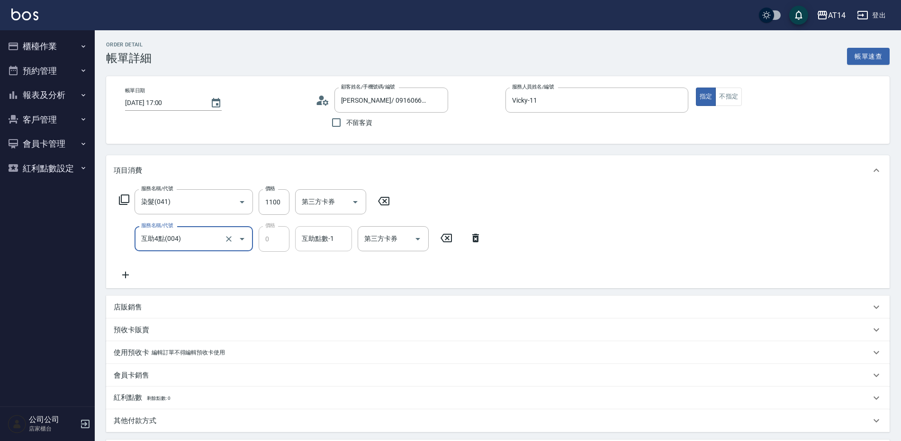
click at [319, 240] on div "互助點數-1 互助點數-1" at bounding box center [323, 238] width 57 height 25
type input "[PERSON_NAME]-66"
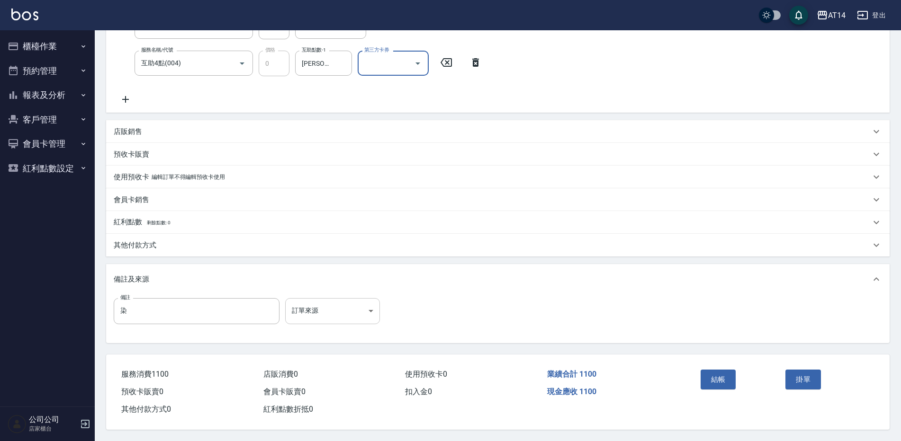
click at [309, 319] on body "AT14 登出 櫃檯作業 打帳單 帳單列表 掛單列表 現金收支登錄 材料自購登錄 每日結帳 排班表 掃碼打卡 預約管理 預約管理 單日預約紀錄 單週預約紀錄 …" at bounding box center [450, 132] width 901 height 617
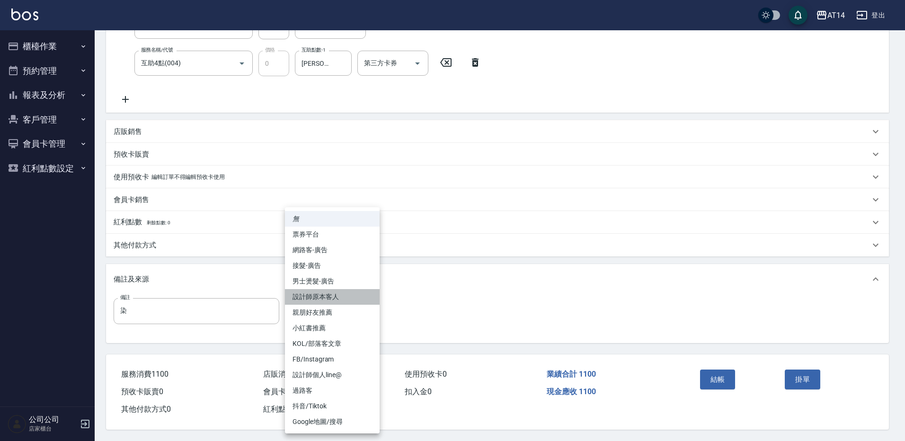
click at [341, 292] on li "設計師原本客人" at bounding box center [332, 297] width 95 height 16
type input "設計師原本客人"
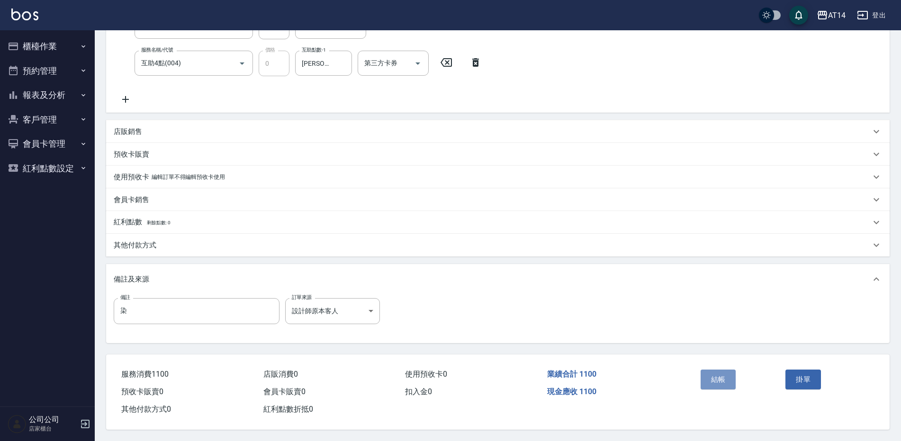
drag, startPoint x: 726, startPoint y: 376, endPoint x: 660, endPoint y: 411, distance: 74.8
click at [724, 377] on button "結帳" at bounding box center [718, 380] width 36 height 20
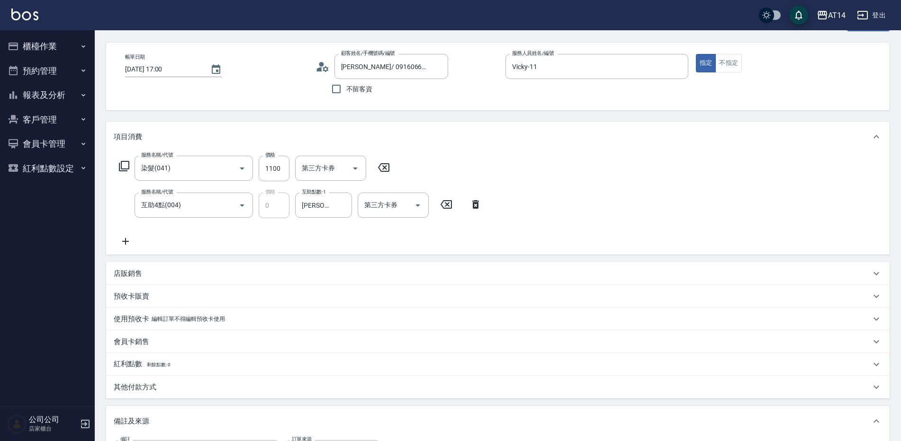
scroll to position [0, 0]
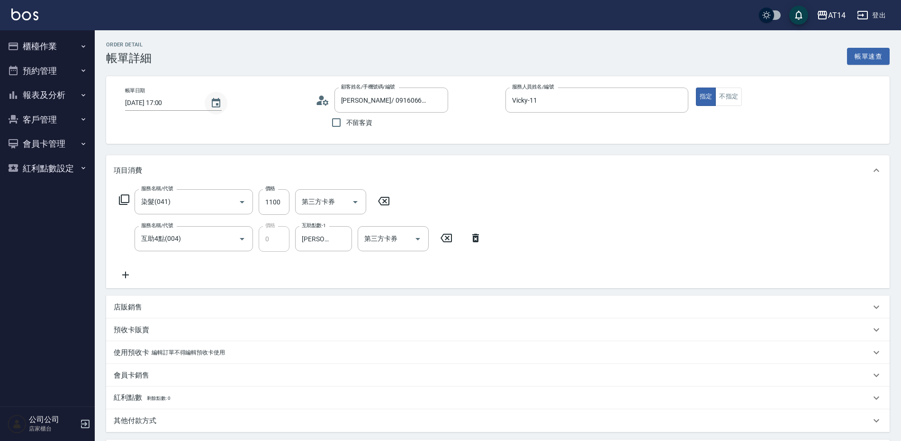
click at [211, 99] on icon "Choose date, selected date is 2025-09-11" at bounding box center [215, 103] width 11 height 11
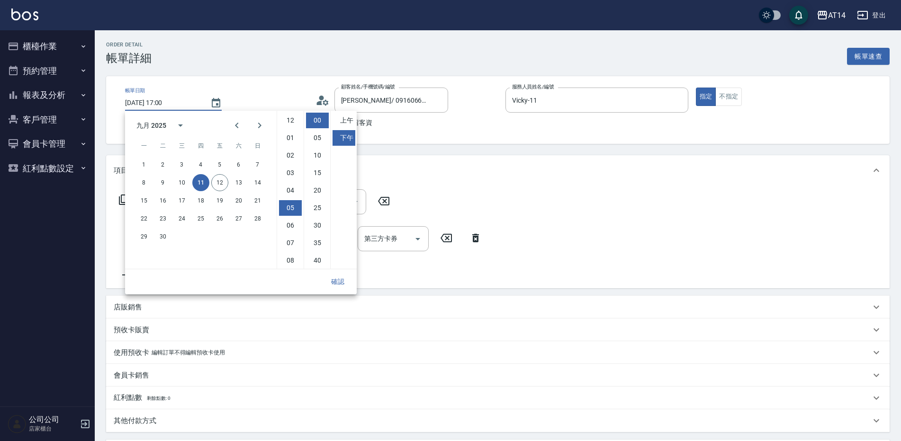
scroll to position [53, 0]
click at [218, 188] on button "12" at bounding box center [219, 182] width 17 height 17
type input "[DATE] 17:00"
click at [338, 277] on button "確認" at bounding box center [337, 282] width 30 height 18
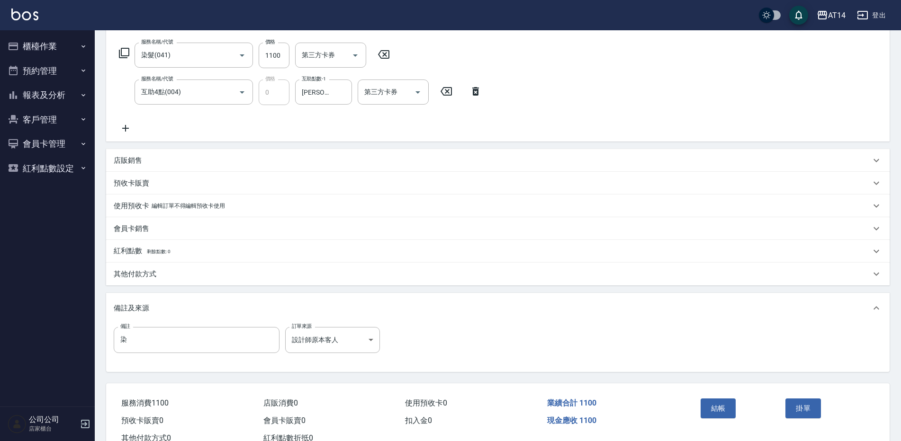
scroll to position [180, 0]
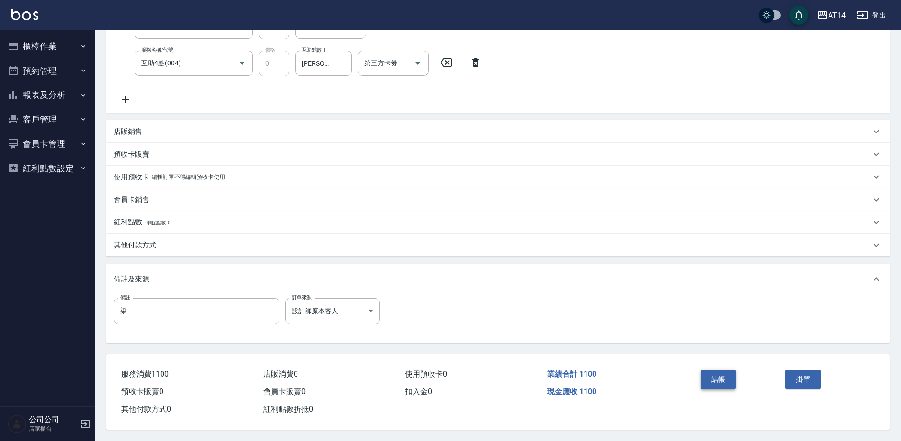
click at [715, 371] on button "結帳" at bounding box center [718, 380] width 36 height 20
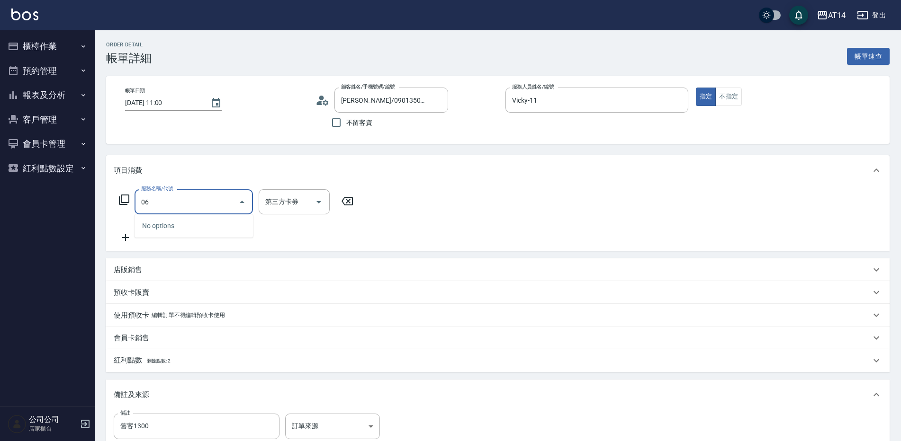
type input "061"
type input "4"
type input "接髮(061)"
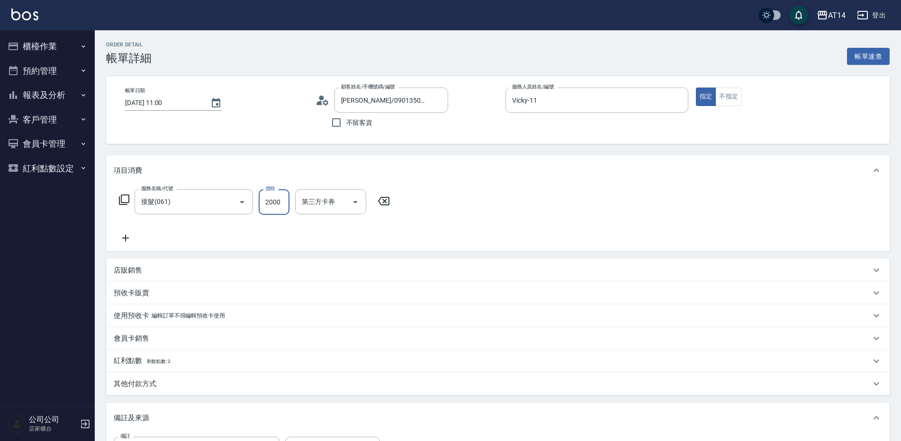
type input "5"
type input "0"
type input "506"
type input "1"
type input "5069"
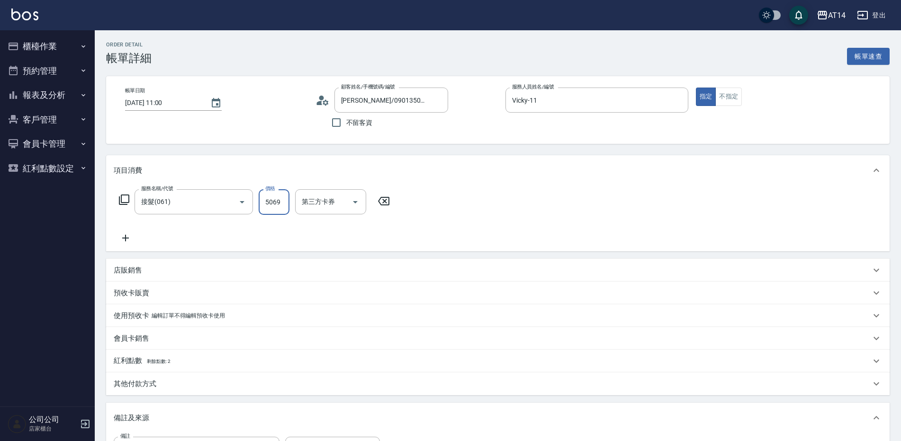
type input "10"
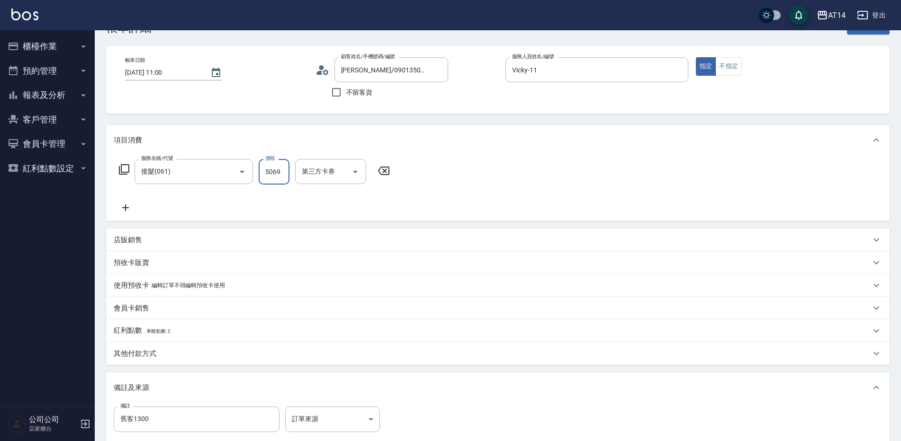
scroll to position [47, 0]
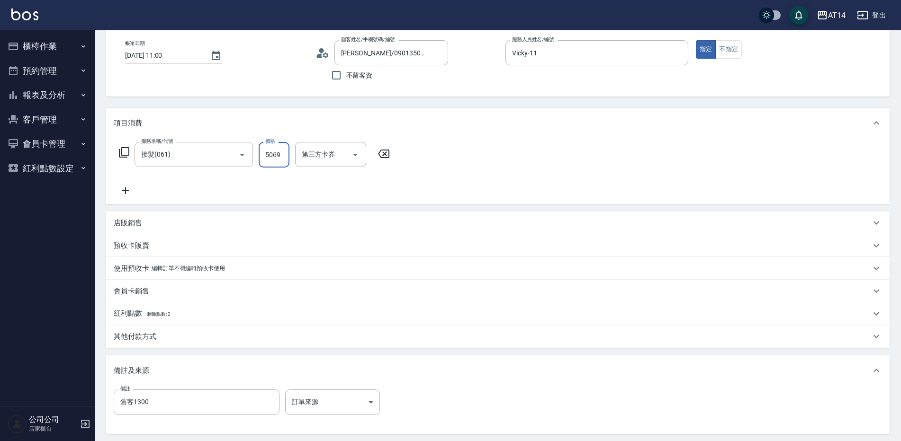
type input "5069"
drag, startPoint x: 129, startPoint y: 195, endPoint x: 183, endPoint y: 208, distance: 55.0
click at [129, 195] on icon at bounding box center [126, 190] width 24 height 11
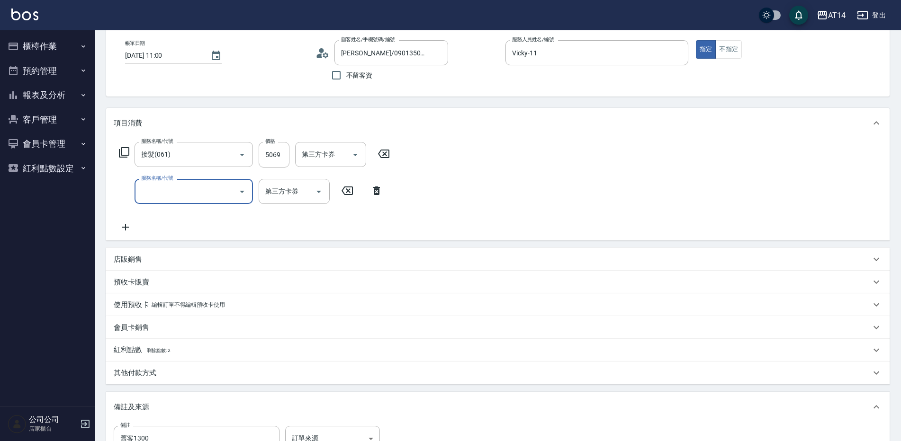
click at [185, 206] on div "服務名稱/代號 接髮(061) 服務名稱/代號 價格 5069 價格 第三方卡券 第三方卡券 服務名稱/代號 服務名稱/代號 第三方卡券 第三方卡券" at bounding box center [255, 187] width 282 height 91
click at [187, 197] on input "服務名稱/代號" at bounding box center [187, 191] width 96 height 17
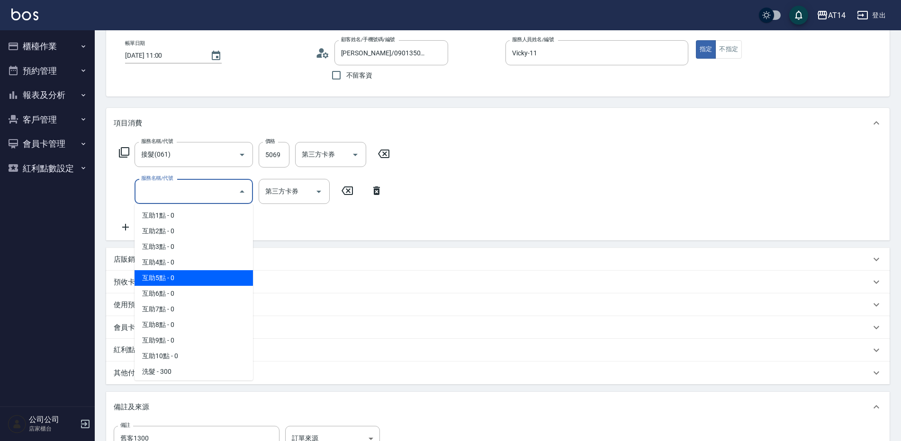
click at [189, 274] on span "互助5點 - 0" at bounding box center [193, 278] width 118 height 16
type input "互助5點(005)"
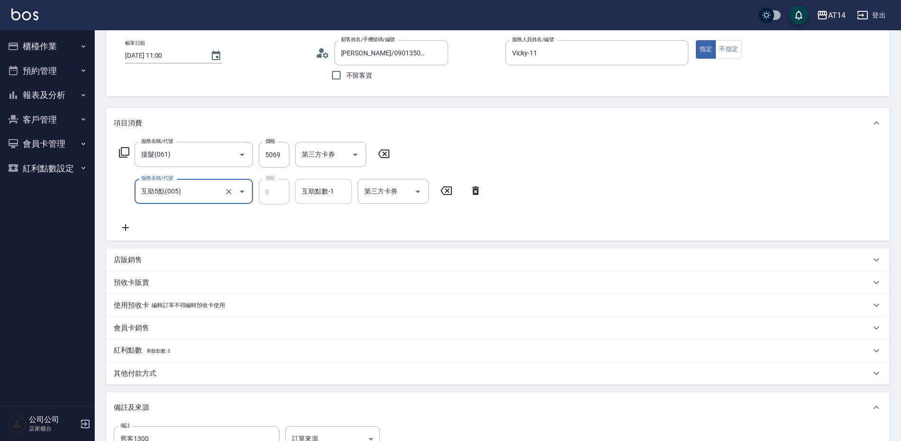
click at [301, 194] on input "互助點數-1" at bounding box center [323, 191] width 48 height 17
type input "蘇逸婕-66"
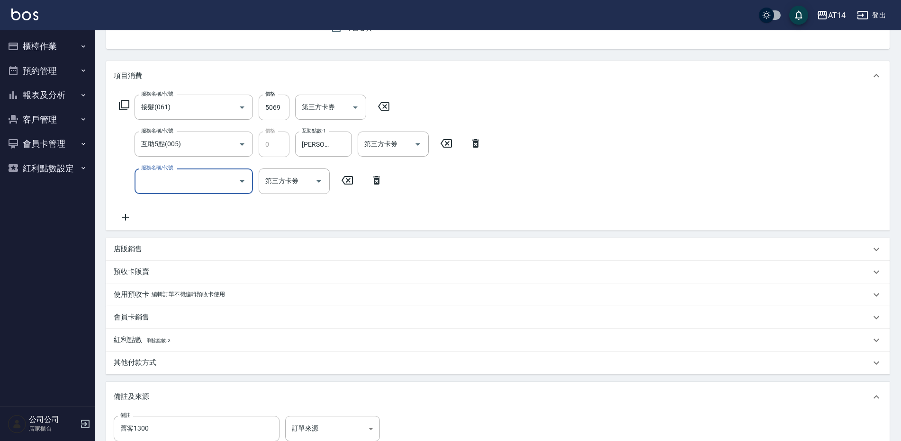
click at [164, 357] on div "其他付款方式" at bounding box center [497, 363] width 783 height 23
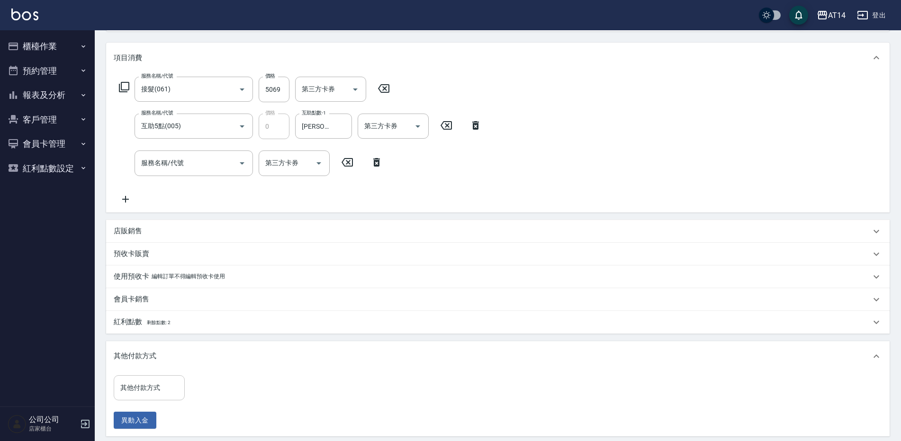
scroll to position [142, 0]
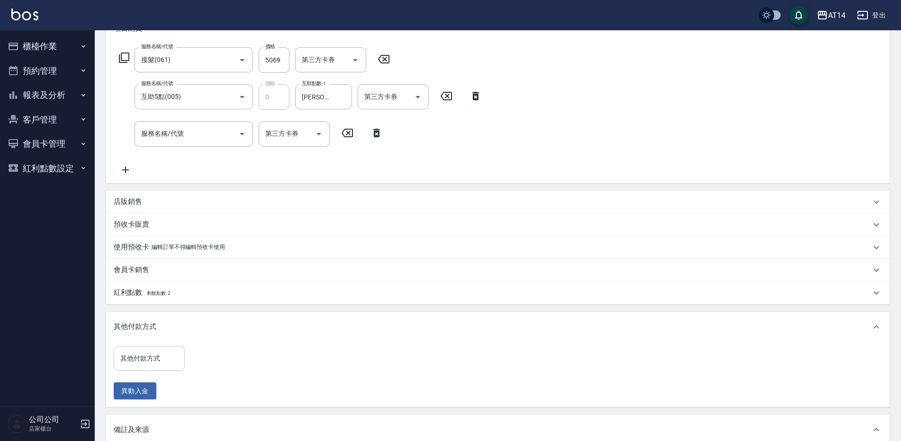
click at [163, 359] on input "其他付款方式" at bounding box center [149, 358] width 63 height 17
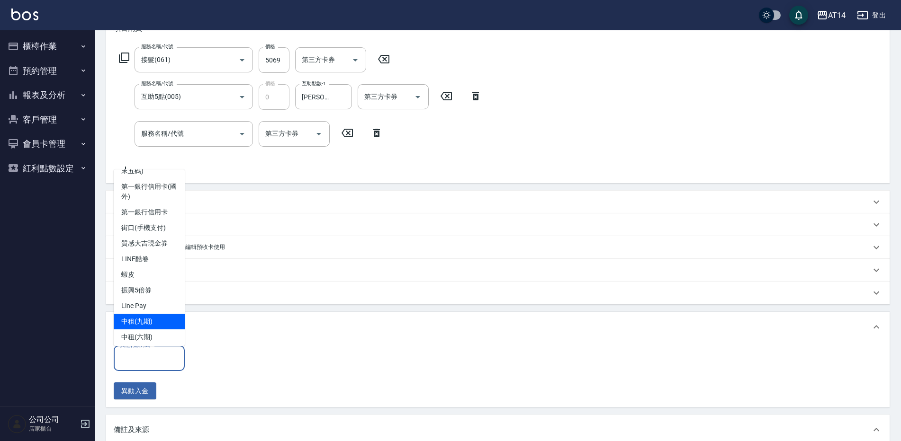
scroll to position [64, 0]
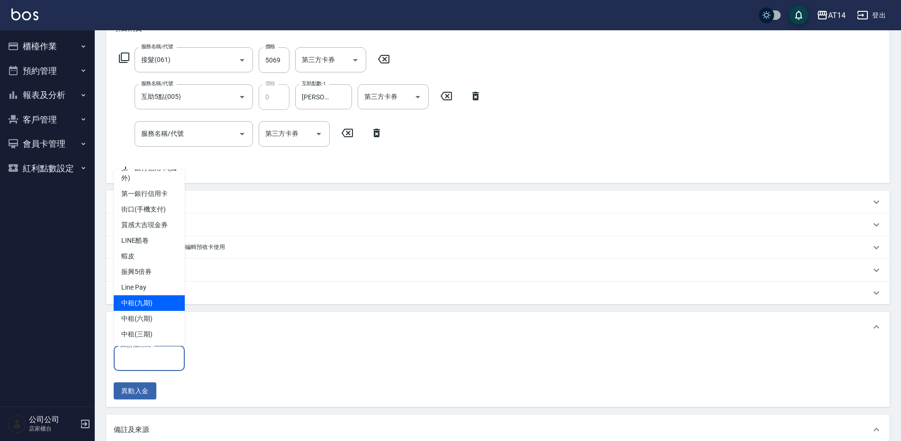
click at [158, 300] on span "中租(九期)" at bounding box center [149, 303] width 71 height 16
type input "中租(九期)"
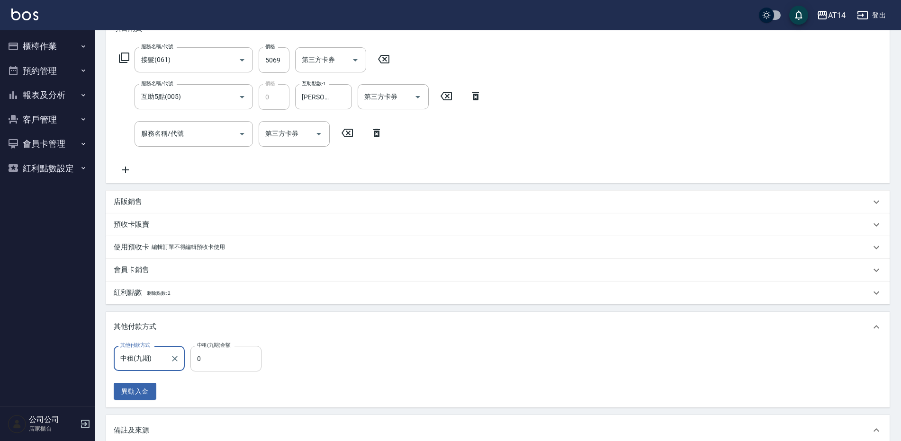
click at [230, 363] on input "0" at bounding box center [225, 359] width 71 height 26
type input "50"
type input "9"
type input "5069"
type input "0"
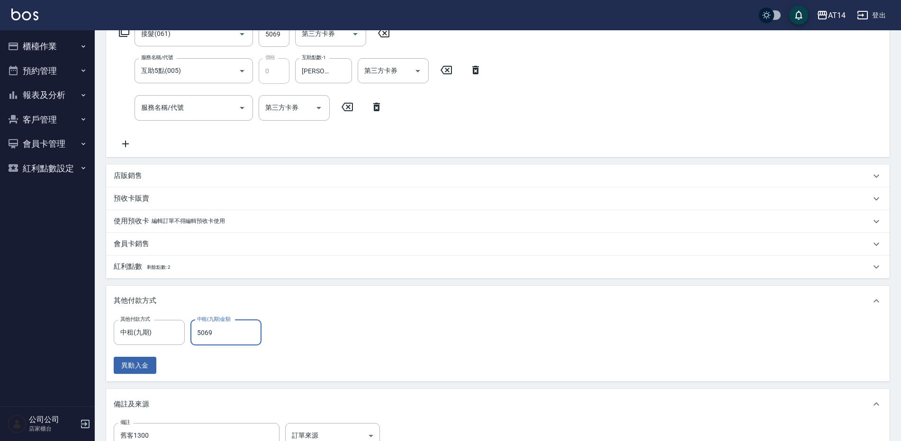
scroll to position [237, 0]
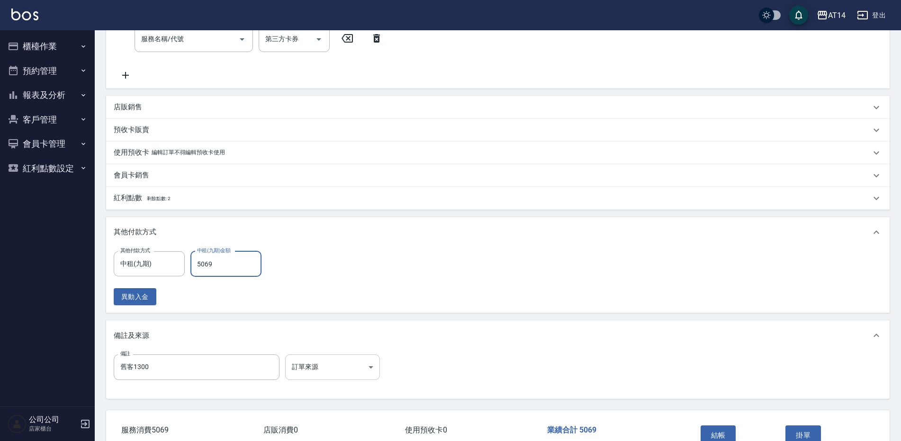
type input "5069"
click at [298, 372] on body "AT14 登出 櫃檯作業 打帳單 帳單列表 掛單列表 現金收支登錄 材料自購登錄 每日結帳 排班表 掃碼打卡 預約管理 預約管理 單日預約紀錄 單週預約紀錄 …" at bounding box center [450, 130] width 901 height 734
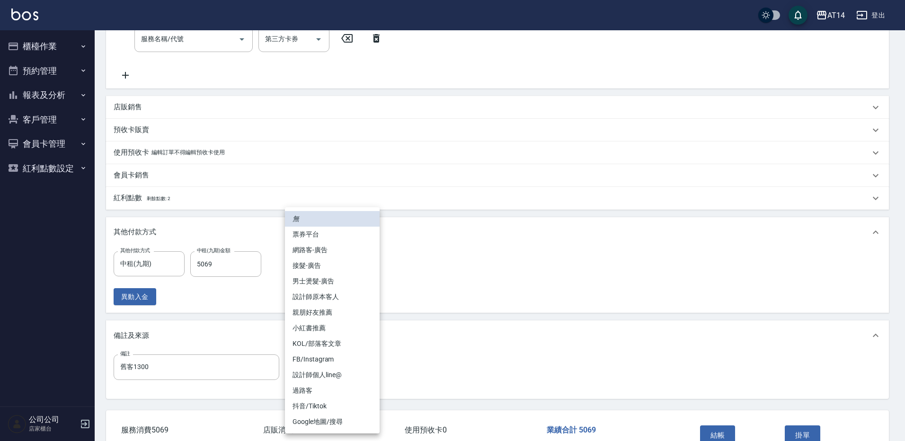
click at [335, 295] on li "設計師原本客人" at bounding box center [332, 297] width 95 height 16
type input "設計師原本客人"
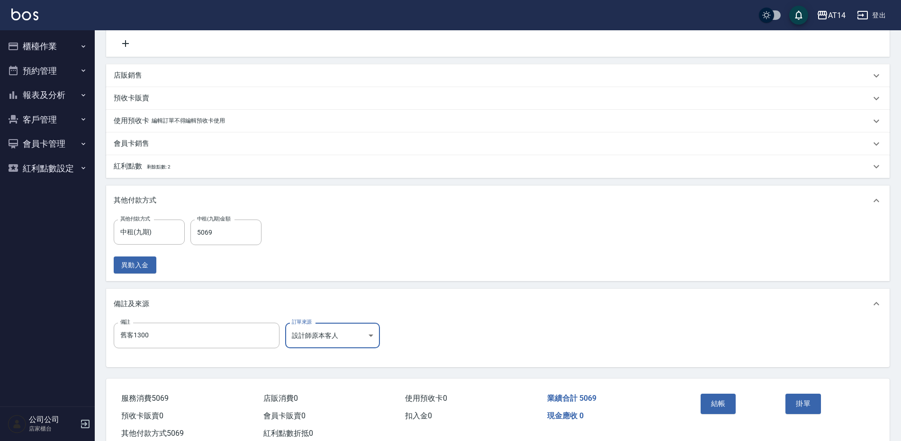
scroll to position [297, 0]
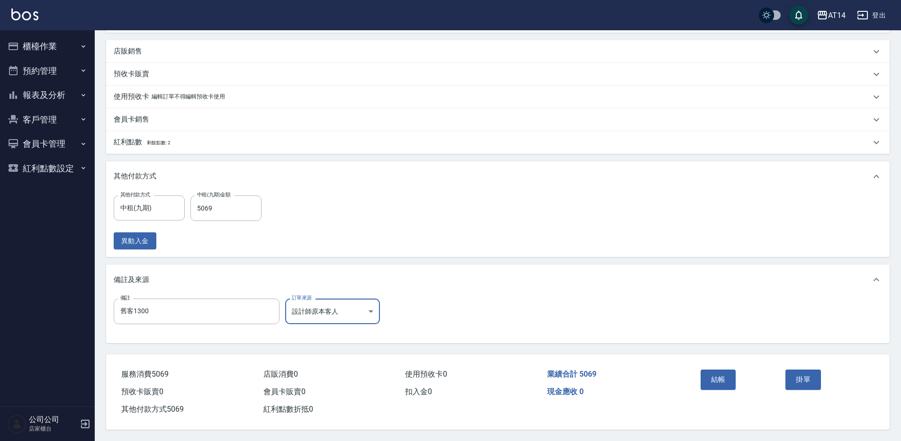
click at [723, 370] on button "結帳" at bounding box center [718, 380] width 36 height 20
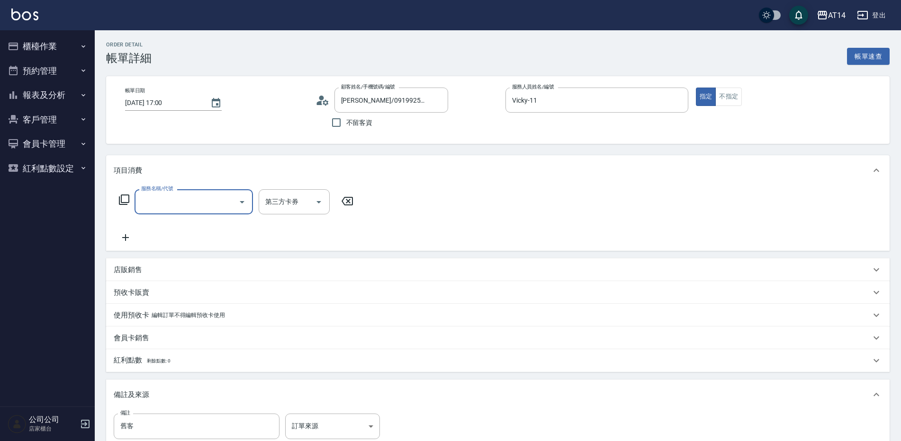
click at [134, 261] on div "店販銷售" at bounding box center [497, 270] width 783 height 23
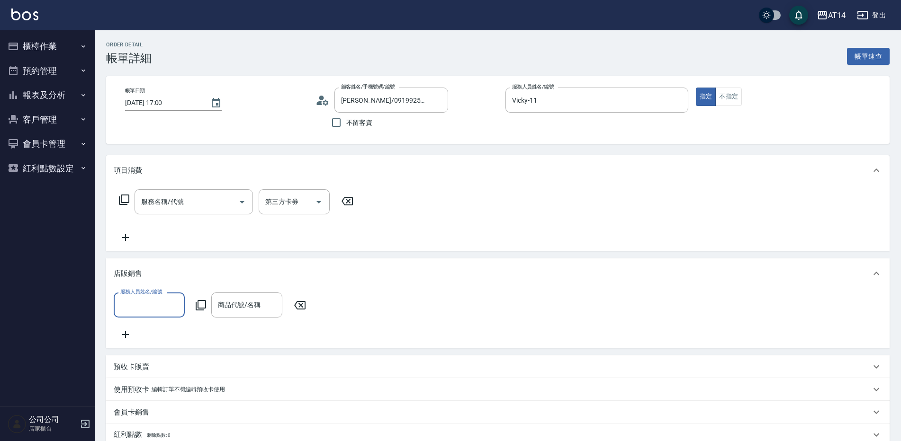
click at [166, 313] on input "服務人員姓名/編號" at bounding box center [149, 305] width 63 height 17
type input "000"
click at [202, 304] on icon at bounding box center [200, 305] width 11 height 11
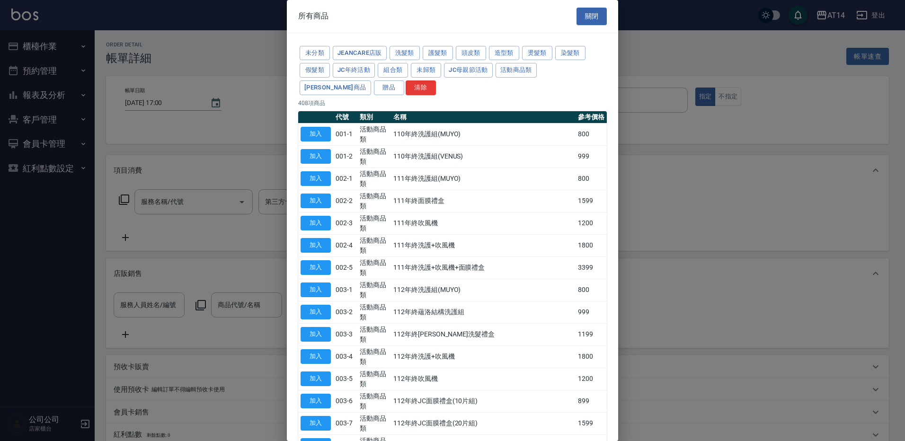
click at [141, 304] on div at bounding box center [452, 220] width 905 height 441
click at [311, 70] on button "假髮類" at bounding box center [315, 70] width 30 height 15
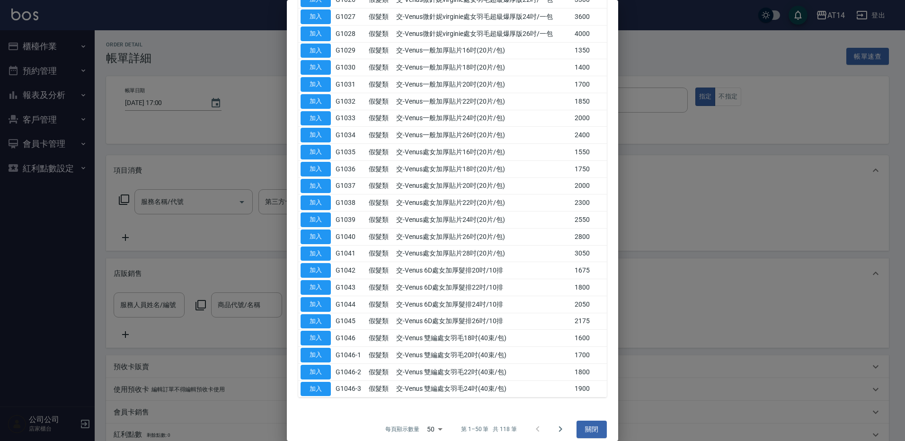
scroll to position [581, 0]
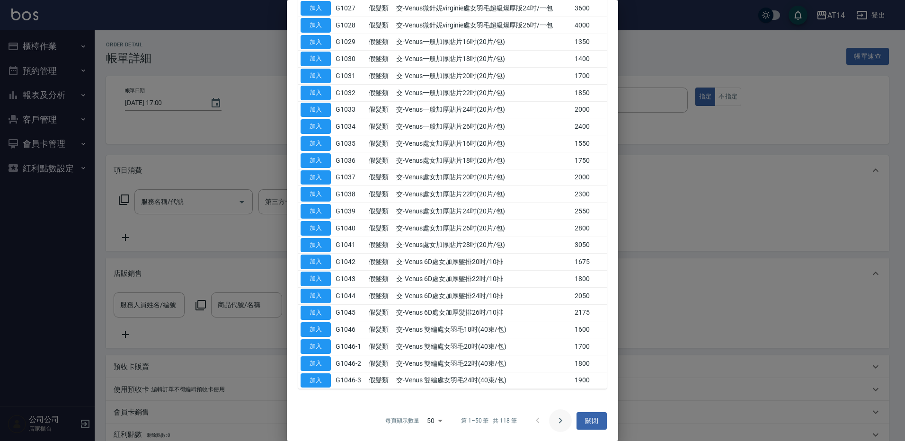
click at [551, 415] on button "Go to next page" at bounding box center [560, 421] width 23 height 23
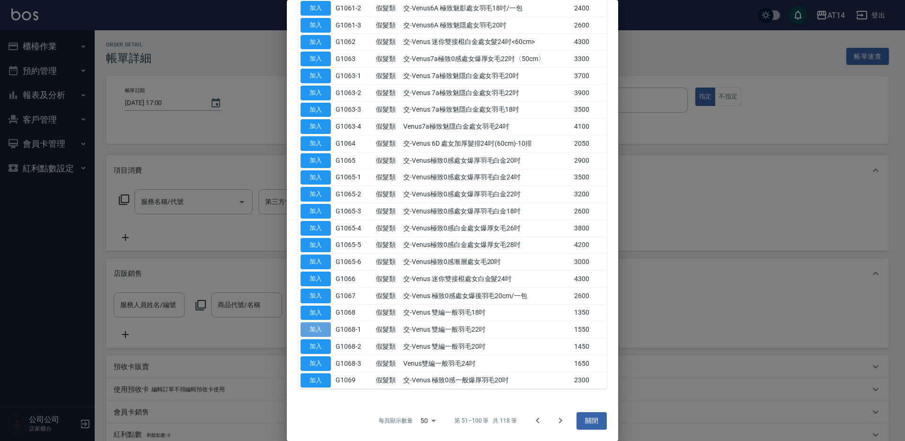
click at [315, 329] on button "加入" at bounding box center [316, 329] width 30 height 15
type input "交-Venus 雙編一般羽毛22吋"
type input "3"
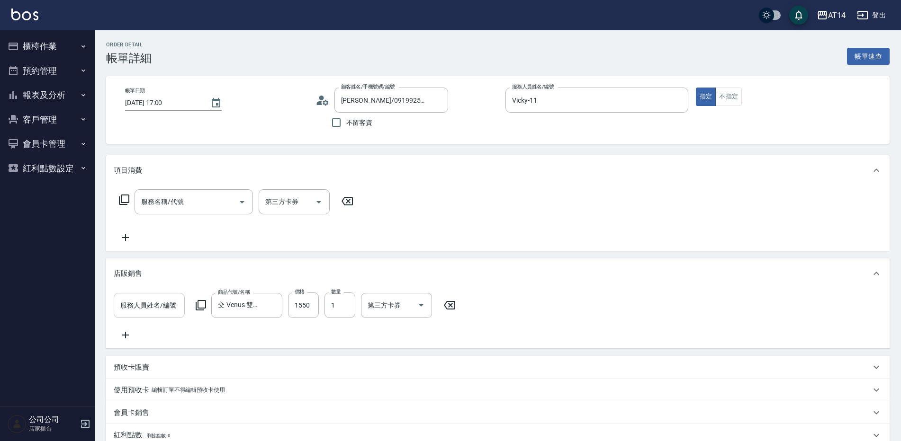
click at [180, 309] on input "服務人員姓名/編號" at bounding box center [149, 305] width 63 height 17
click at [166, 332] on div "不指定 -000" at bounding box center [149, 330] width 71 height 16
type input "不指定-000"
click at [204, 305] on icon at bounding box center [200, 305] width 11 height 11
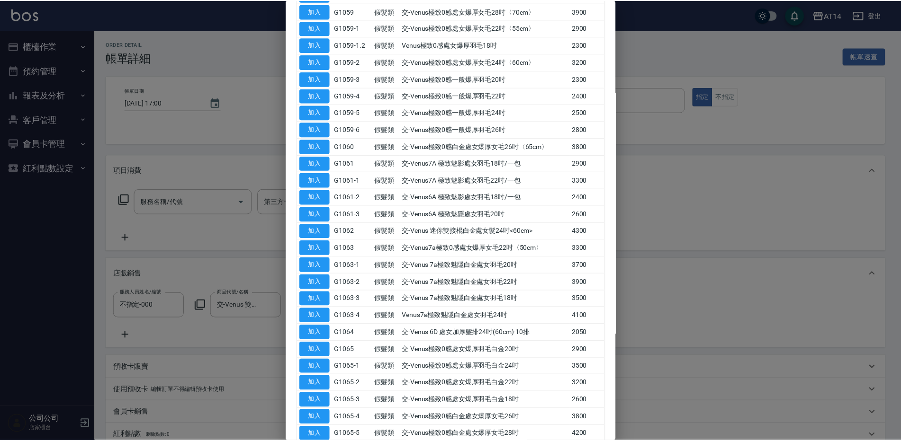
scroll to position [391, 0]
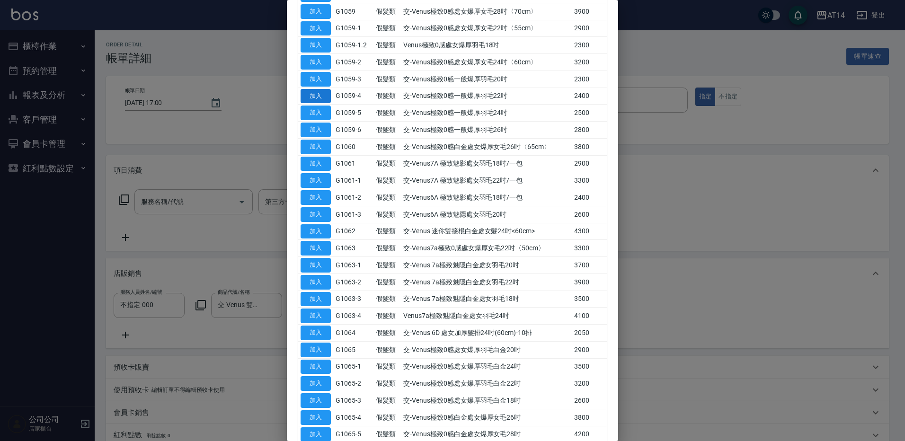
click at [330, 98] on button "加入" at bounding box center [316, 96] width 30 height 15
type input "8"
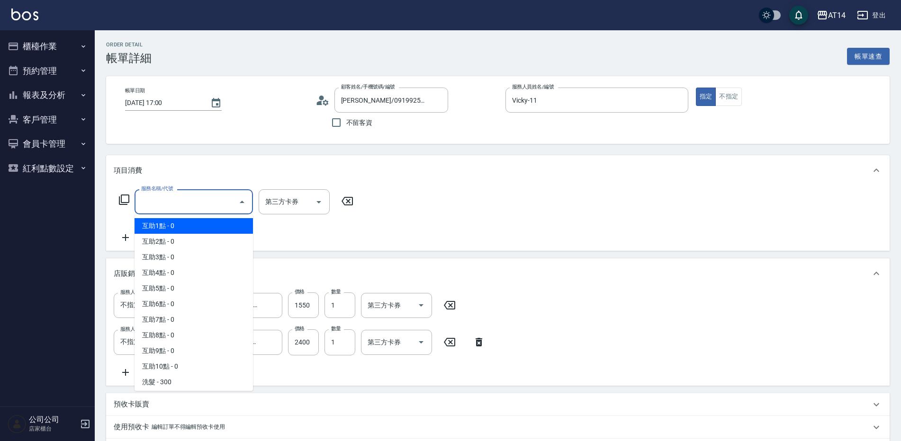
click at [222, 200] on input "服務名稱/代號" at bounding box center [187, 202] width 96 height 17
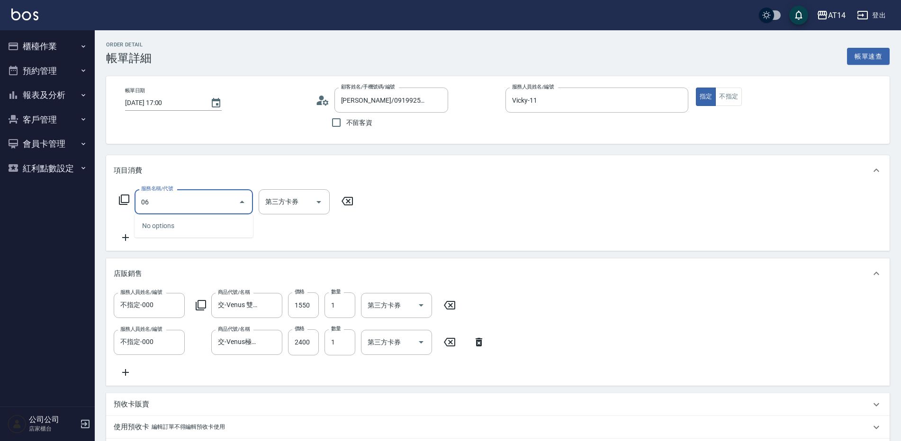
type input "061"
type input "12"
type input "接髮(061)"
type input "1"
type input "8"
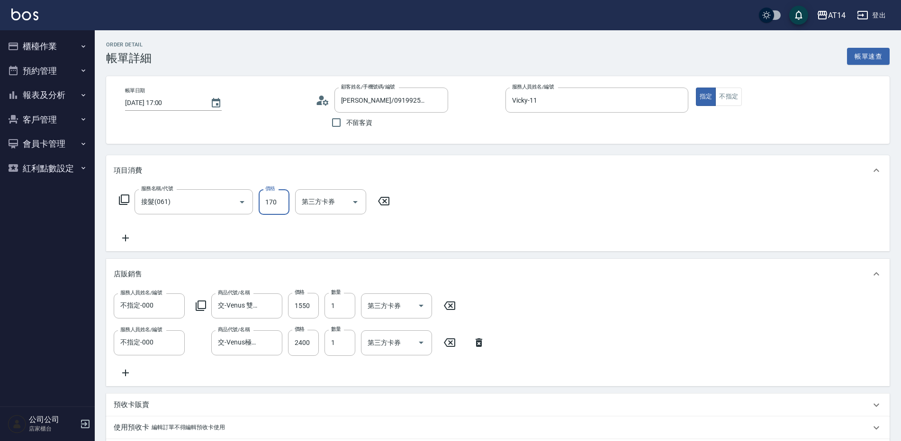
type input "1705"
type input "11"
type input "17050"
type input "42"
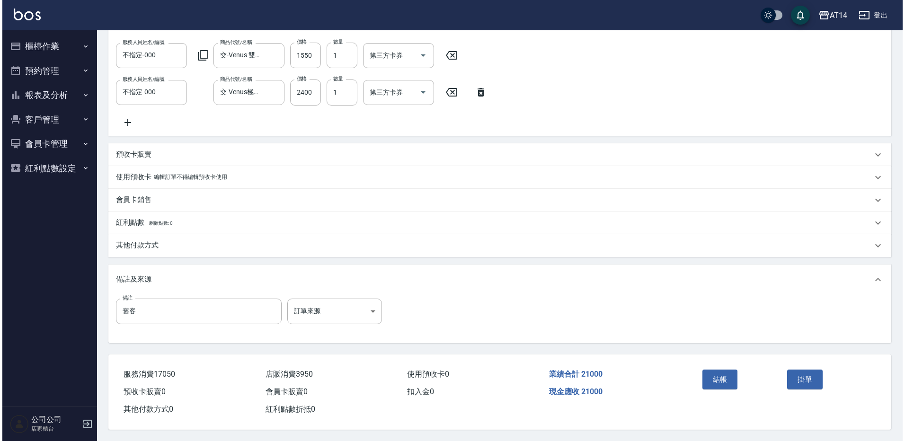
scroll to position [262, 0]
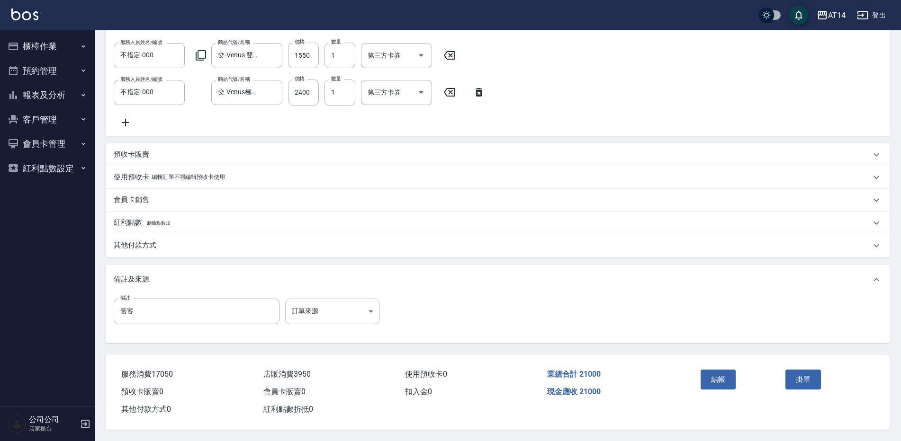
type input "17050"
click at [339, 307] on body "AT14 登出 櫃檯作業 打帳單 帳單列表 掛單列表 現金收支登錄 材料自購登錄 每日結帳 排班表 掃碼打卡 預約管理 預約管理 單日預約紀錄 單週預約紀錄 …" at bounding box center [450, 96] width 901 height 692
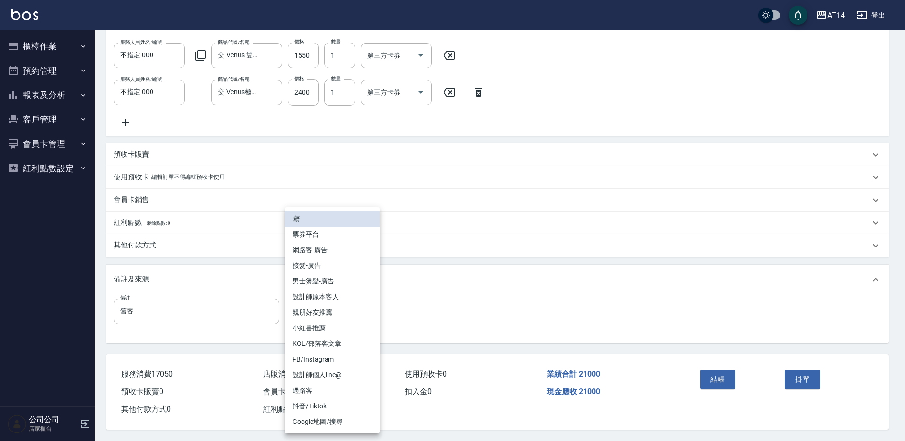
click at [354, 296] on li "設計師原本客人" at bounding box center [332, 297] width 95 height 16
type input "設計師原本客人"
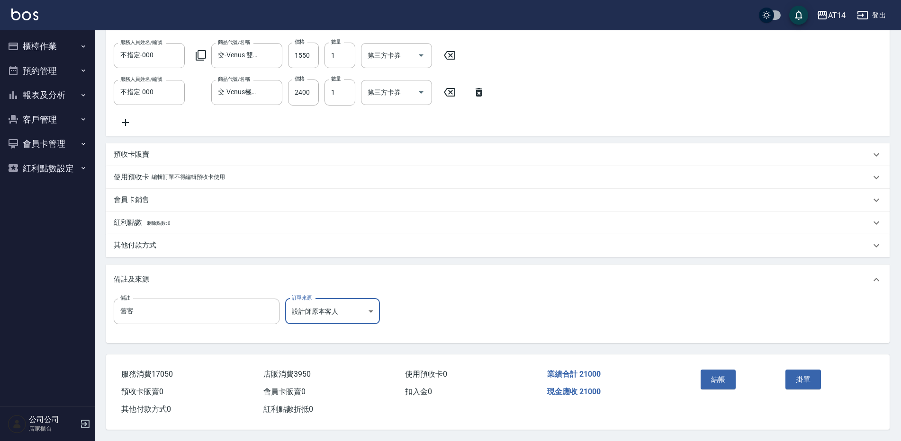
click at [193, 242] on div "其他付款方式" at bounding box center [492, 246] width 757 height 10
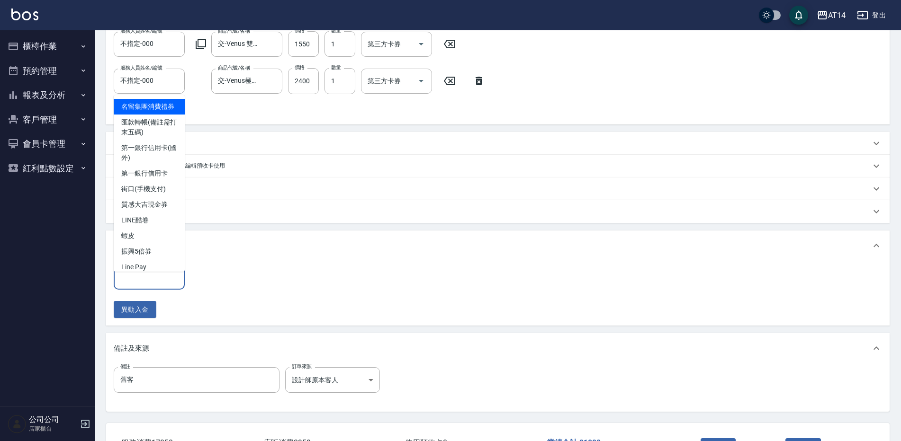
click at [176, 286] on input "其他付款方式" at bounding box center [149, 277] width 63 height 17
click at [169, 140] on span "匯款轉帳(備註需打末五碼)" at bounding box center [149, 128] width 71 height 26
type input "匯款轉帳(備註需打末五碼)"
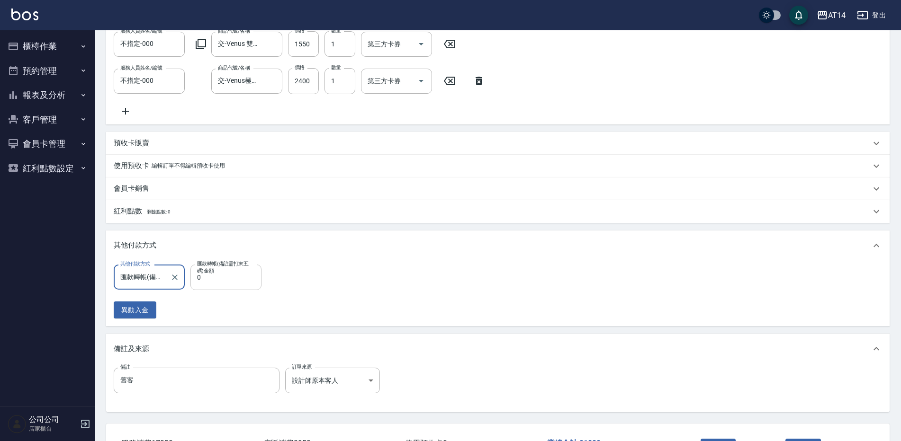
click at [223, 286] on input "0" at bounding box center [225, 278] width 71 height 26
type input "2100"
type input "38"
type input "21000"
type input "0"
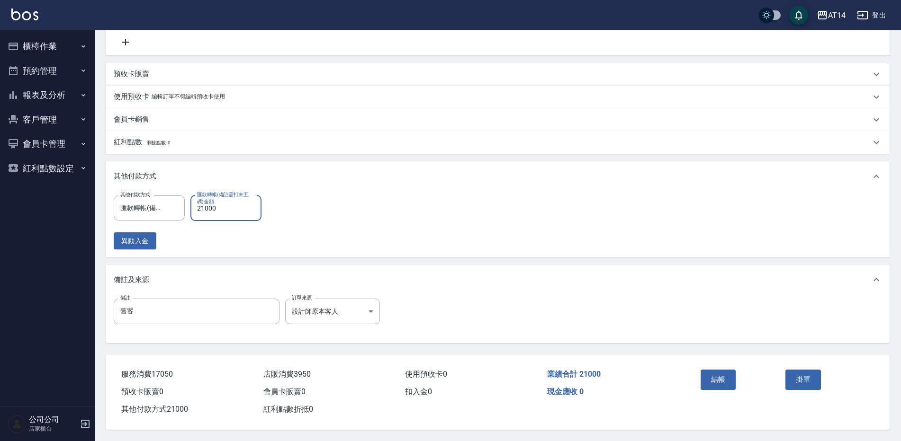
scroll to position [342, 0]
type input "21000"
click at [195, 302] on input "舊客" at bounding box center [197, 312] width 166 height 26
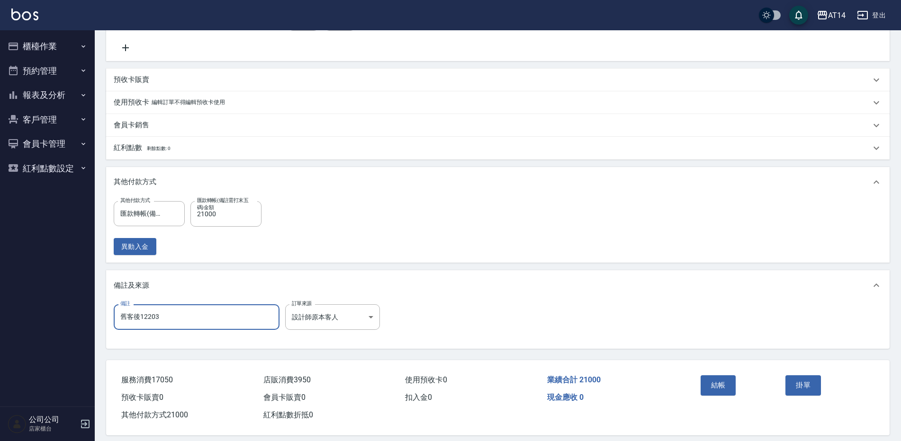
type input "舊客後12203"
click at [708, 349] on div "備註 舊客後12203 備註 訂單來源 設計師原本客人 設計師原本客人 訂單來源" at bounding box center [497, 325] width 783 height 48
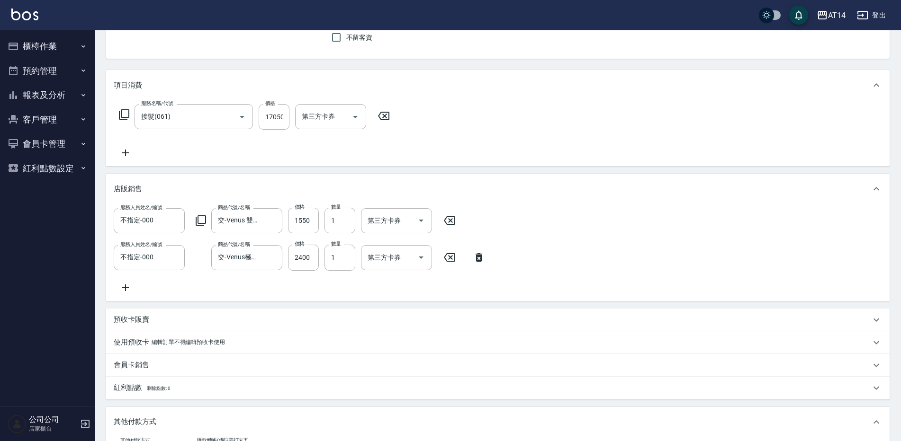
scroll to position [58, 0]
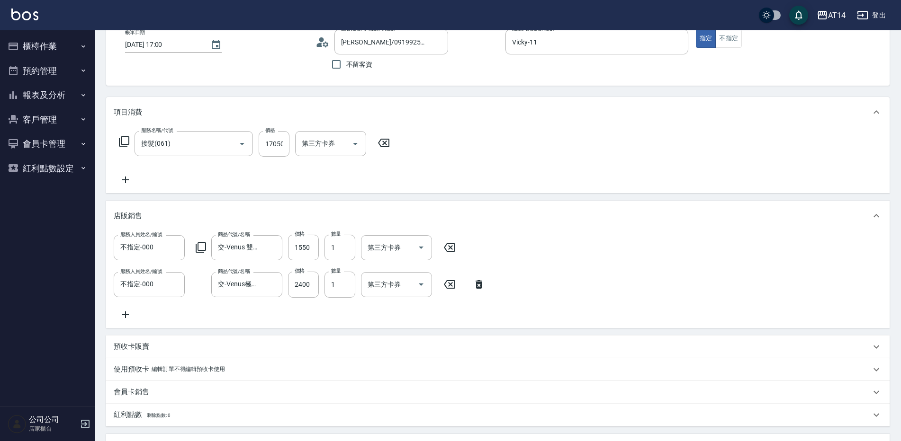
click at [225, 47] on div "帳單日期 [DATE] 17:00" at bounding box center [216, 51] width 183 height 45
click at [216, 54] on button "Choose date, selected date is 2025-09-11" at bounding box center [216, 45] width 23 height 23
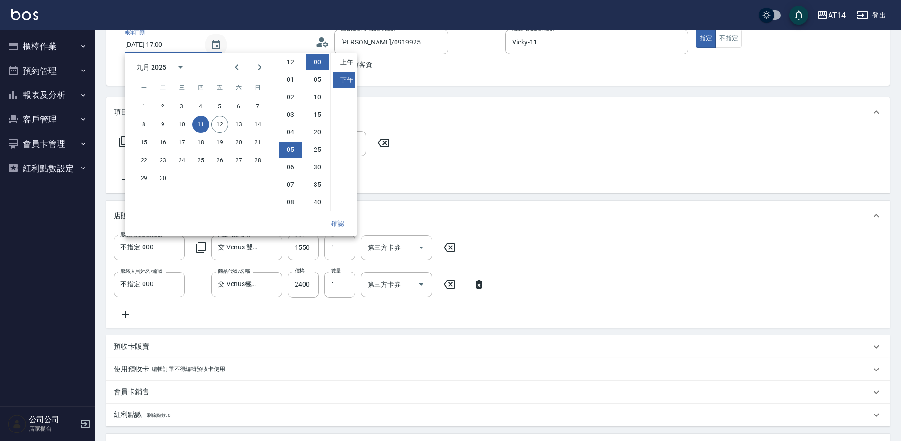
scroll to position [53, 0]
drag, startPoint x: 224, startPoint y: 125, endPoint x: 264, endPoint y: 144, distance: 43.8
click at [223, 126] on button "12" at bounding box center [219, 124] width 17 height 17
type input "[DATE] 17:00"
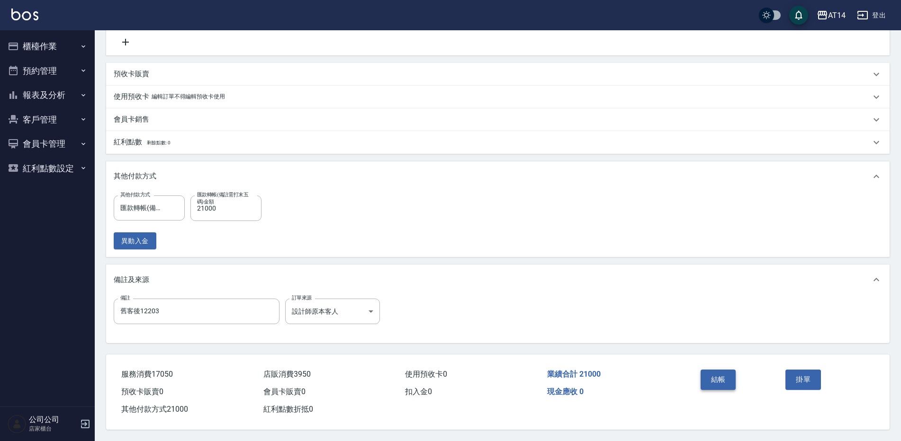
scroll to position [0, 0]
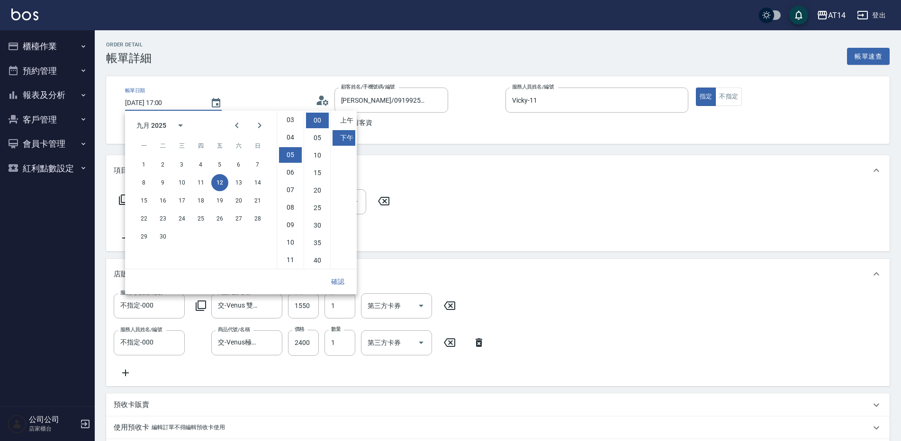
click at [704, 373] on div "Order detail 帳單詳細 帳單速查 帳單日期 [DATE] 17:00 顧客姓名/手機號碼/編號 [PERSON_NAME]/0919925502/…" at bounding box center [498, 401] width 806 height 742
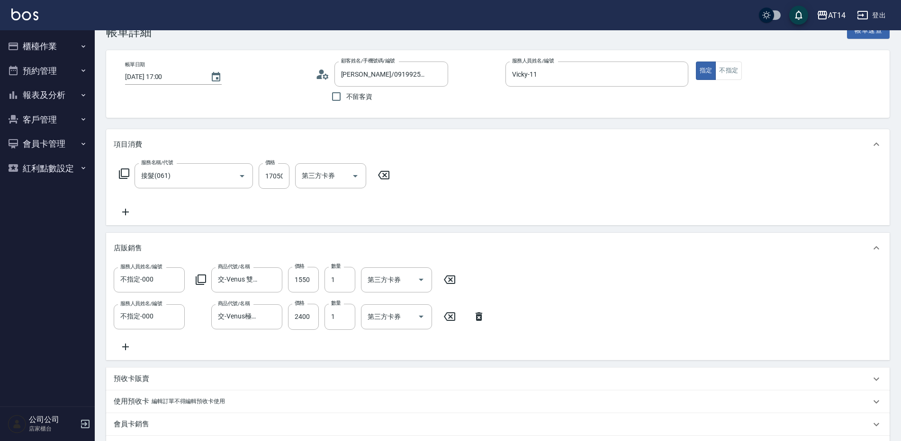
scroll to position [47, 0]
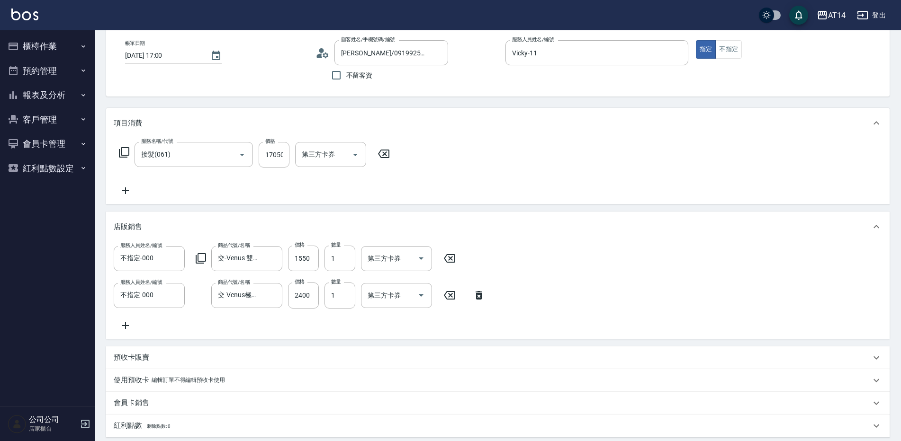
drag, startPoint x: 884, startPoint y: 231, endPoint x: 875, endPoint y: 301, distance: 70.1
click at [875, 301] on div "店販銷售 服務人員姓名/編號 不指定-000 服務人員姓名/編號 商品代號/名稱 交-Venus 雙編一般羽毛22吋 商品代號/名稱 價格 1550 價格 數…" at bounding box center [497, 275] width 783 height 127
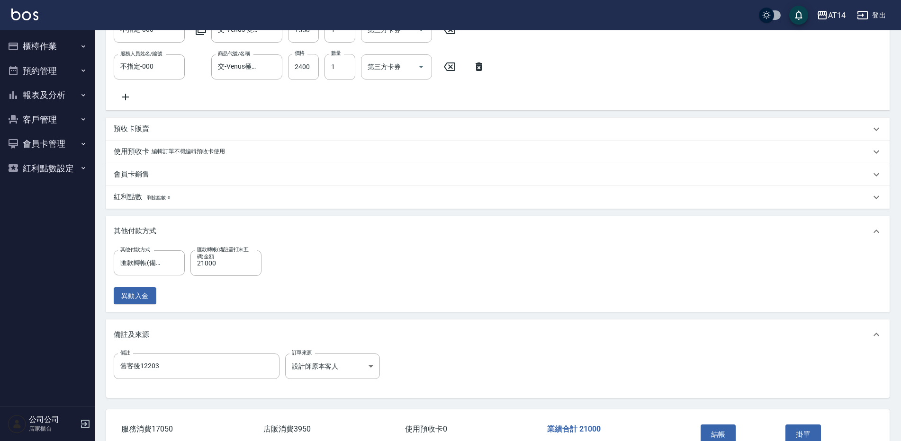
scroll to position [342, 0]
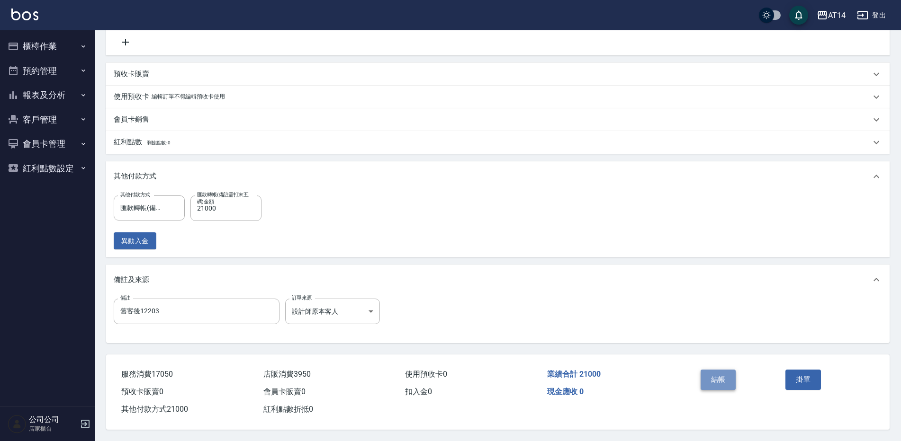
click at [710, 371] on button "結帳" at bounding box center [718, 380] width 36 height 20
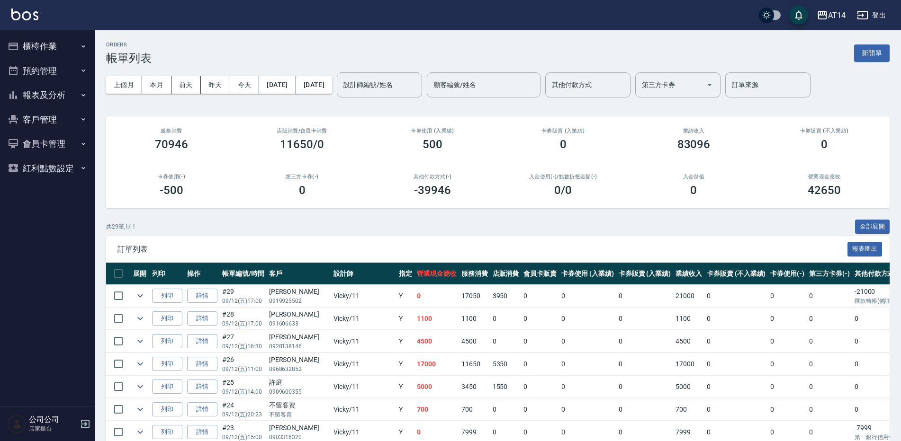
click at [70, 99] on button "報表及分析" at bounding box center [47, 95] width 87 height 25
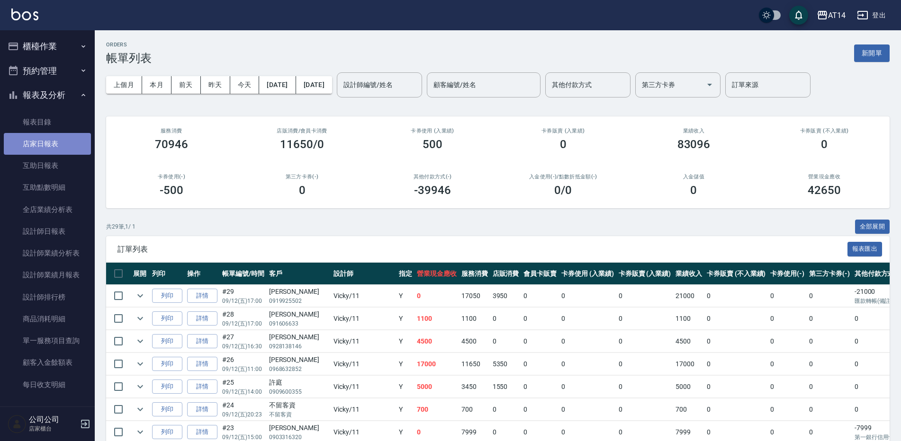
click at [74, 152] on link "店家日報表" at bounding box center [47, 144] width 87 height 22
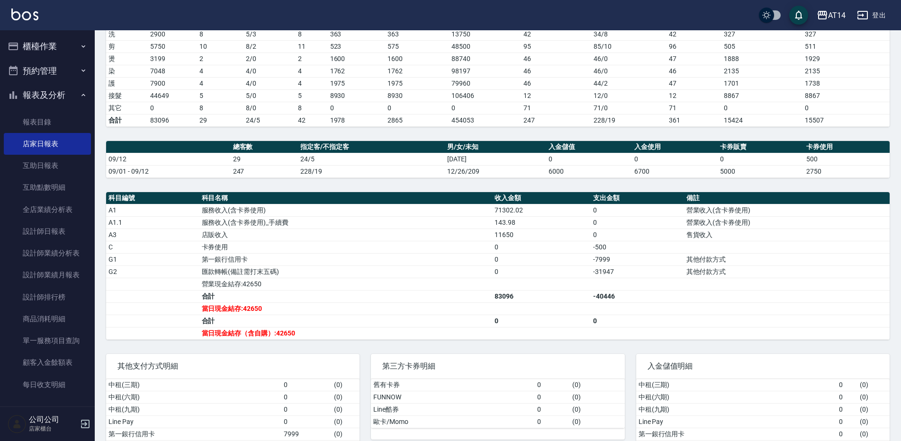
scroll to position [189, 0]
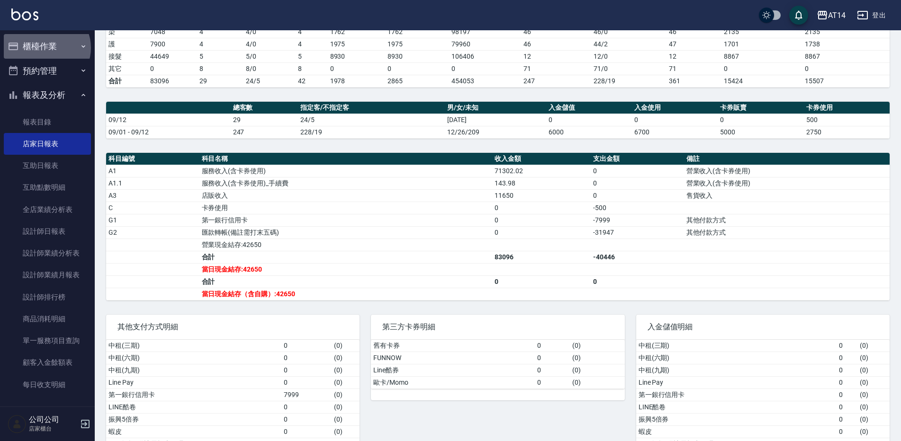
click at [46, 48] on button "櫃檯作業" at bounding box center [47, 46] width 87 height 25
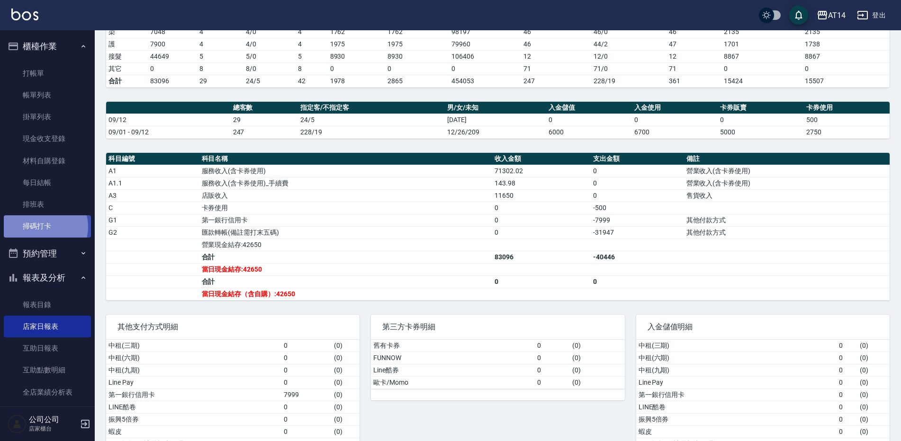
click at [40, 227] on link "掃碼打卡" at bounding box center [47, 226] width 87 height 22
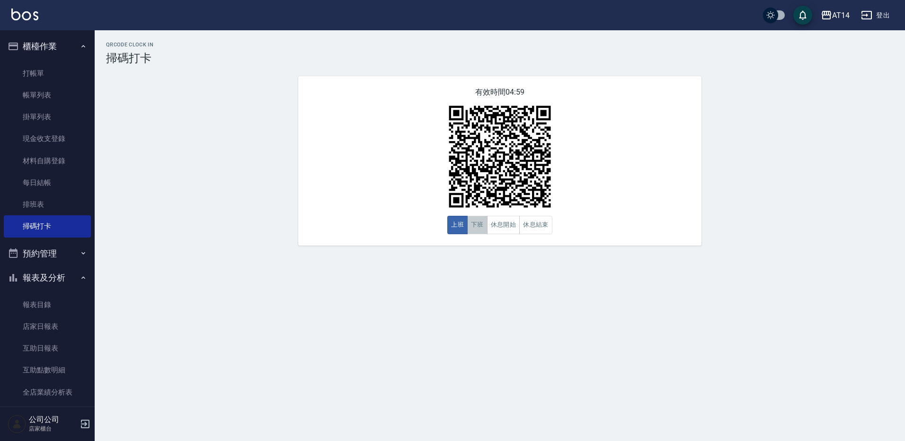
click at [474, 222] on button "下班" at bounding box center [477, 225] width 20 height 18
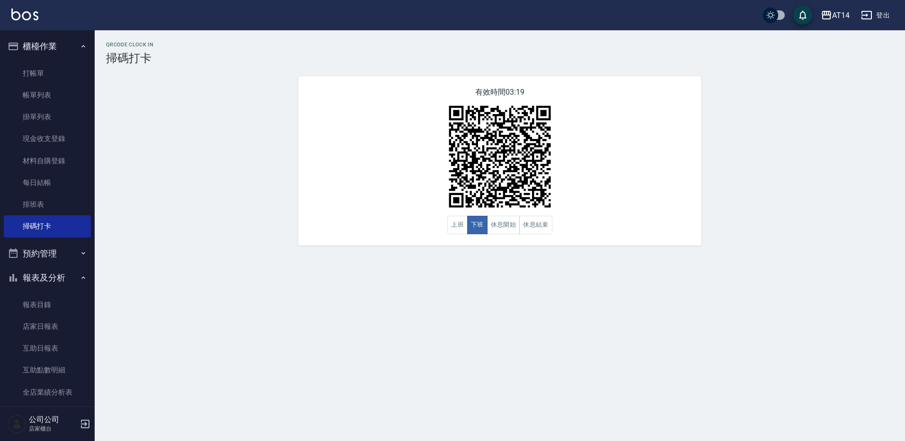
click at [63, 261] on button "預約管理" at bounding box center [47, 253] width 87 height 25
click at [55, 316] on link "單週預約紀錄" at bounding box center [47, 324] width 87 height 22
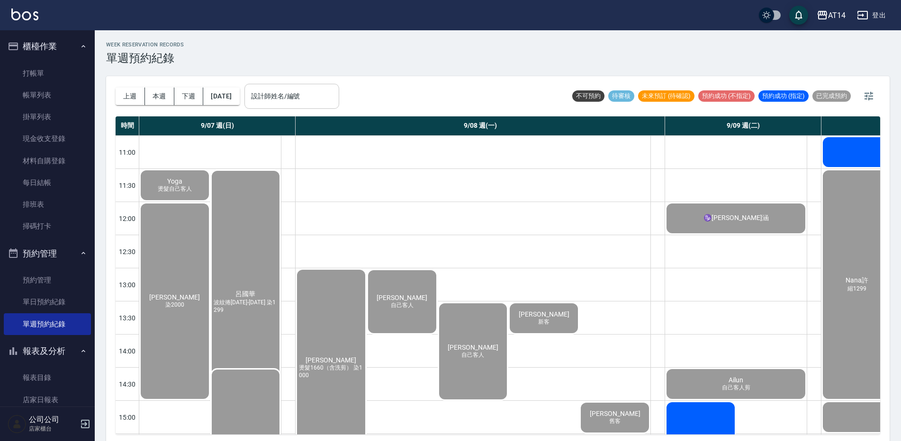
click at [313, 87] on div "設計師姓名/編號" at bounding box center [291, 96] width 95 height 25
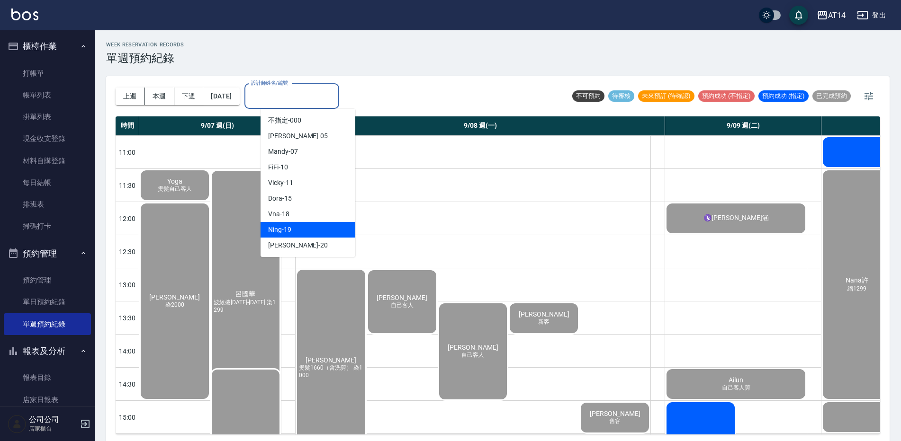
click at [315, 228] on div "Ning -19" at bounding box center [307, 230] width 95 height 16
type input "Ning-19"
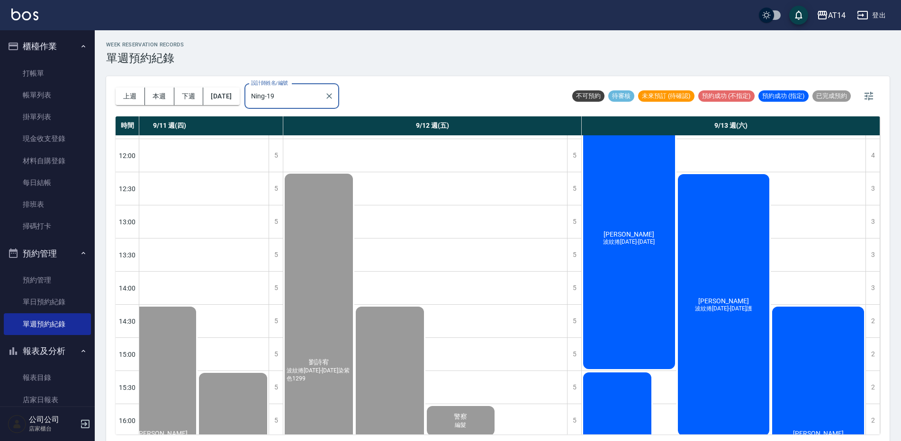
scroll to position [47, 614]
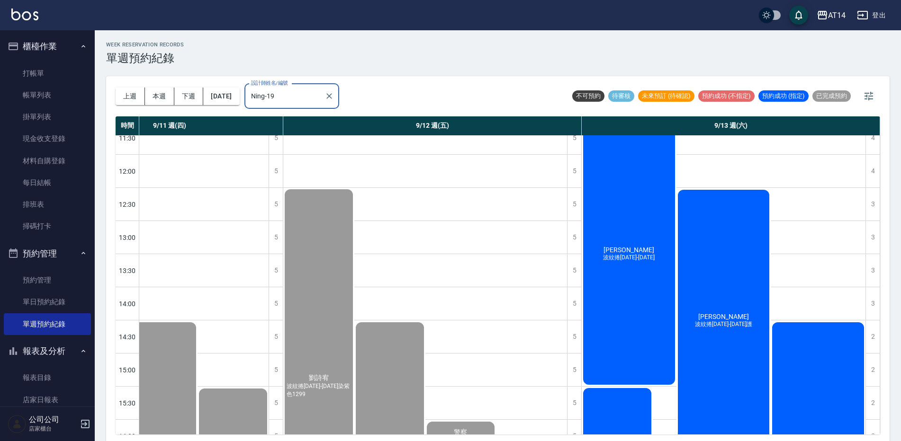
click at [227, 110] on div "上週 本週 下週 [DATE] 設計師姓名/編號 Ning-19 設計師姓名/編號" at bounding box center [227, 96] width 223 height 40
click at [239, 96] on button "[DATE]" at bounding box center [221, 97] width 36 height 18
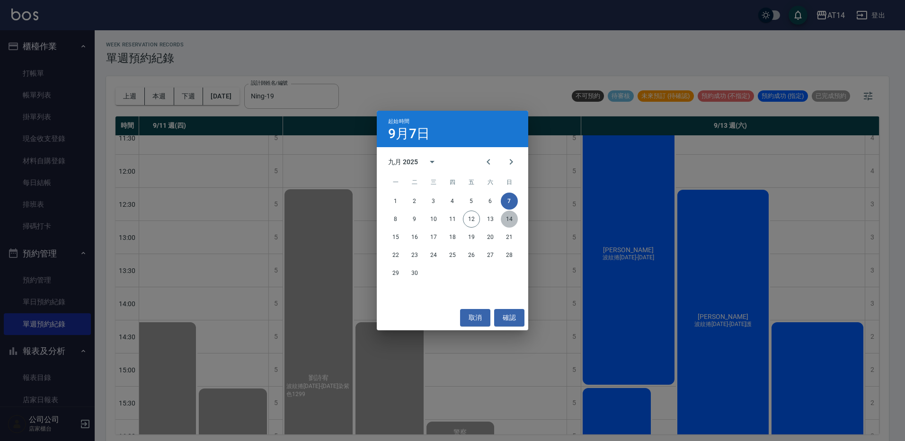
click at [510, 217] on button "14" at bounding box center [509, 219] width 17 height 17
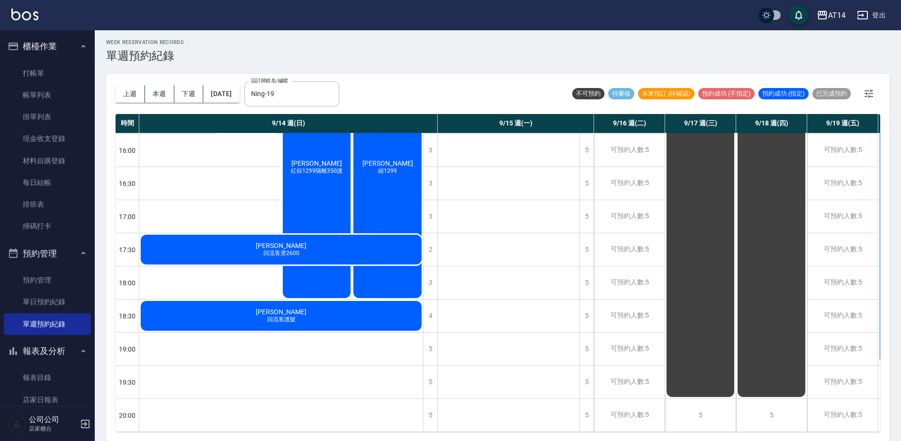
scroll to position [3, 0]
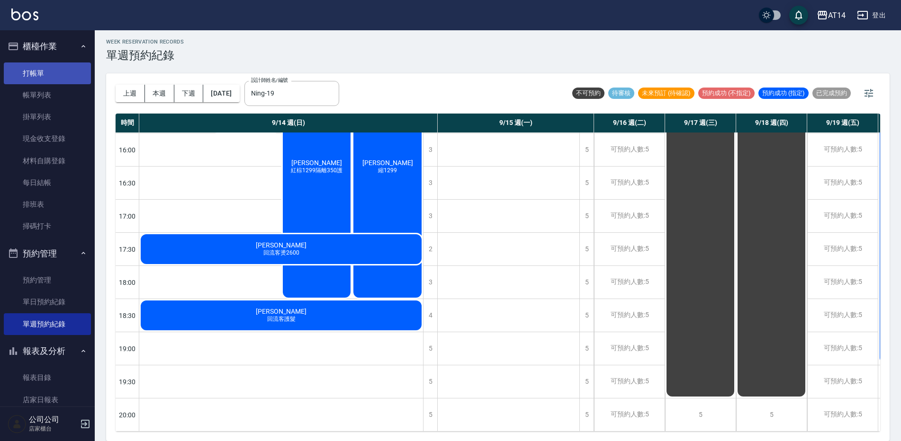
click at [54, 76] on link "打帳單" at bounding box center [47, 74] width 87 height 22
